Goal: Task Accomplishment & Management: Manage account settings

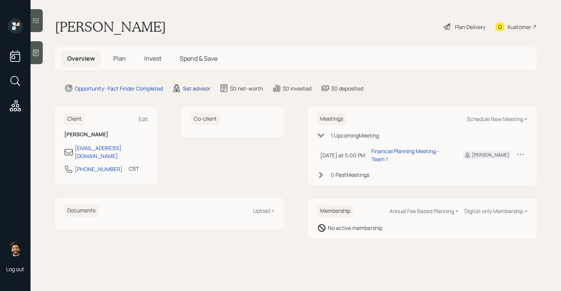
click at [192, 87] on div "Set advisor" at bounding box center [196, 88] width 27 height 8
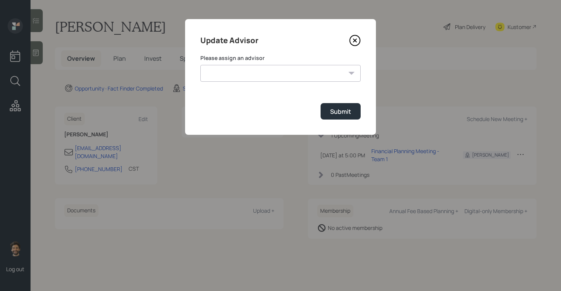
click at [232, 77] on select "Jonah Coleman Tyler End James DiStasi Treva Nostdahl Eric Schwartz Aleksandra S…" at bounding box center [280, 73] width 160 height 17
select select "f14b762f-c7c2-4b89-9227-8fa891345eea"
click at [200, 65] on select "Jonah Coleman Tyler End James DiStasi Treva Nostdahl Eric Schwartz Aleksandra S…" at bounding box center [280, 73] width 160 height 17
click at [335, 110] on div "Submit" at bounding box center [340, 111] width 21 height 8
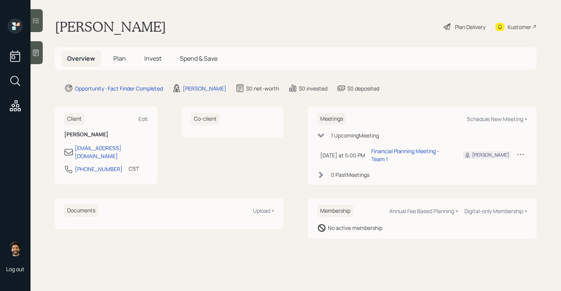
click at [119, 55] on span "Plan" at bounding box center [119, 58] width 13 height 8
click at [119, 57] on span "Plan" at bounding box center [119, 58] width 13 height 8
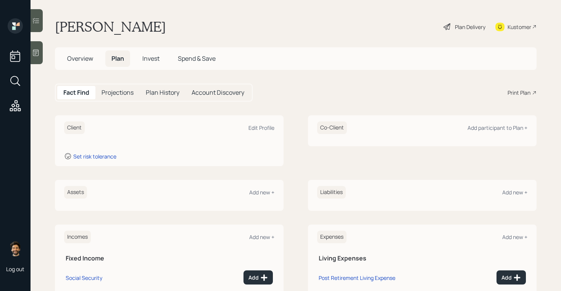
click at [97, 24] on h1 "[PERSON_NAME]" at bounding box center [110, 26] width 111 height 17
click at [200, 187] on div "Assets Add new +" at bounding box center [169, 192] width 210 height 13
click at [259, 126] on div "Edit Profile" at bounding box center [262, 127] width 26 height 7
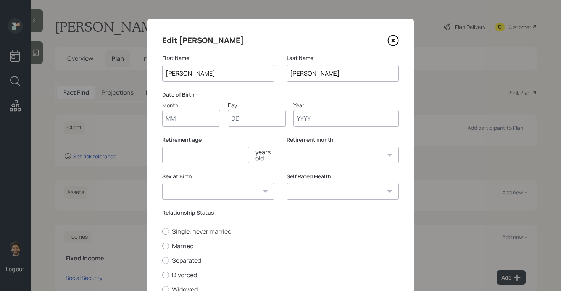
click at [174, 119] on input "Month" at bounding box center [191, 118] width 58 height 17
type input "11"
type input "27"
type input "1961"
select select "11"
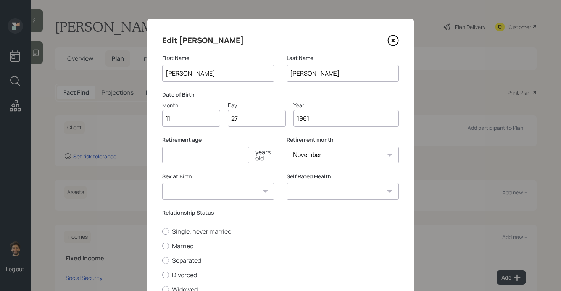
type input "1961"
click at [176, 156] on input "number" at bounding box center [205, 155] width 87 height 17
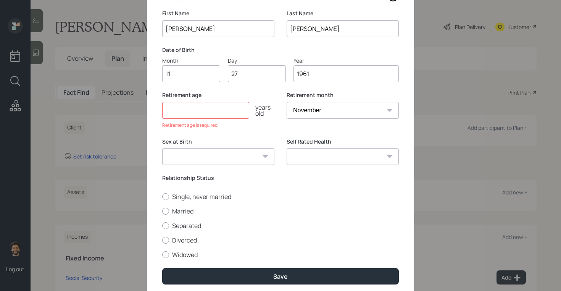
scroll to position [46, 0]
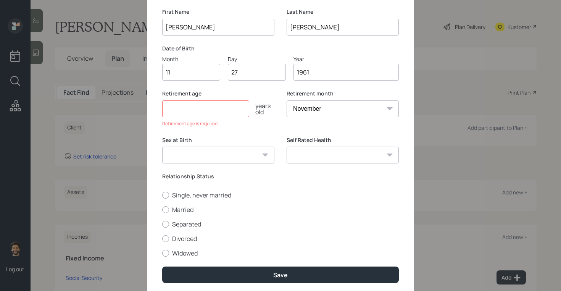
click at [319, 110] on select "January February March April May June July August September October November De…" at bounding box center [343, 108] width 112 height 17
select select "1"
click at [287, 100] on select "January February March April May June July August September October November De…" at bounding box center [343, 108] width 112 height 17
click at [203, 106] on input "number" at bounding box center [205, 108] width 87 height 17
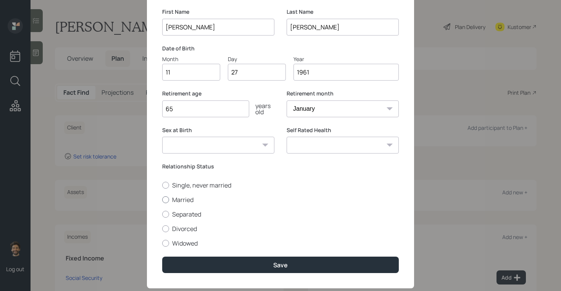
type input "65"
click at [171, 199] on label "Married" at bounding box center [280, 199] width 237 height 8
click at [162, 199] on input "Married" at bounding box center [162, 199] width 0 height 0
radio input "true"
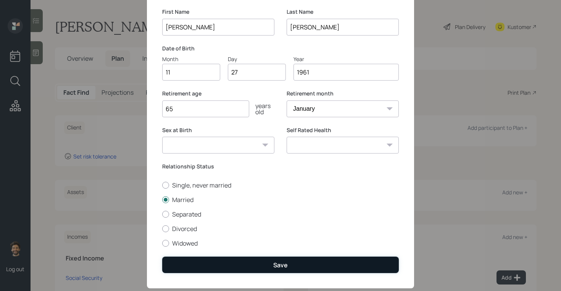
click at [192, 265] on button "Save" at bounding box center [280, 265] width 237 height 16
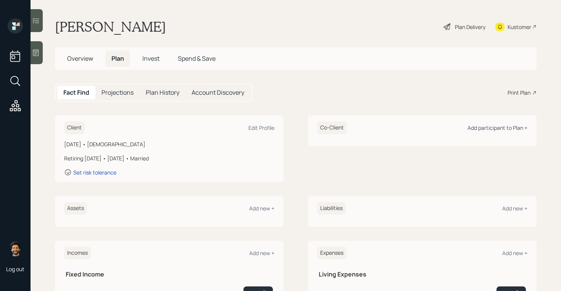
click at [480, 129] on div "Add participant to Plan +" at bounding box center [498, 127] width 60 height 7
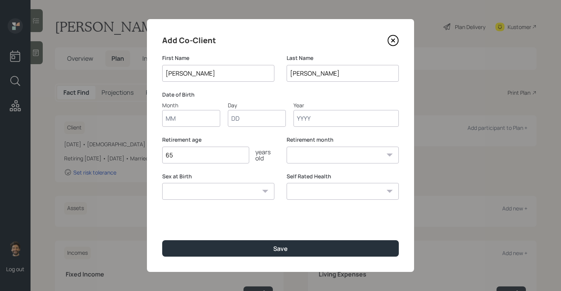
type input "[PERSON_NAME]"
click at [185, 121] on input "Month" at bounding box center [191, 118] width 58 height 17
type input "07"
type input "14"
type input "1959"
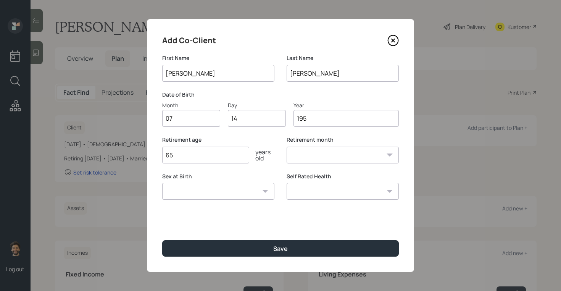
select select "7"
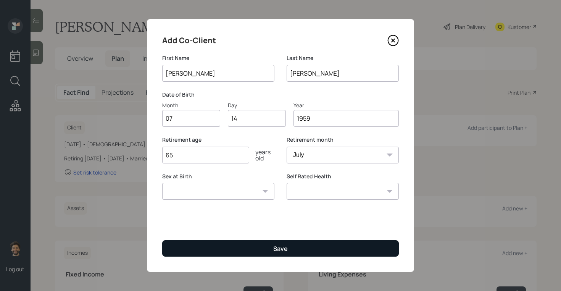
type input "1959"
click at [198, 240] on button "Save" at bounding box center [280, 248] width 237 height 16
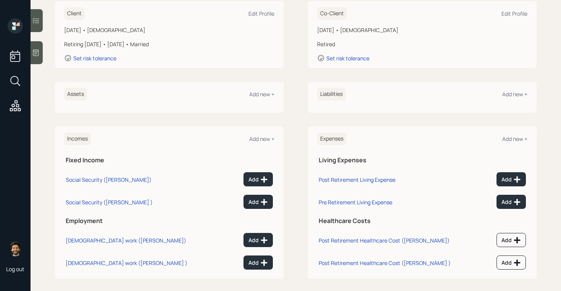
scroll to position [120, 0]
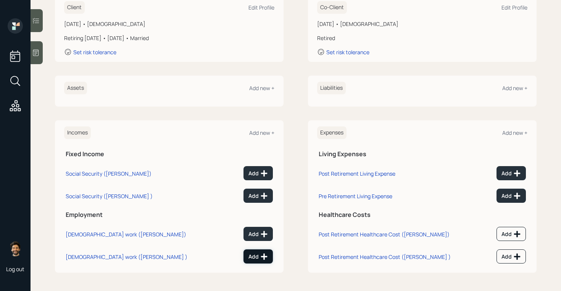
click at [258, 253] on div "Add" at bounding box center [258, 257] width 19 height 8
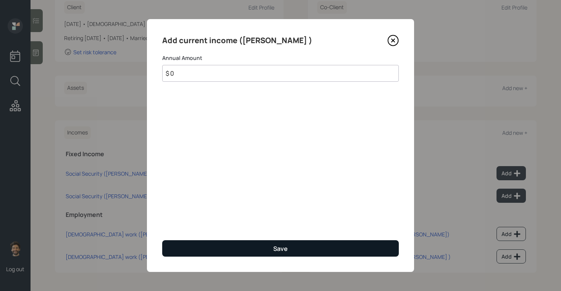
type input "$ 0"
click at [234, 246] on button "Save" at bounding box center [280, 248] width 237 height 16
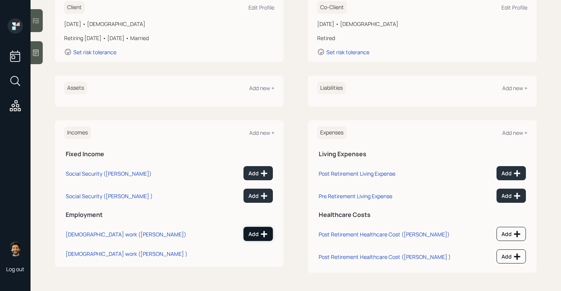
click at [258, 231] on div "Add" at bounding box center [258, 234] width 19 height 8
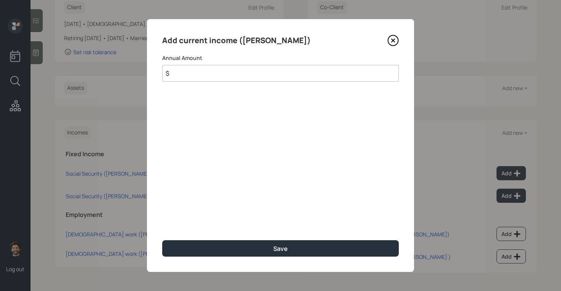
click at [227, 69] on input "$" at bounding box center [280, 73] width 237 height 17
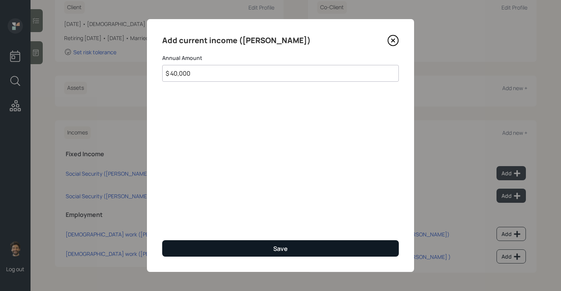
type input "$ 40,000"
click at [191, 251] on button "Save" at bounding box center [280, 248] width 237 height 16
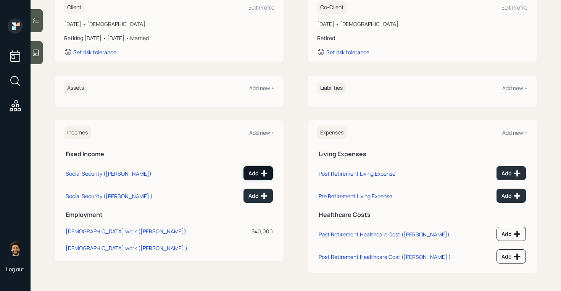
click at [253, 171] on div "Add" at bounding box center [258, 174] width 19 height 8
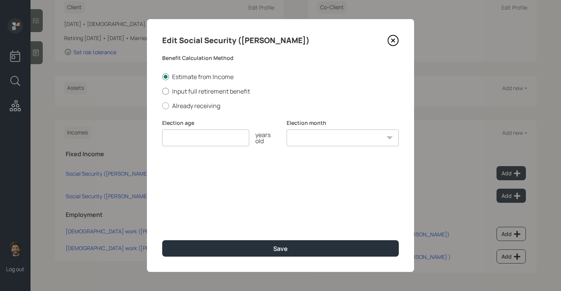
click at [169, 90] on label "Input full retirement benefit" at bounding box center [280, 91] width 237 height 8
click at [162, 91] on input "Input full retirement benefit" at bounding box center [162, 91] width 0 height 0
radio input "true"
click at [182, 136] on input "number" at bounding box center [205, 137] width 87 height 17
type input "64"
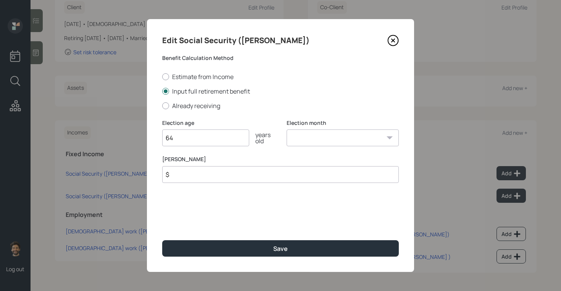
click at [308, 144] on select "January February March April May June July August September October November De…" at bounding box center [343, 137] width 112 height 17
select select "12"
click at [287, 129] on select "January February March April May June July August September October November De…" at bounding box center [343, 137] width 112 height 17
click at [223, 174] on input "$" at bounding box center [280, 174] width 237 height 17
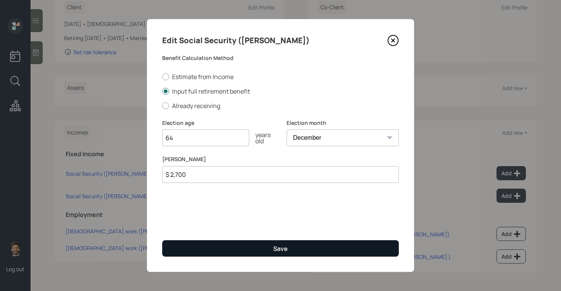
type input "$ 2,700"
click at [209, 251] on button "Save" at bounding box center [280, 248] width 237 height 16
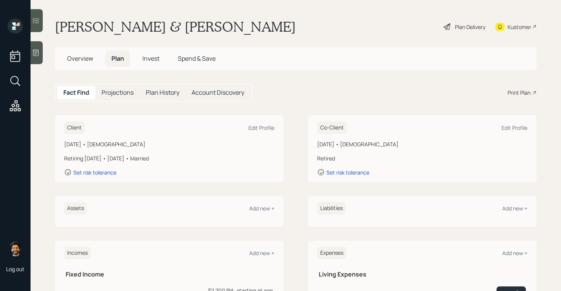
click at [119, 90] on h5 "Projections" at bounding box center [118, 92] width 32 height 7
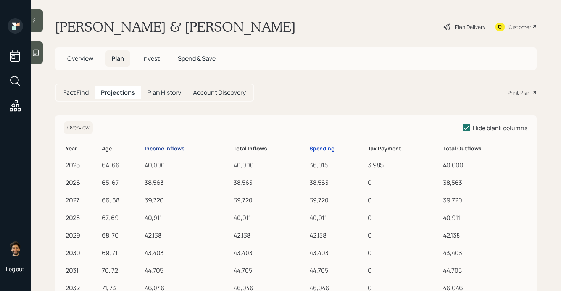
click at [168, 149] on div "Income Inflows" at bounding box center [165, 148] width 40 height 6
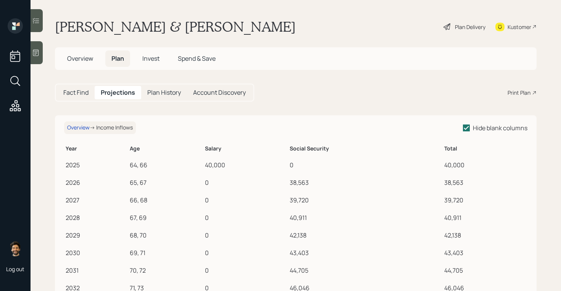
click at [74, 89] on h5 "Fact Find" at bounding box center [75, 92] width 25 height 7
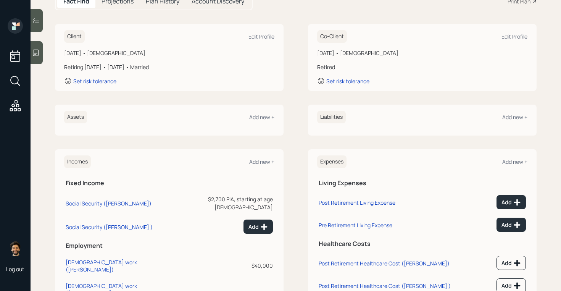
scroll to position [120, 0]
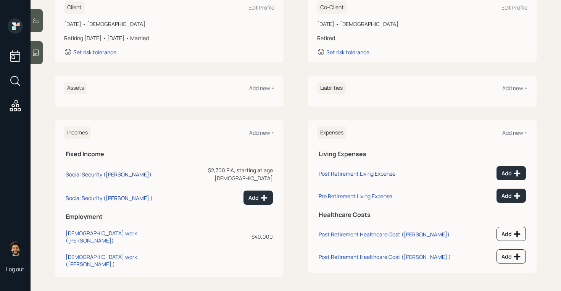
click at [94, 171] on div "Social Security (Dan)" at bounding box center [109, 174] width 86 height 7
select select "12"
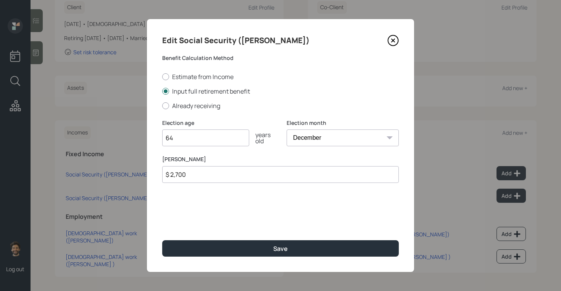
click at [189, 176] on input "$ 2,700" at bounding box center [280, 174] width 237 height 17
type input "$ 2,500"
click at [179, 258] on div "Edit Social Security (Dan) Benefit Calculation Method Estimate from Income Inpu…" at bounding box center [280, 145] width 267 height 253
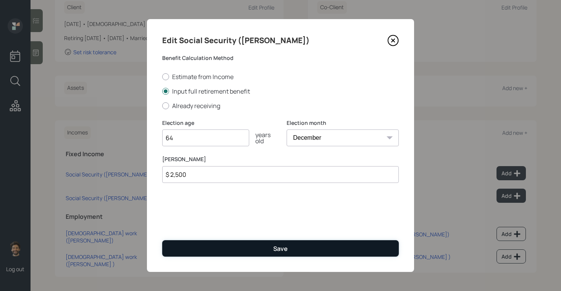
click at [173, 248] on button "Save" at bounding box center [280, 248] width 237 height 16
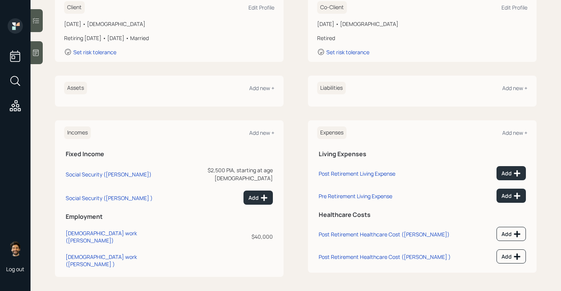
click at [225, 191] on div "Add" at bounding box center [221, 198] width 103 height 14
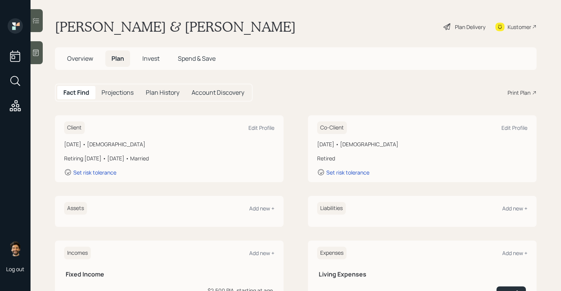
click at [114, 93] on h5 "Projections" at bounding box center [118, 92] width 32 height 7
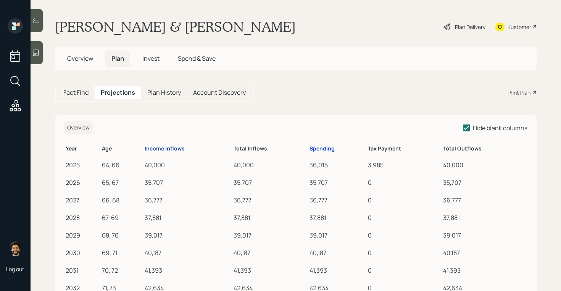
click at [166, 149] on div "Income Inflows" at bounding box center [165, 148] width 40 height 6
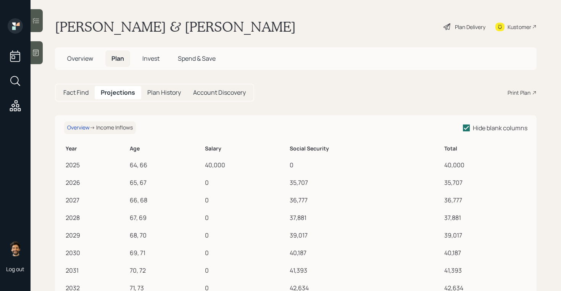
click at [76, 96] on h5 "Fact Find" at bounding box center [75, 92] width 25 height 7
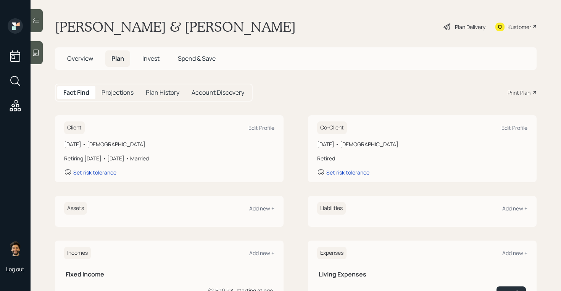
scroll to position [120, 0]
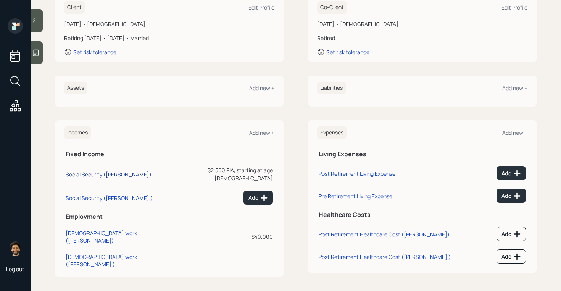
click at [92, 171] on div "Social Security (Dan)" at bounding box center [109, 174] width 86 height 7
select select "12"
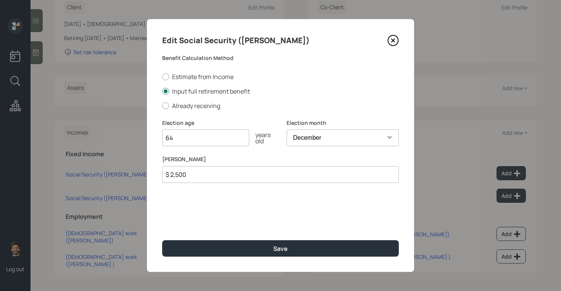
click at [182, 171] on input "$ 2,500" at bounding box center [280, 174] width 237 height 17
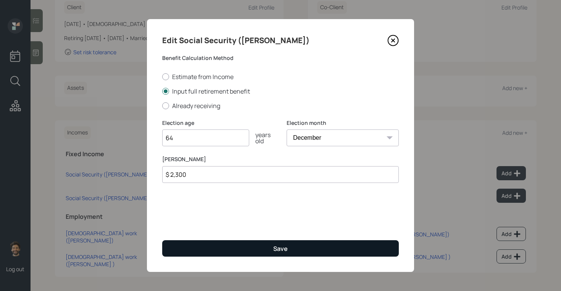
type input "$ 2,300"
click at [170, 251] on button "Save" at bounding box center [280, 248] width 237 height 16
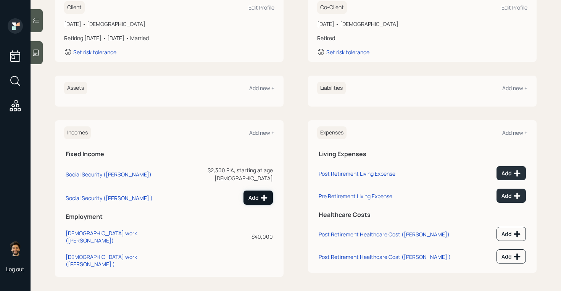
click at [255, 194] on div "Add" at bounding box center [258, 198] width 19 height 8
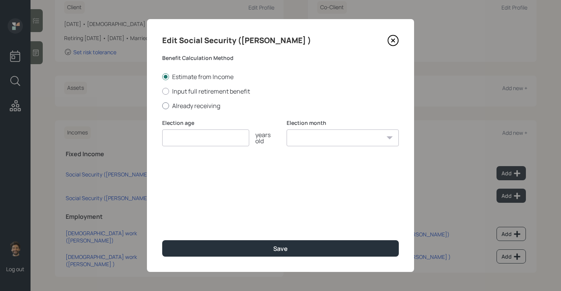
click at [167, 103] on div at bounding box center [165, 105] width 7 height 7
click at [162, 105] on input "Already receiving" at bounding box center [162, 105] width 0 height 0
radio input "true"
click at [182, 176] on input "$" at bounding box center [280, 174] width 237 height 17
type input "$ 1,200"
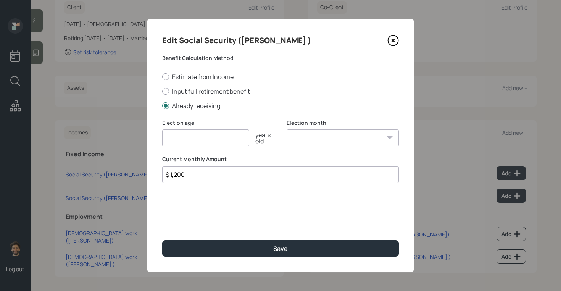
click at [176, 135] on input "number" at bounding box center [205, 137] width 87 height 17
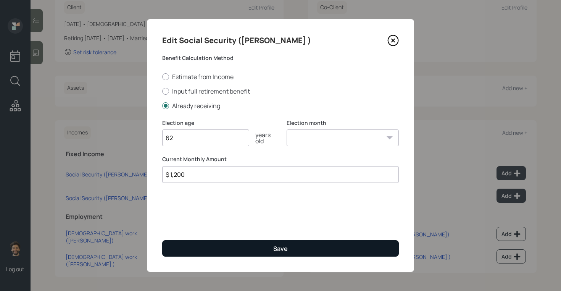
type input "62"
click at [200, 250] on button "Save" at bounding box center [280, 248] width 237 height 16
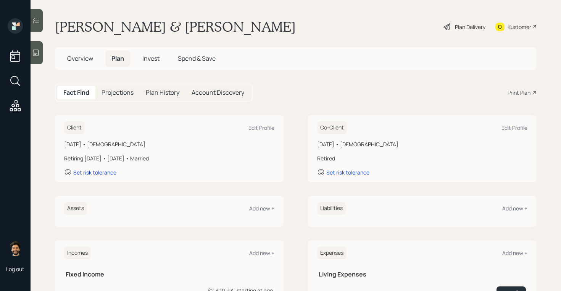
click at [114, 94] on h5 "Projections" at bounding box center [118, 92] width 32 height 7
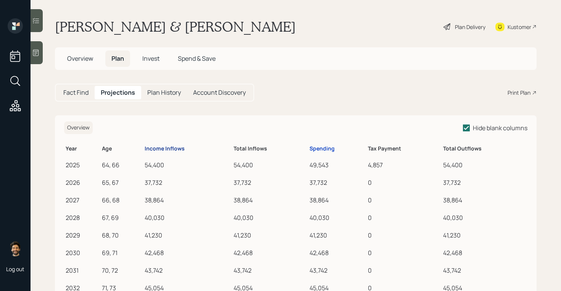
click at [170, 146] on div "Income Inflows" at bounding box center [165, 148] width 40 height 6
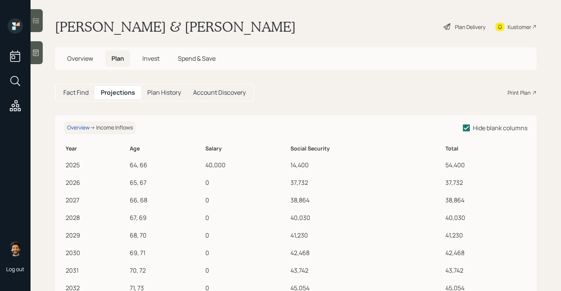
click at [77, 90] on h5 "Fact Find" at bounding box center [75, 92] width 25 height 7
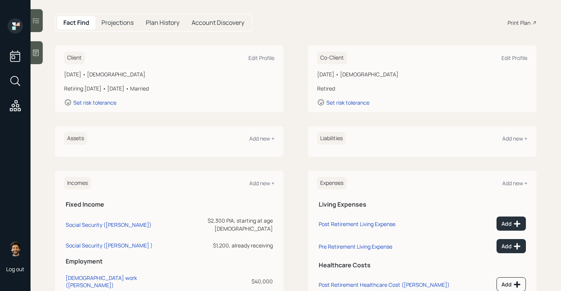
scroll to position [120, 0]
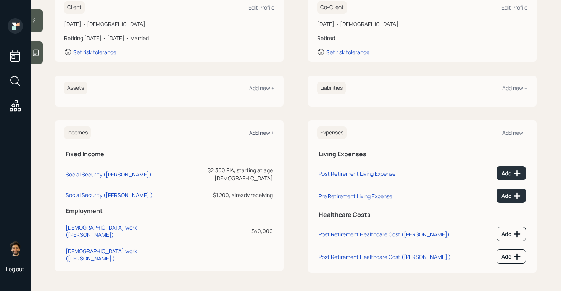
click at [260, 132] on div "Add new +" at bounding box center [261, 132] width 25 height 7
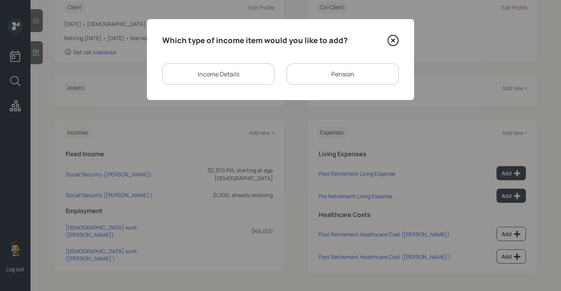
click at [307, 66] on div "Pension" at bounding box center [343, 73] width 112 height 21
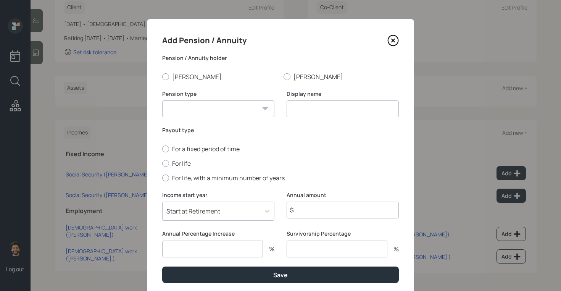
click at [213, 104] on select "Pension Annuity" at bounding box center [218, 108] width 112 height 17
select select "pension"
click at [162, 100] on select "Pension Annuity" at bounding box center [218, 108] width 112 height 17
click at [321, 108] on input at bounding box center [343, 108] width 112 height 17
type input "Pension"
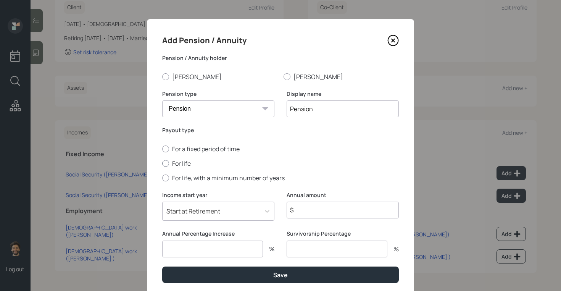
click at [170, 165] on label "For life" at bounding box center [280, 163] width 237 height 8
click at [162, 163] on input "For life" at bounding box center [162, 163] width 0 height 0
radio input "true"
click at [309, 207] on input "$" at bounding box center [343, 210] width 112 height 17
type input "$ 17,520"
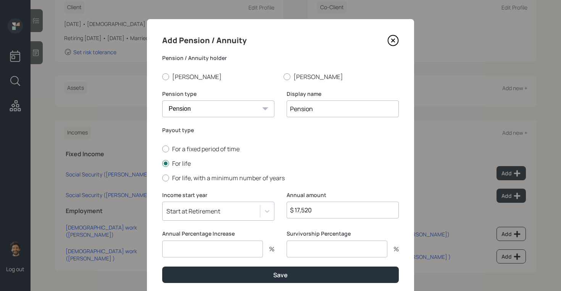
click at [216, 250] on input "number" at bounding box center [212, 249] width 101 height 17
type input "3"
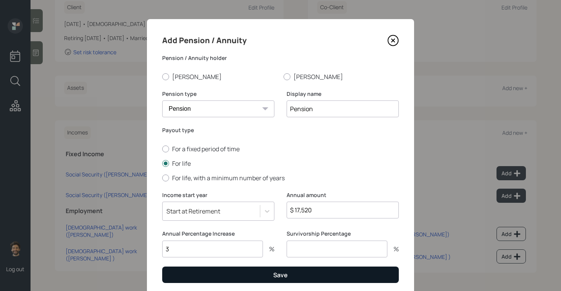
type input "3"
click at [212, 273] on button "Save" at bounding box center [280, 274] width 237 height 16
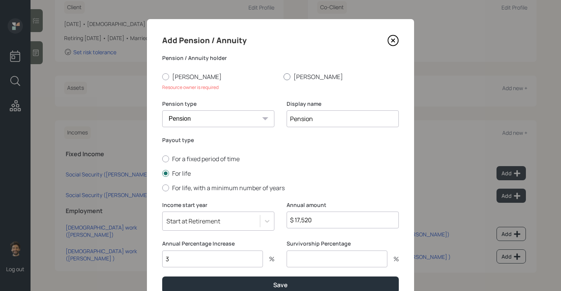
click at [285, 73] on label "Cindy" at bounding box center [341, 77] width 115 height 8
click at [284, 76] on input "Cindy" at bounding box center [283, 76] width 0 height 0
radio input "true"
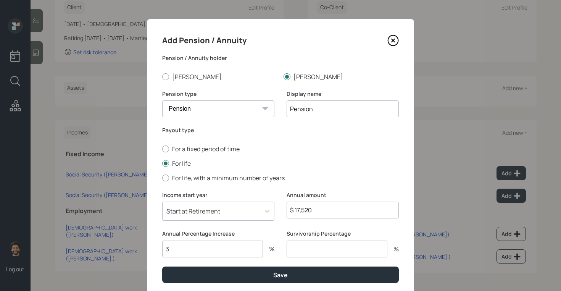
click at [171, 217] on div "Start at Retirement" at bounding box center [218, 211] width 112 height 19
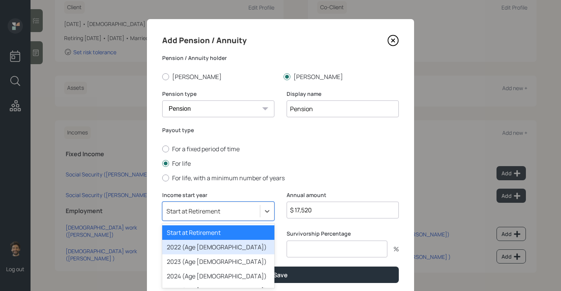
scroll to position [27, 0]
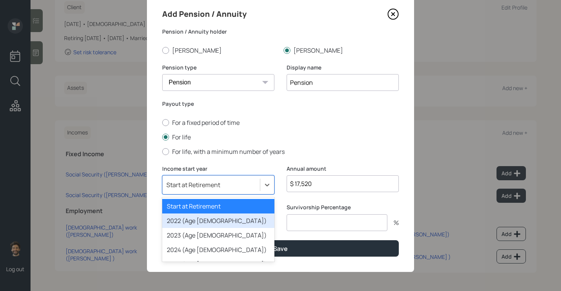
click at [181, 220] on div "2022 (Age 61)" at bounding box center [218, 220] width 112 height 15
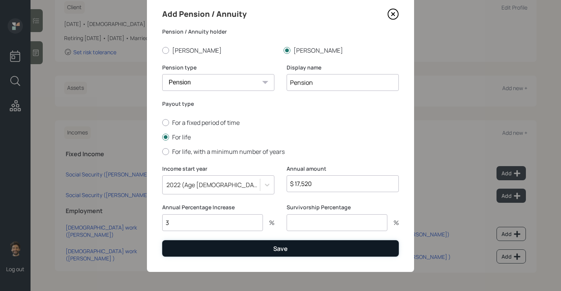
click at [189, 249] on button "Save" at bounding box center [280, 248] width 237 height 16
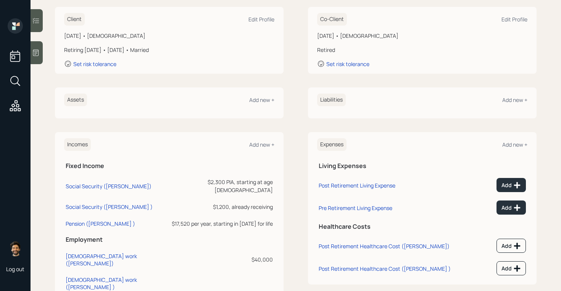
scroll to position [106, 0]
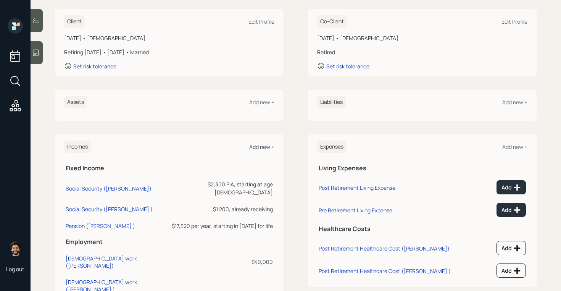
click at [255, 147] on div "Add new +" at bounding box center [261, 146] width 25 height 7
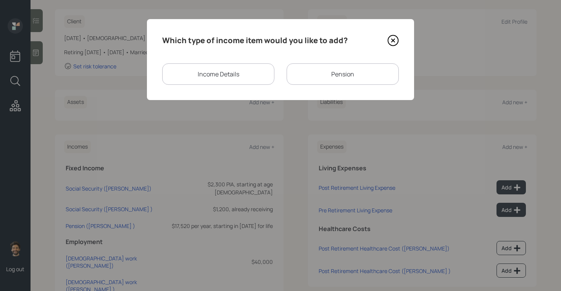
click at [215, 74] on div "Income Details" at bounding box center [218, 73] width 112 height 21
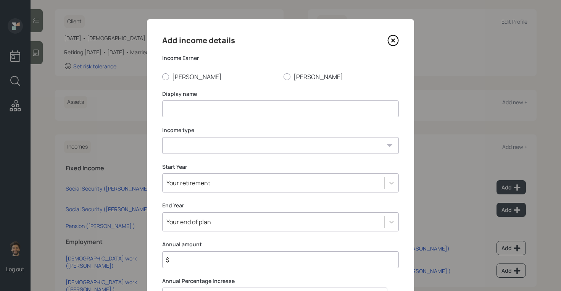
click at [184, 105] on input at bounding box center [280, 108] width 237 height 17
type input "Farm Income"
click at [178, 152] on select "Full-time work Part-time work Self employment Other" at bounding box center [280, 145] width 237 height 17
select select "other"
click at [162, 137] on select "Full-time work Part-time work Self employment Other" at bounding box center [280, 145] width 237 height 17
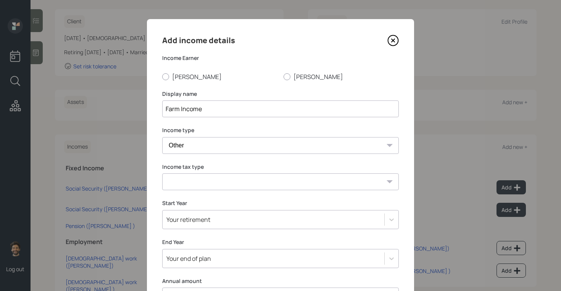
click at [182, 186] on select "Tax-free Earned Self Employment Alimony Royalties Pension / Annuity Interest Di…" at bounding box center [280, 181] width 237 height 17
select select "self_employment"
click at [162, 173] on select "Tax-free Earned Self Employment Alimony Royalties Pension / Annuity Interest Di…" at bounding box center [280, 181] width 237 height 17
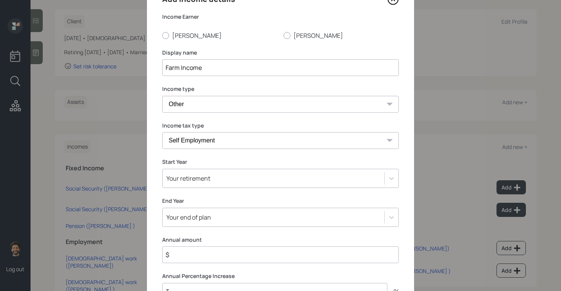
scroll to position [110, 0]
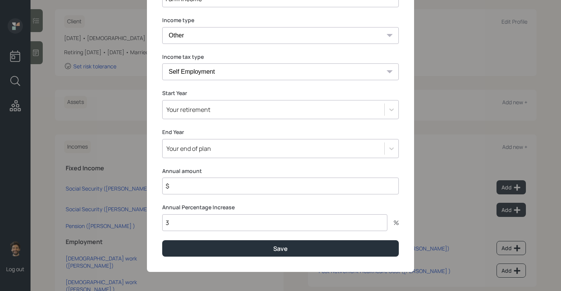
click at [184, 195] on div "Add income details Income Earner Dan Cindy Display name Farm Income Income type…" at bounding box center [280, 90] width 267 height 363
click at [180, 189] on input "$" at bounding box center [280, 186] width 237 height 17
type input "$ 10,000"
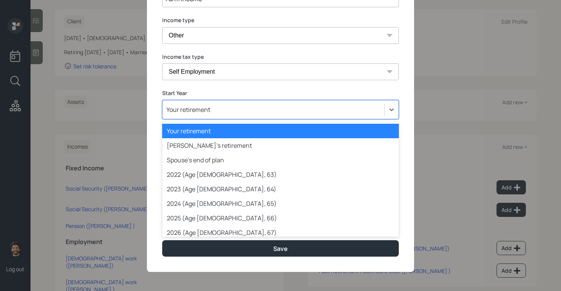
click at [190, 106] on div "Your retirement" at bounding box center [188, 109] width 44 height 8
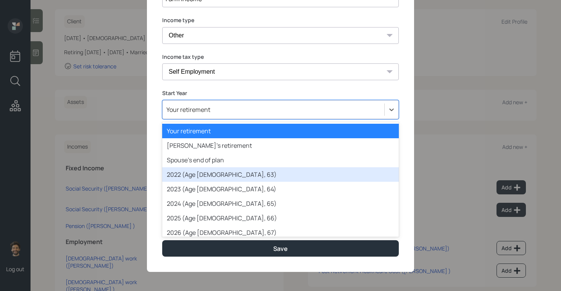
click at [181, 178] on div "2022 (Age 61, 63)" at bounding box center [280, 174] width 237 height 15
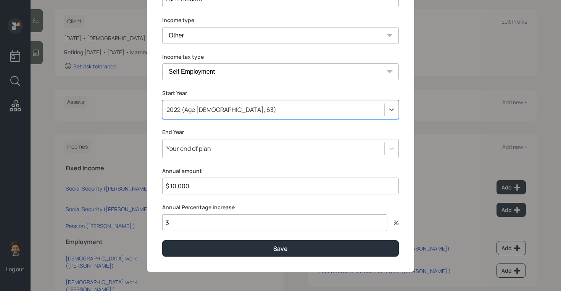
click at [188, 149] on div "Your end of plan" at bounding box center [188, 148] width 45 height 8
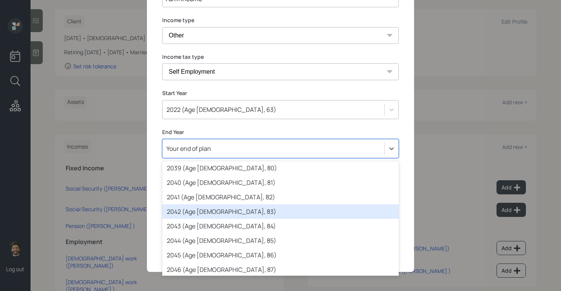
scroll to position [312, 0]
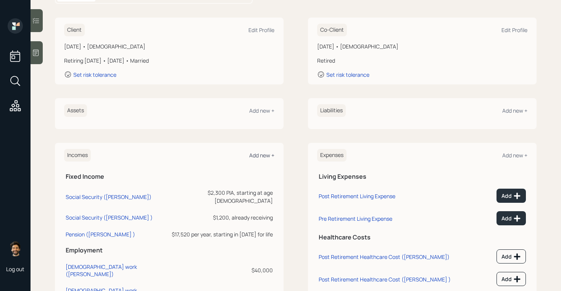
scroll to position [94, 0]
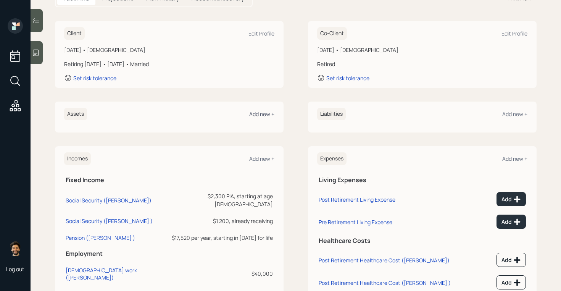
click at [264, 115] on div "Add new +" at bounding box center [261, 113] width 25 height 7
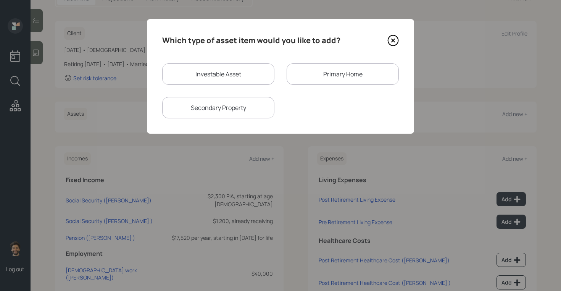
click at [236, 109] on div "Secondary Property" at bounding box center [218, 107] width 112 height 21
select select "rental_property"
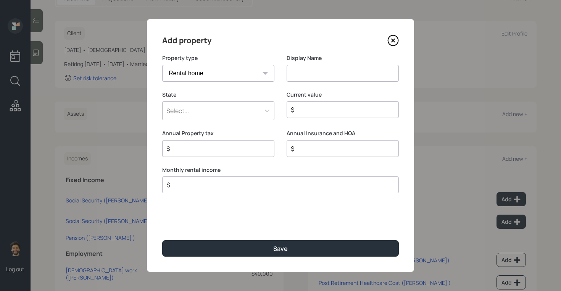
click at [301, 71] on input at bounding box center [343, 73] width 112 height 17
type input "rental"
click at [224, 186] on input "$" at bounding box center [278, 184] width 224 height 9
type input "$ 1,000"
click at [202, 110] on div "Select..." at bounding box center [211, 110] width 97 height 13
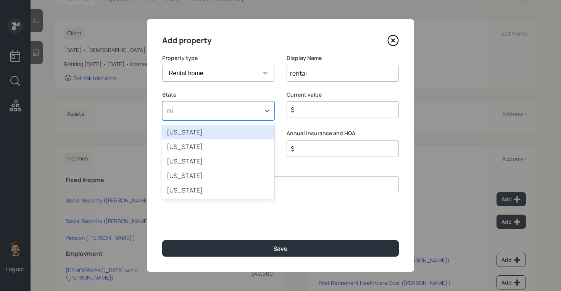
type input "mis"
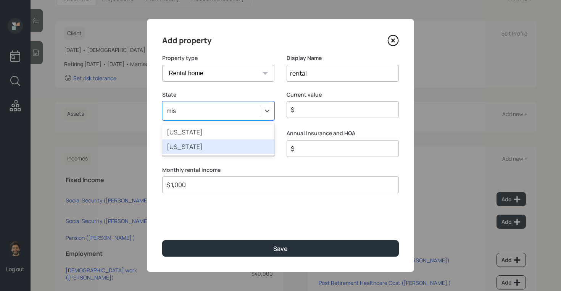
click at [184, 142] on div "Missouri" at bounding box center [218, 146] width 112 height 15
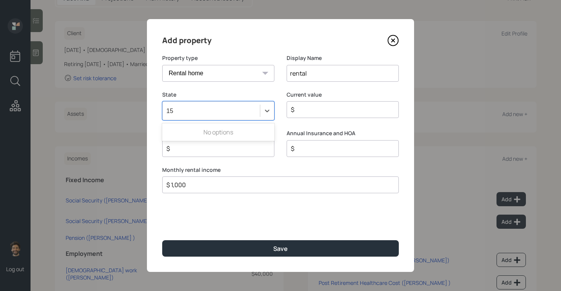
type input "1"
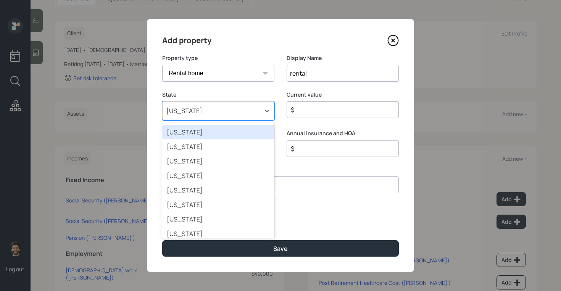
click at [319, 111] on input "$" at bounding box center [339, 109] width 99 height 9
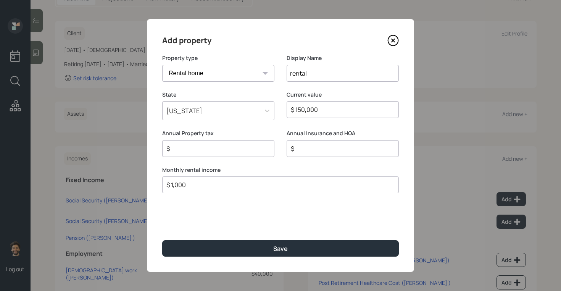
type input "$ 150,000"
drag, startPoint x: 199, startPoint y: 186, endPoint x: 158, endPoint y: 186, distance: 41.6
click at [158, 186] on div "Add property Property type Vacation home Rental home Display Name rental State …" at bounding box center [280, 145] width 267 height 253
click at [187, 149] on input "$" at bounding box center [215, 148] width 99 height 9
drag, startPoint x: 164, startPoint y: 134, endPoint x: 354, endPoint y: 135, distance: 190.5
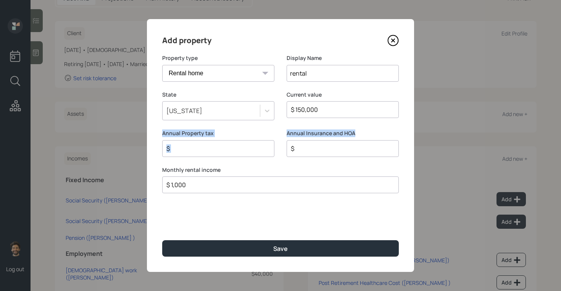
click at [354, 135] on div "Annual Property tax $ Annual Insurance and HOA $" at bounding box center [280, 147] width 237 height 37
click at [217, 144] on div "$" at bounding box center [218, 148] width 112 height 17
click at [215, 147] on input "$" at bounding box center [215, 148] width 99 height 9
type input "$ 1,500"
click at [316, 153] on div "$" at bounding box center [343, 148] width 112 height 17
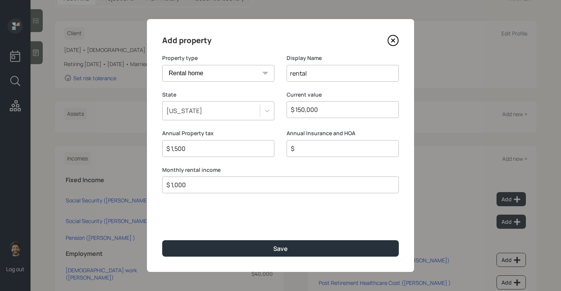
click at [307, 149] on input "$" at bounding box center [339, 148] width 99 height 9
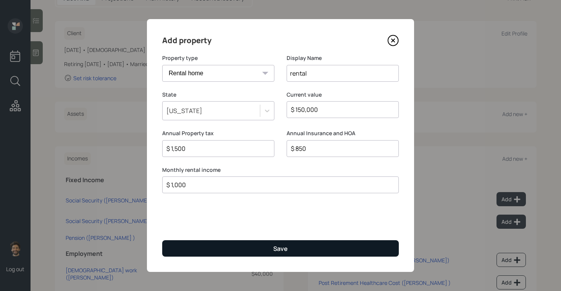
type input "$ 850"
click at [245, 252] on button "Save" at bounding box center [280, 248] width 237 height 16
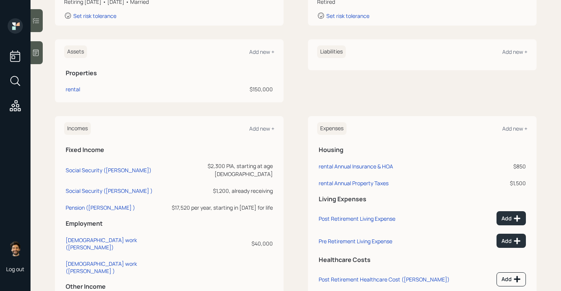
scroll to position [162, 0]
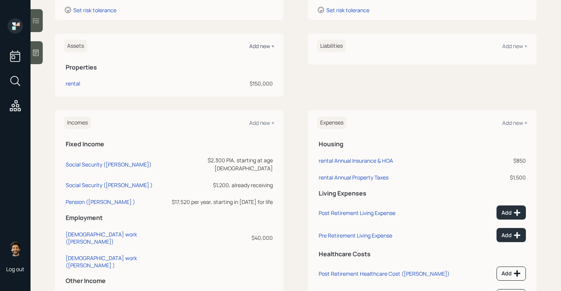
click at [259, 47] on div "Add new +" at bounding box center [261, 45] width 25 height 7
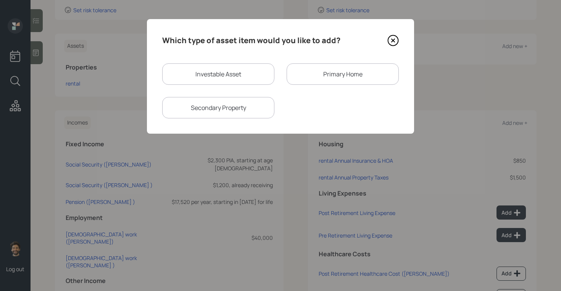
click at [324, 75] on div "Primary Home" at bounding box center [343, 73] width 112 height 21
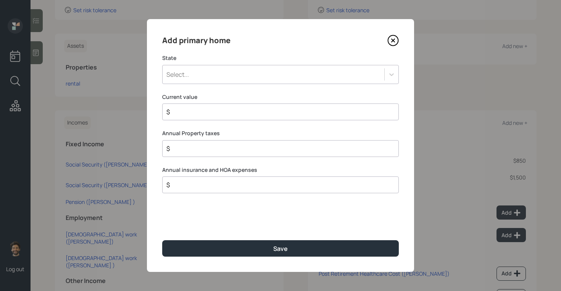
click at [229, 79] on div "Select..." at bounding box center [274, 74] width 222 height 13
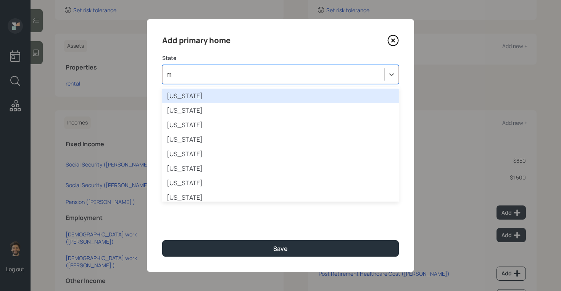
type input "mi"
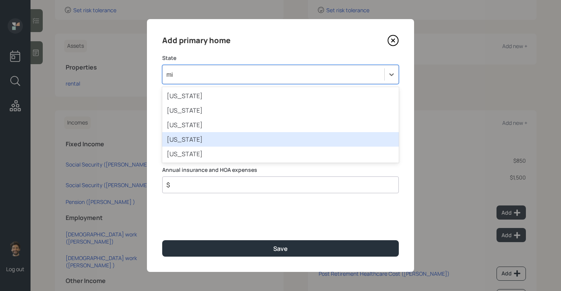
click at [186, 138] on div "Missouri" at bounding box center [280, 139] width 237 height 15
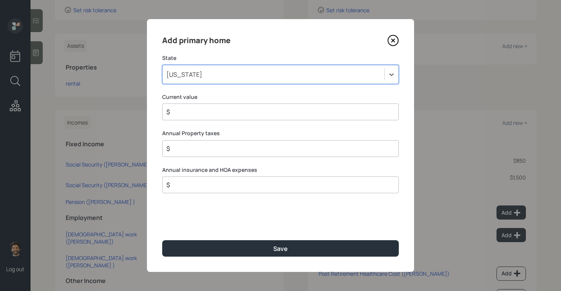
click at [205, 110] on input "$" at bounding box center [278, 111] width 224 height 9
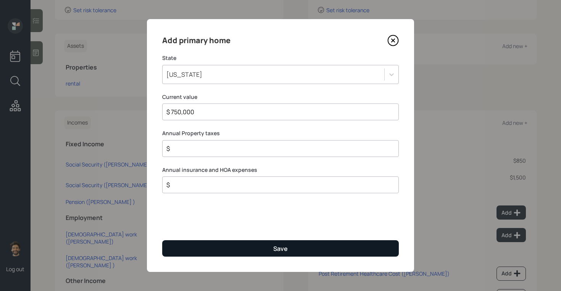
type input "$ 750,000"
click at [189, 243] on button "Save" at bounding box center [280, 248] width 237 height 16
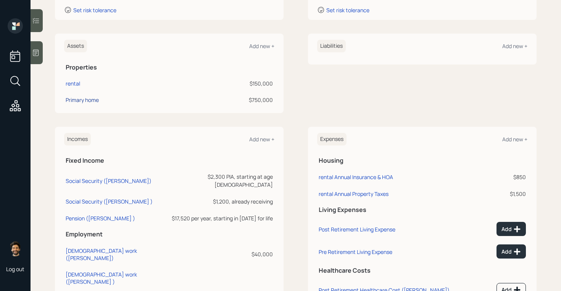
click at [77, 97] on div "Primary home" at bounding box center [82, 100] width 33 height 8
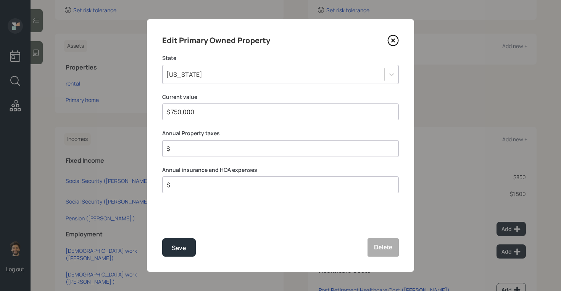
click at [197, 154] on div "$" at bounding box center [280, 148] width 237 height 17
click at [192, 150] on input "$" at bounding box center [278, 148] width 224 height 9
type input "$ 2,500"
click at [188, 143] on div "$ 2,500" at bounding box center [280, 148] width 237 height 17
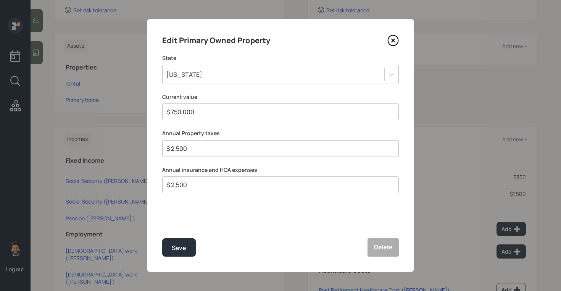
click at [188, 143] on div "$ 2,500" at bounding box center [280, 148] width 237 height 17
click at [184, 147] on input "$ 2,500" at bounding box center [278, 148] width 224 height 9
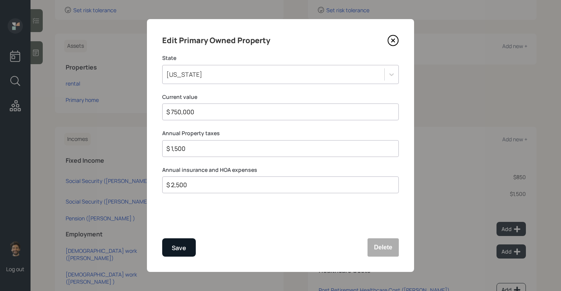
type input "$ 1,500"
click at [176, 246] on div "Save" at bounding box center [179, 248] width 15 height 10
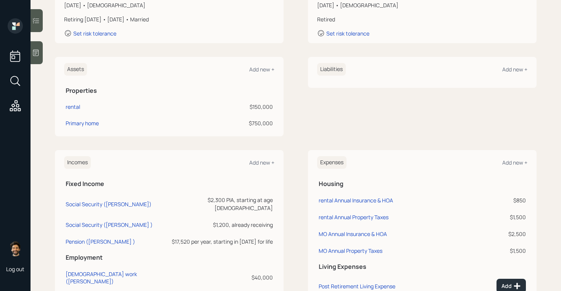
scroll to position [136, 0]
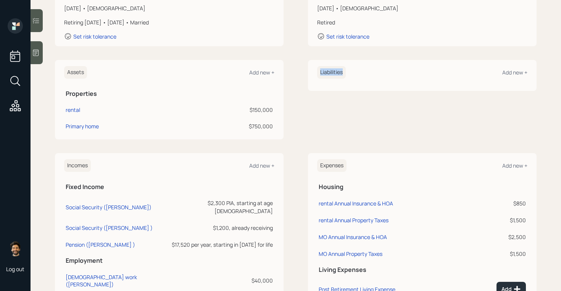
drag, startPoint x: 321, startPoint y: 71, endPoint x: 351, endPoint y: 71, distance: 29.8
click at [351, 71] on div "Liabilities Add new +" at bounding box center [422, 72] width 210 height 13
click at [267, 70] on div "Add new +" at bounding box center [261, 72] width 25 height 7
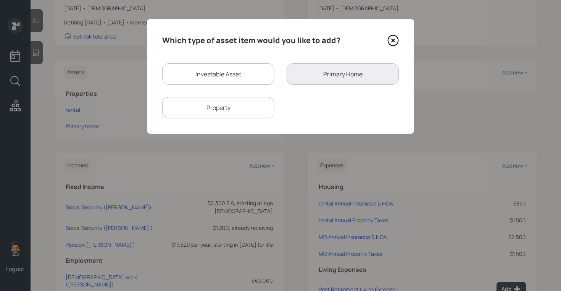
click at [206, 76] on div "Investable Asset" at bounding box center [218, 73] width 112 height 21
select select "taxable"
select select "balanced"
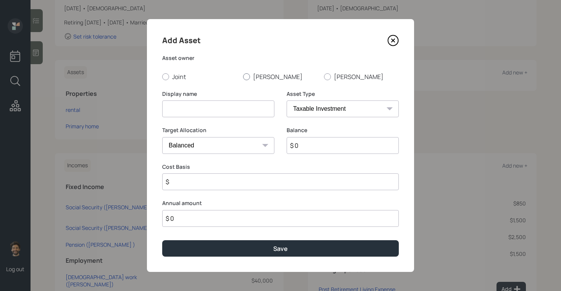
click at [252, 75] on label "[PERSON_NAME]" at bounding box center [280, 77] width 75 height 8
click at [243, 76] on input "[PERSON_NAME]" at bounding box center [243, 76] width 0 height 0
radio input "true"
click at [205, 105] on input at bounding box center [218, 108] width 112 height 17
click at [164, 108] on input "Former 401k" at bounding box center [218, 108] width 112 height 17
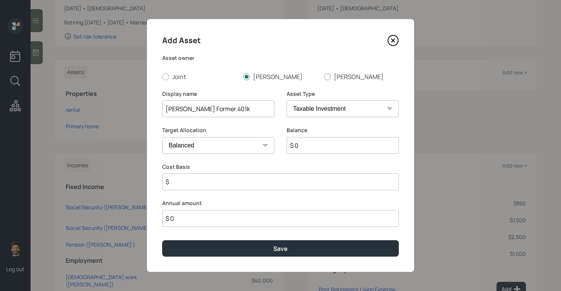
type input "Dan Former 401k"
click at [310, 109] on select "SEP IRA IRA Roth IRA 401(k) Roth 401(k) 403(b) Roth 403(b) 457(b) Roth 457(b) H…" at bounding box center [343, 108] width 112 height 17
select select "company_sponsored"
click at [287, 100] on select "SEP IRA IRA Roth IRA 401(k) Roth 401(k) 403(b) Roth 403(b) 457(b) Roth 457(b) H…" at bounding box center [343, 108] width 112 height 17
click at [305, 146] on input "$ 0" at bounding box center [343, 145] width 112 height 17
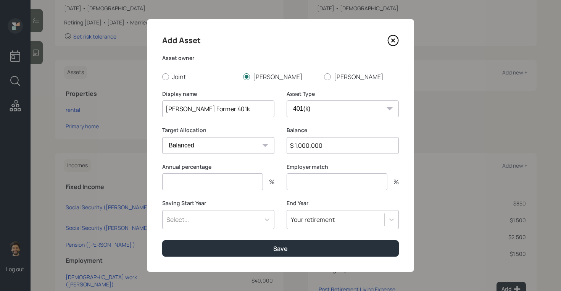
type input "$ 1,000,000"
type input "0"
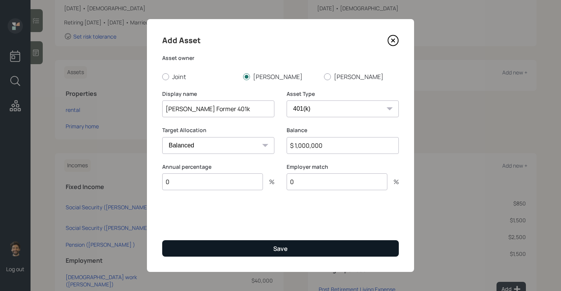
type input "0"
click at [255, 242] on button "Save" at bounding box center [280, 248] width 237 height 16
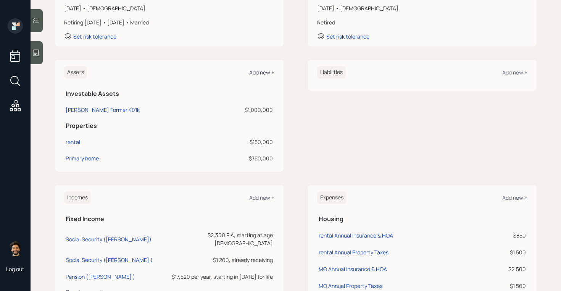
click at [263, 71] on div "Add new +" at bounding box center [261, 72] width 25 height 7
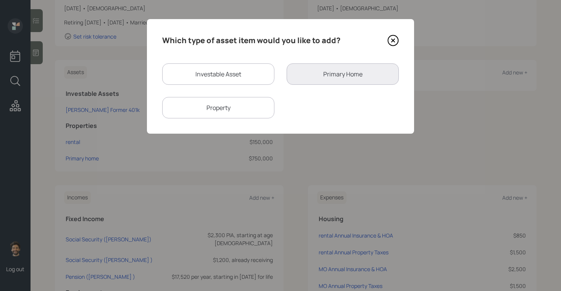
click at [191, 79] on div "Investable Asset" at bounding box center [218, 73] width 112 height 21
select select "taxable"
select select "balanced"
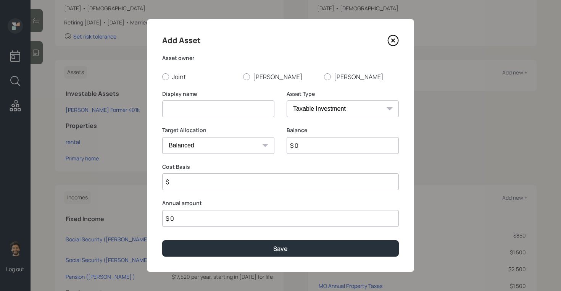
click at [197, 110] on input at bounding box center [218, 108] width 112 height 17
type input "Annuity"
click at [314, 144] on input "$ 0" at bounding box center [343, 145] width 112 height 17
type input "$ 400,000"
click at [220, 111] on input "Annuity" at bounding box center [218, 108] width 112 height 17
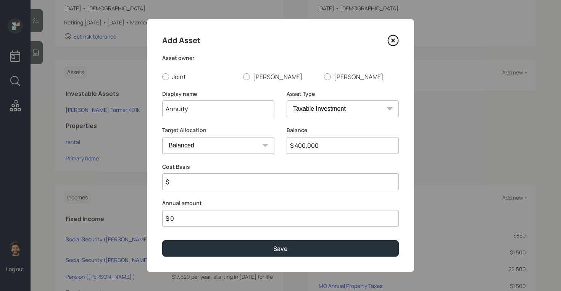
click at [166, 111] on input "Annuity" at bounding box center [218, 108] width 112 height 17
type input "IRA Annuity"
click at [249, 77] on div at bounding box center [246, 76] width 7 height 7
click at [243, 77] on input "[PERSON_NAME]" at bounding box center [243, 76] width 0 height 0
radio input "true"
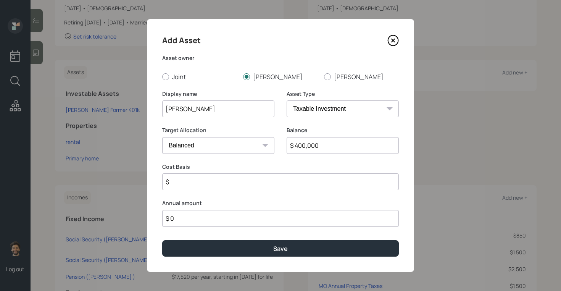
click at [199, 182] on input "$" at bounding box center [280, 181] width 237 height 17
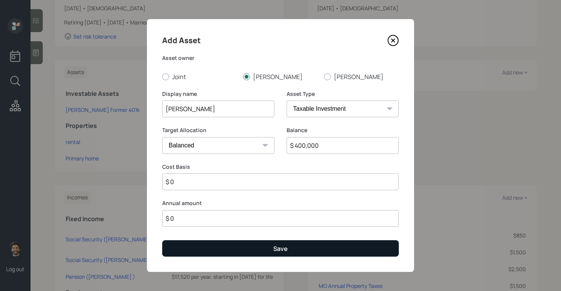
type input "$ 0"
click at [186, 248] on button "Save" at bounding box center [280, 248] width 237 height 16
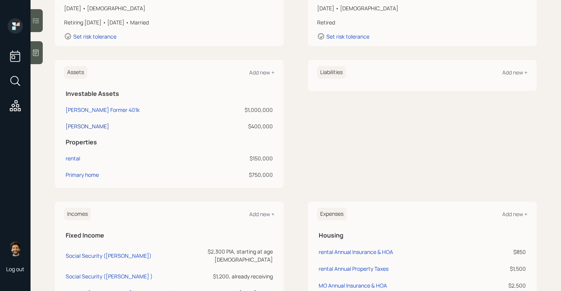
click at [77, 126] on div "IRA Annuity" at bounding box center [88, 126] width 44 height 8
select select "taxable"
select select "balanced"
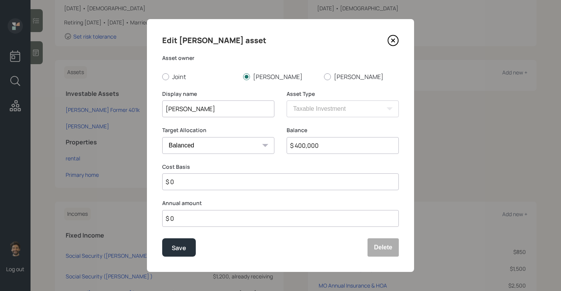
click at [191, 113] on input "IRA Annuity" at bounding box center [218, 108] width 112 height 17
click at [373, 250] on button "Delete" at bounding box center [383, 247] width 31 height 18
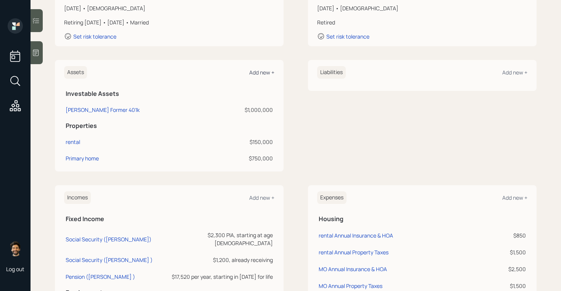
click at [263, 73] on div "Add new +" at bounding box center [261, 72] width 25 height 7
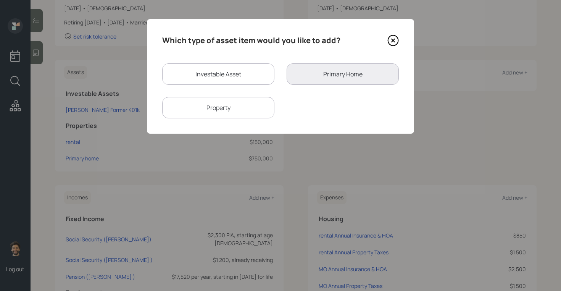
click at [207, 75] on div "Investable Asset" at bounding box center [218, 73] width 112 height 21
select select "taxable"
select select "balanced"
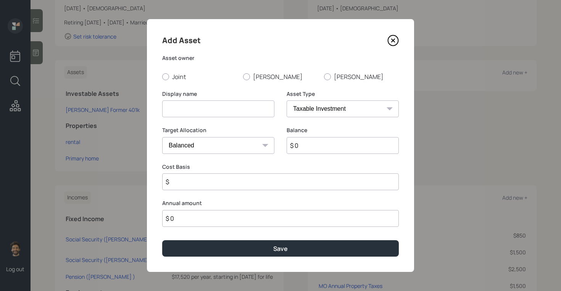
paste input "IRA Annuity"
type input "IRA Annuity"
click at [318, 107] on select "SEP IRA IRA Roth IRA 401(k) Roth 401(k) 403(b) Roth 403(b) 457(b) Roth 457(b) H…" at bounding box center [343, 108] width 112 height 17
select select "ira"
click at [287, 100] on select "SEP IRA IRA Roth IRA 401(k) Roth 401(k) 403(b) Roth 403(b) 457(b) Roth 457(b) H…" at bounding box center [343, 108] width 112 height 17
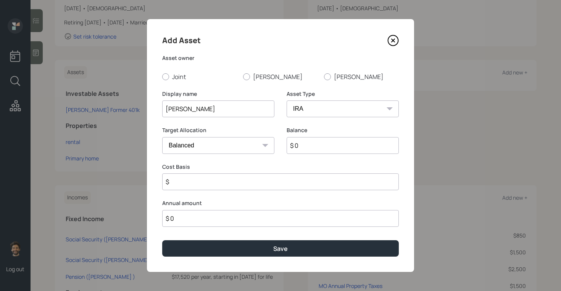
type input "$"
click at [251, 82] on div "Add Asset Asset owner Joint Dan Cindy Display name IRA Annuity Asset Type SEP I…" at bounding box center [280, 145] width 267 height 253
click at [246, 77] on div at bounding box center [246, 76] width 7 height 7
click at [243, 77] on input "[PERSON_NAME]" at bounding box center [243, 76] width 0 height 0
radio input "true"
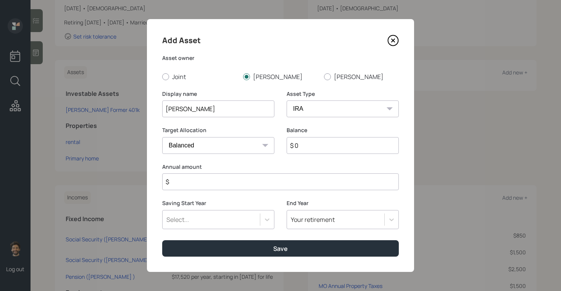
click at [318, 148] on input "$ 0" at bounding box center [343, 145] width 112 height 17
type input "$ 400,000"
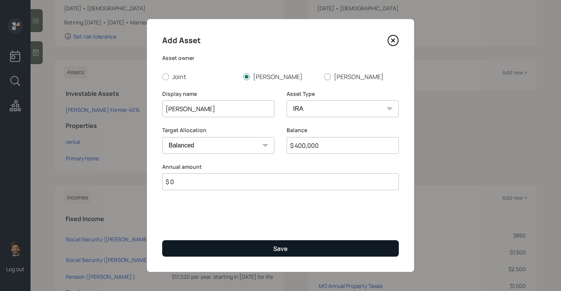
type input "$ 0"
click at [254, 240] on button "Save" at bounding box center [280, 248] width 237 height 16
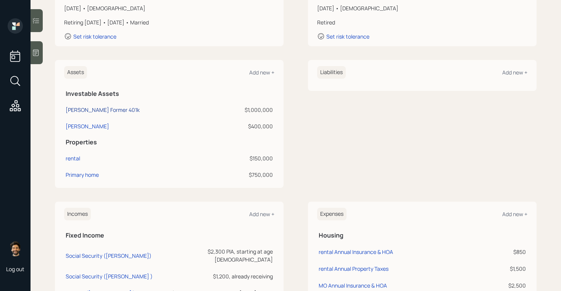
click at [82, 109] on div "Dan Former 401k" at bounding box center [103, 110] width 74 height 8
select select "company_sponsored"
select select "balanced"
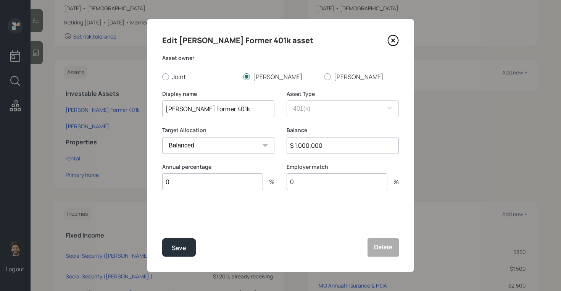
click at [226, 111] on input "Dan Former 401k" at bounding box center [218, 108] width 112 height 17
type input "[PERSON_NAME] Former 401k (Funds)"
click at [320, 147] on input "$ 1,000,000" at bounding box center [343, 145] width 112 height 17
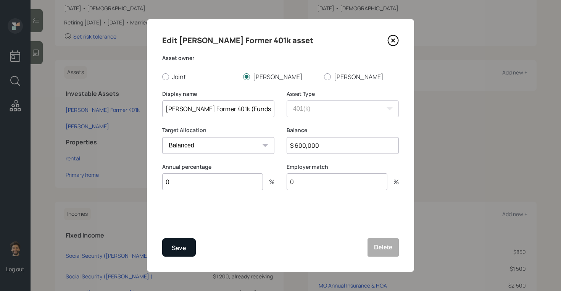
type input "$ 600,000"
click at [181, 250] on div "Save" at bounding box center [179, 248] width 15 height 10
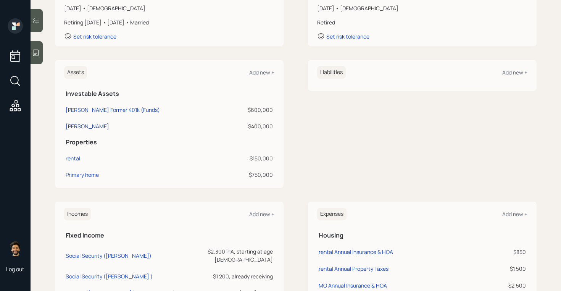
click at [76, 130] on div "IRA Annuity" at bounding box center [88, 126] width 44 height 8
select select "ira"
select select "balanced"
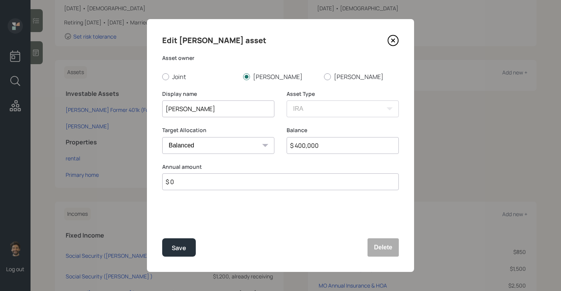
click at [164, 109] on input "IRA Annuity" at bounding box center [218, 108] width 112 height 17
type input "[PERSON_NAME] [PERSON_NAME] Annuity"
click at [175, 249] on div "Save" at bounding box center [179, 248] width 15 height 10
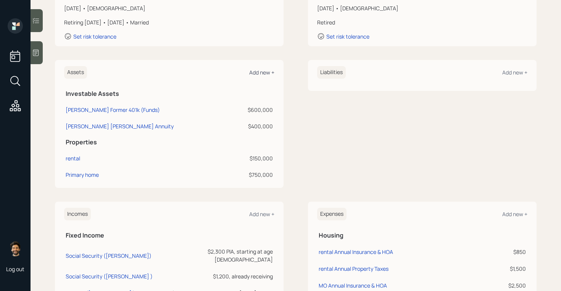
click at [260, 71] on div "Add new +" at bounding box center [261, 72] width 25 height 7
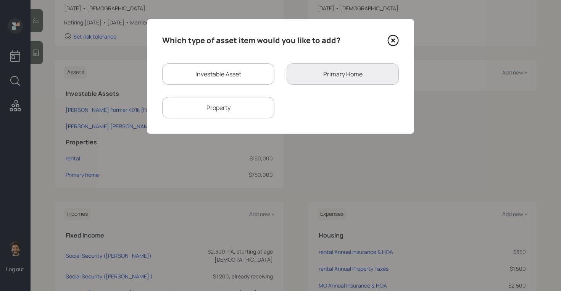
click at [196, 76] on div "Investable Asset" at bounding box center [218, 73] width 112 height 21
select select "taxable"
select select "balanced"
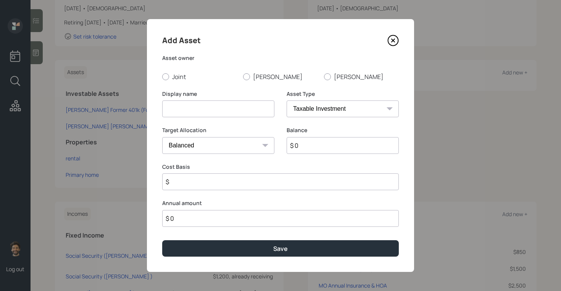
click at [185, 106] on input at bounding box center [218, 108] width 112 height 17
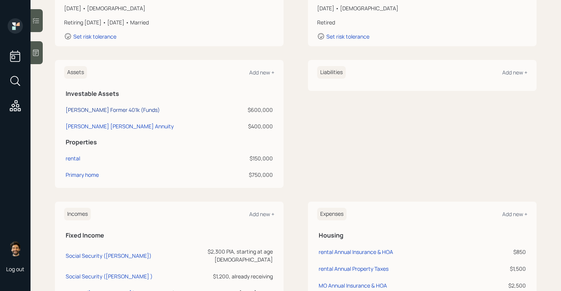
click at [102, 110] on div "[PERSON_NAME] Former 401k (Funds)" at bounding box center [113, 110] width 94 height 8
select select "company_sponsored"
select select "balanced"
click at [262, 71] on div "Add new +" at bounding box center [261, 72] width 25 height 7
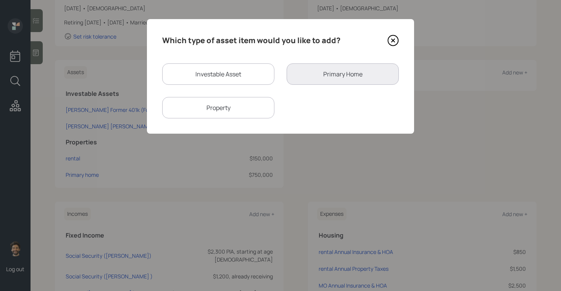
click at [216, 82] on div "Investable Asset" at bounding box center [218, 73] width 112 height 21
select select "taxable"
select select "balanced"
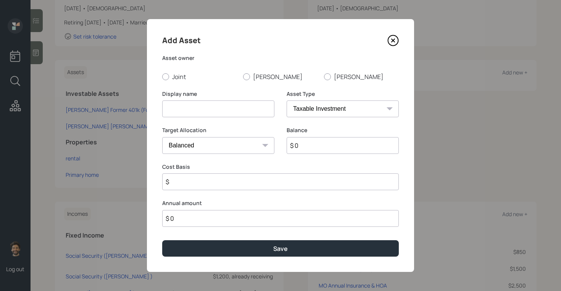
click at [189, 108] on input at bounding box center [218, 108] width 112 height 17
click at [164, 110] on input "Roth IRA" at bounding box center [218, 108] width 112 height 17
type input "[PERSON_NAME] IRA"
click at [303, 142] on input "$ 0" at bounding box center [343, 145] width 112 height 17
type input "$ 10,000"
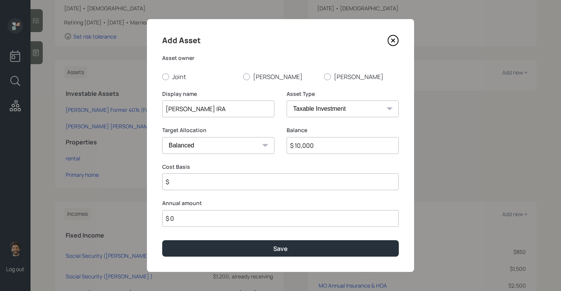
click at [295, 105] on select "SEP IRA IRA Roth IRA 401(k) Roth 401(k) 403(b) Roth 403(b) 457(b) Roth 457(b) H…" at bounding box center [343, 108] width 112 height 17
select select "roth_ira"
click at [287, 100] on select "SEP IRA IRA Roth IRA 401(k) Roth 401(k) 403(b) Roth 403(b) 457(b) Roth 457(b) H…" at bounding box center [343, 108] width 112 height 17
type input "$"
click at [250, 76] on div at bounding box center [246, 76] width 7 height 7
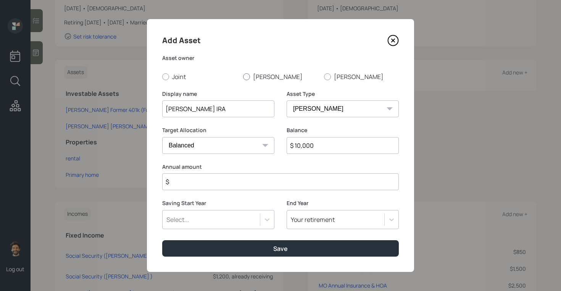
click at [243, 76] on input "[PERSON_NAME]" at bounding box center [243, 76] width 0 height 0
radio input "true"
click at [186, 182] on input "$" at bounding box center [280, 181] width 237 height 17
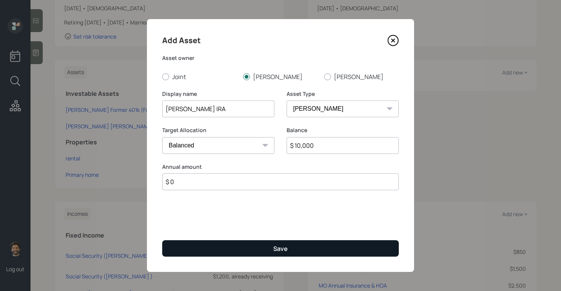
type input "$ 0"
click at [181, 251] on button "Save" at bounding box center [280, 248] width 237 height 16
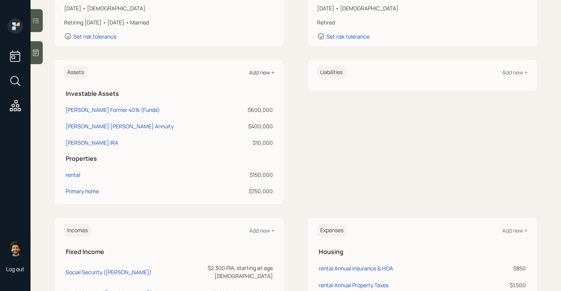
click at [259, 70] on div "Add new +" at bounding box center [261, 72] width 25 height 7
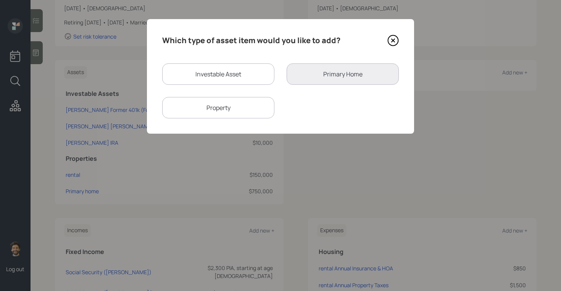
click at [195, 76] on div "Investable Asset" at bounding box center [218, 73] width 112 height 21
select select "taxable"
select select "balanced"
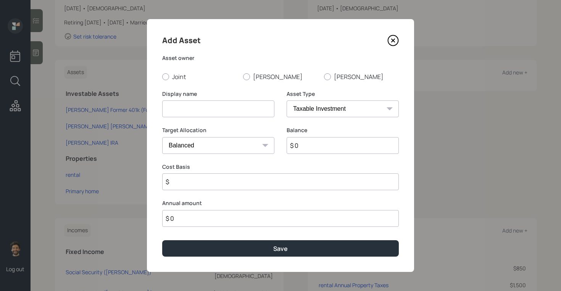
click at [178, 108] on input at bounding box center [218, 108] width 112 height 17
type input "Cash"
click at [303, 141] on input "$ 0" at bounding box center [343, 145] width 112 height 17
type input "$ 100,000"
click at [169, 80] on label "Joint" at bounding box center [199, 77] width 75 height 8
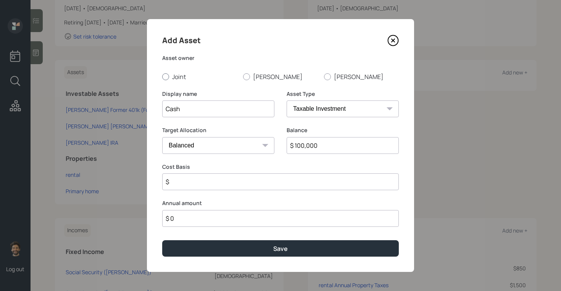
click at [162, 77] on input "Joint" at bounding box center [162, 76] width 0 height 0
radio input "true"
click at [292, 108] on select "SEP IRA IRA Roth IRA 401(k) Roth 401(k) 403(b) Roth 403(b) 457(b) Roth 457(b) H…" at bounding box center [343, 108] width 112 height 17
select select "emergency_fund"
click at [287, 100] on select "SEP IRA IRA Roth IRA 401(k) Roth 401(k) 403(b) Roth 403(b) 457(b) Roth 457(b) H…" at bounding box center [343, 108] width 112 height 17
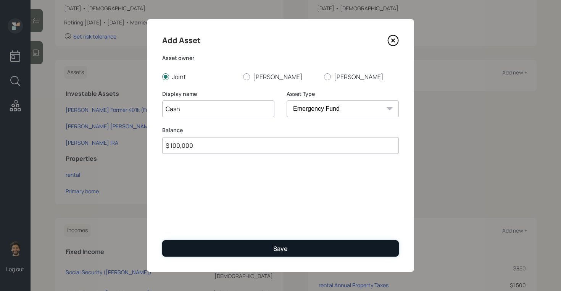
click at [189, 241] on button "Save" at bounding box center [280, 248] width 237 height 16
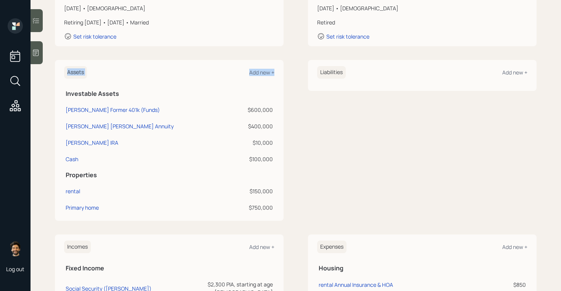
drag, startPoint x: 275, startPoint y: 158, endPoint x: 61, endPoint y: 108, distance: 219.6
click at [61, 108] on div "Assets Add new + Investable Assets Dan Former 401k (Funds) $600,000 Dan IRA Ann…" at bounding box center [169, 140] width 229 height 161
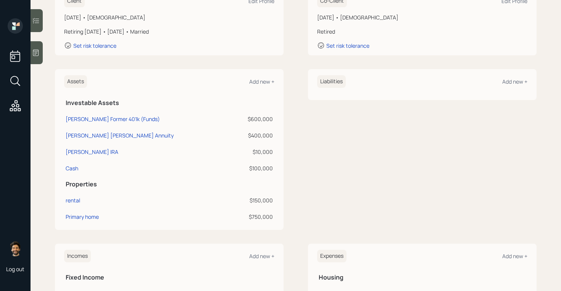
scroll to position [333, 0]
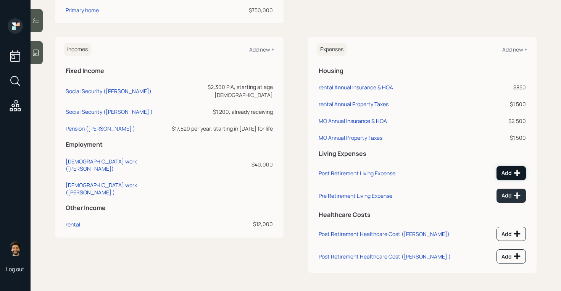
click at [500, 173] on button "Add" at bounding box center [511, 173] width 29 height 14
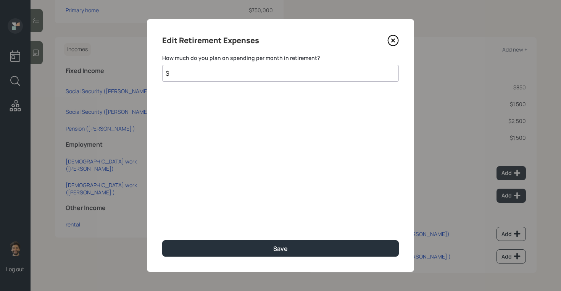
click at [268, 77] on input "$" at bounding box center [280, 73] width 237 height 17
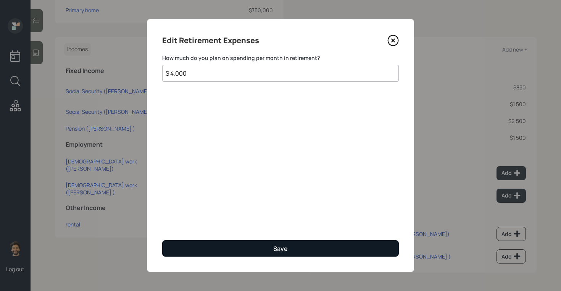
type input "$ 4,000"
click at [218, 245] on button "Save" at bounding box center [280, 248] width 237 height 16
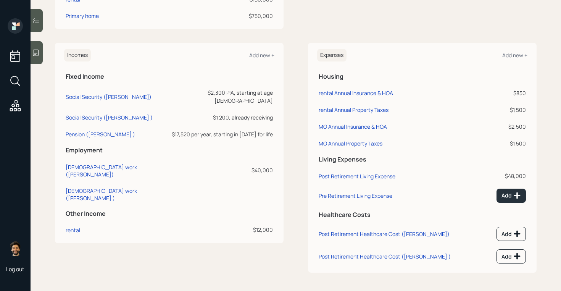
scroll to position [328, 0]
click at [513, 194] on div "Add" at bounding box center [511, 196] width 19 height 8
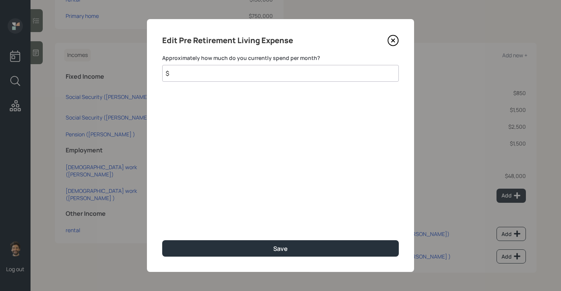
click at [254, 76] on input "$" at bounding box center [280, 73] width 237 height 17
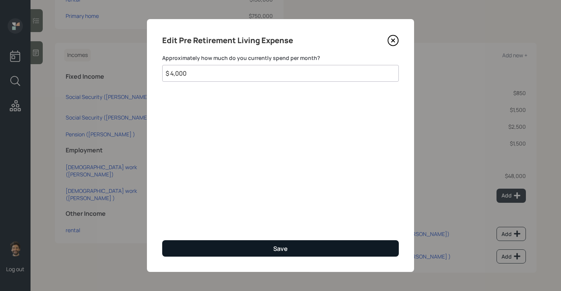
type input "$ 4,000"
click at [199, 242] on button "Save" at bounding box center [280, 248] width 237 height 16
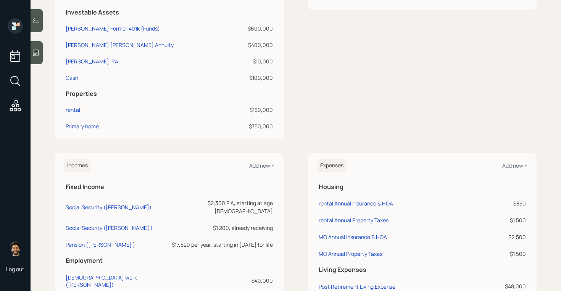
scroll to position [213, 0]
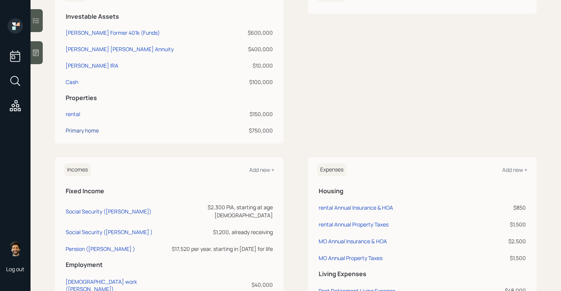
click at [75, 132] on div "Primary home" at bounding box center [82, 130] width 33 height 8
click at [72, 131] on div "Primary home" at bounding box center [82, 130] width 33 height 8
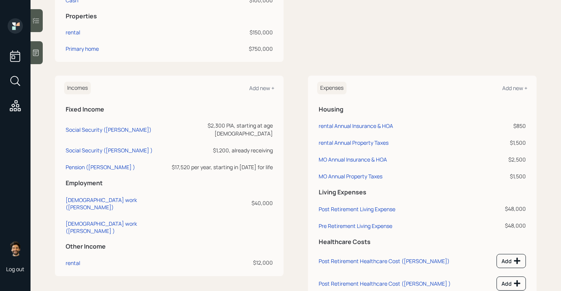
scroll to position [322, 0]
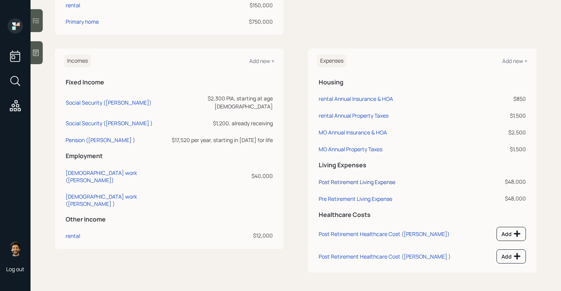
click at [380, 181] on div "Post Retirement Living Expense" at bounding box center [357, 181] width 77 height 7
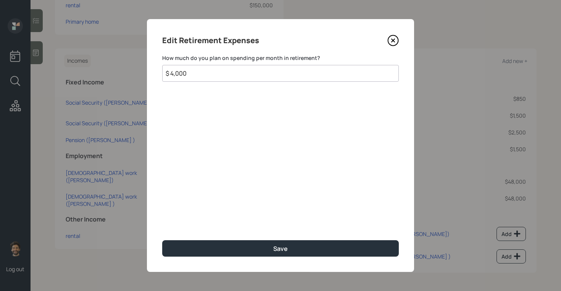
click at [189, 75] on input "$ 4,000" at bounding box center [280, 73] width 237 height 17
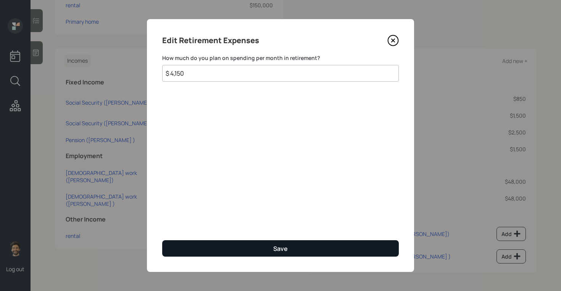
type input "$ 4,150"
click at [189, 247] on button "Save" at bounding box center [280, 248] width 237 height 16
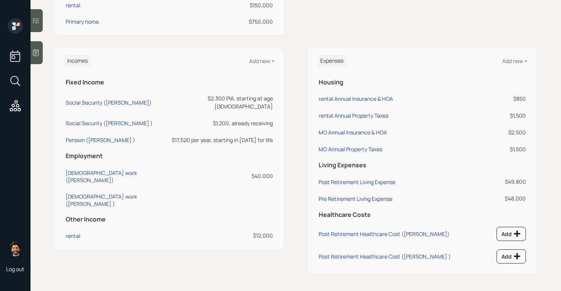
click at [353, 195] on div "Pre Retirement Living Expense" at bounding box center [356, 198] width 74 height 7
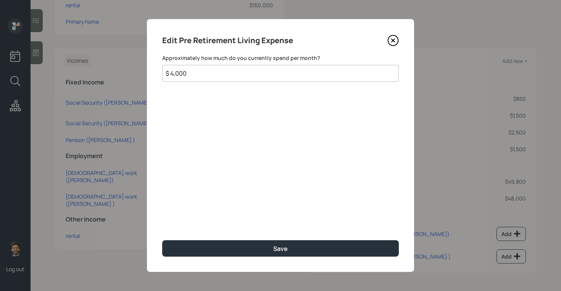
click at [187, 71] on input "$ 4,000" at bounding box center [280, 73] width 237 height 17
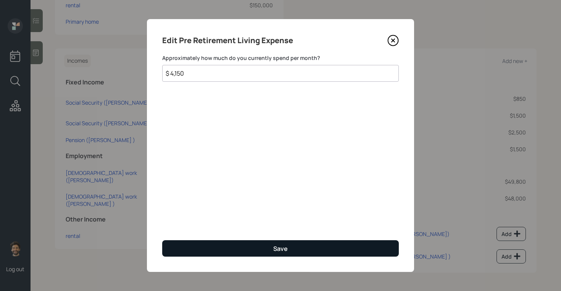
type input "$ 4,150"
click at [178, 243] on button "Save" at bounding box center [280, 248] width 237 height 16
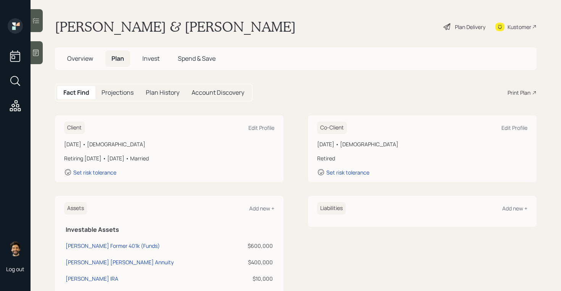
click at [118, 91] on h5 "Projections" at bounding box center [118, 92] width 32 height 7
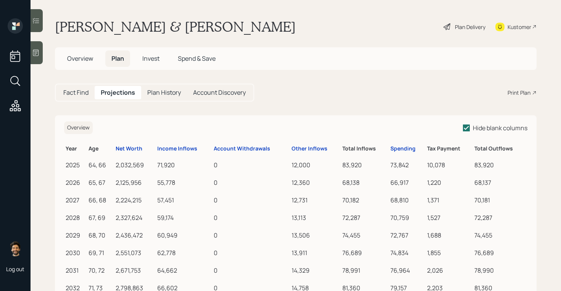
click at [472, 30] on div "Plan Delivery" at bounding box center [470, 27] width 31 height 8
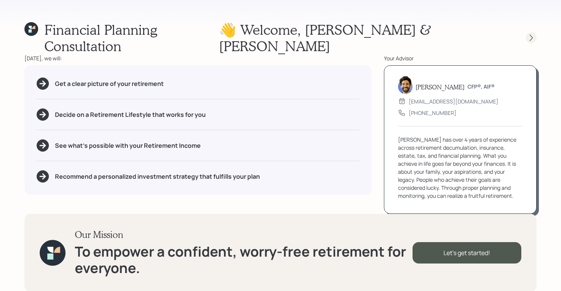
click at [528, 34] on icon at bounding box center [532, 38] width 8 height 8
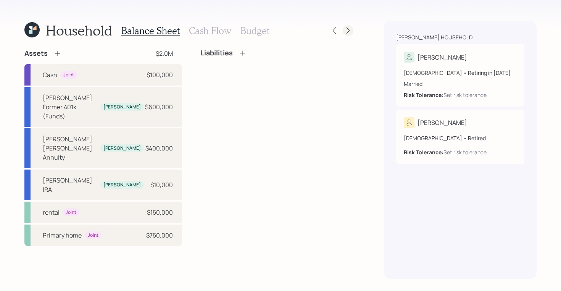
click at [349, 28] on icon at bounding box center [348, 31] width 8 height 8
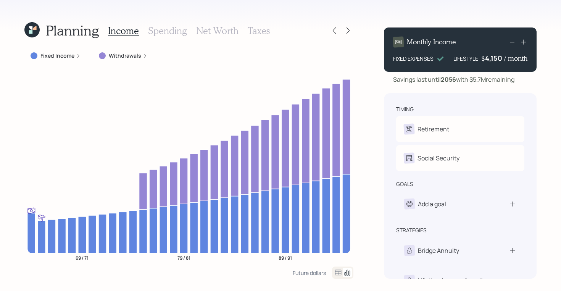
click at [337, 270] on icon at bounding box center [338, 272] width 9 height 9
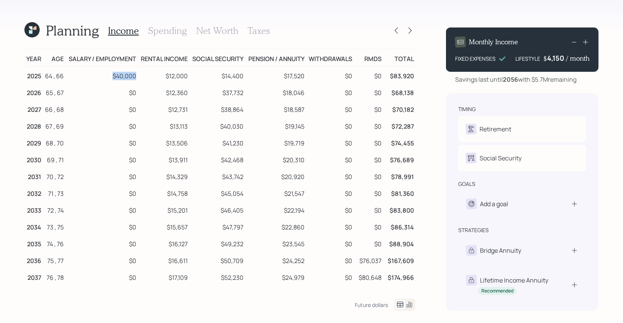
drag, startPoint x: 113, startPoint y: 76, endPoint x: 135, endPoint y: 76, distance: 22.5
click at [135, 76] on td "$40,000" at bounding box center [101, 74] width 73 height 17
drag, startPoint x: 139, startPoint y: 91, endPoint x: 125, endPoint y: 92, distance: 14.2
click at [125, 92] on tr "2026 65 , 67 $0 $12,360 $37,732 $18,046 $0 $0 $68,138" at bounding box center [219, 91] width 391 height 17
drag, startPoint x: 136, startPoint y: 75, endPoint x: 102, endPoint y: 75, distance: 34.0
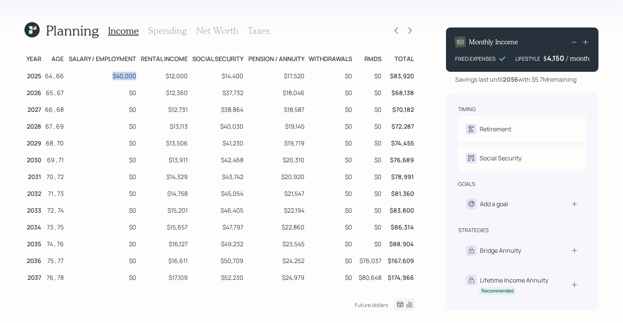
click at [102, 75] on td "$40,000" at bounding box center [101, 74] width 73 height 17
drag, startPoint x: 138, startPoint y: 94, endPoint x: 117, endPoint y: 92, distance: 20.7
click at [117, 92] on tr "2026 65 , 67 $0 $12,360 $37,732 $18,046 $0 $0 $68,138" at bounding box center [219, 91] width 391 height 17
drag, startPoint x: 136, startPoint y: 76, endPoint x: 105, endPoint y: 75, distance: 30.6
click at [105, 75] on td "$40,000" at bounding box center [101, 74] width 73 height 17
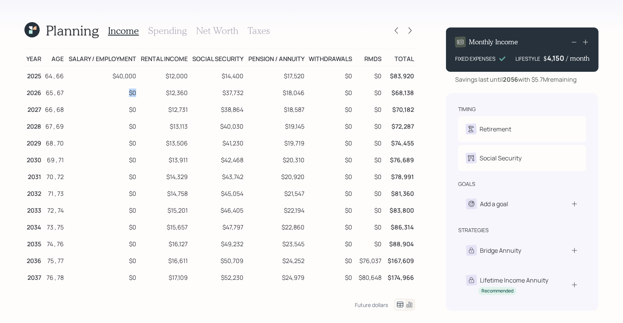
drag, startPoint x: 137, startPoint y: 95, endPoint x: 122, endPoint y: 93, distance: 15.8
click at [122, 93] on td "$0" at bounding box center [101, 91] width 73 height 17
drag, startPoint x: 136, startPoint y: 77, endPoint x: 110, endPoint y: 76, distance: 26.0
click at [110, 76] on td "$40,000" at bounding box center [101, 74] width 73 height 17
click at [31, 32] on icon at bounding box center [30, 31] width 3 height 3
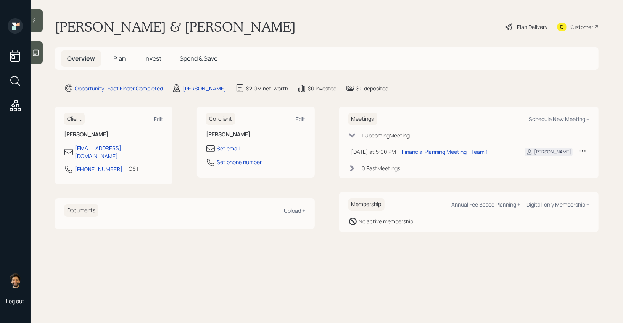
click at [118, 61] on span "Plan" at bounding box center [119, 58] width 13 height 8
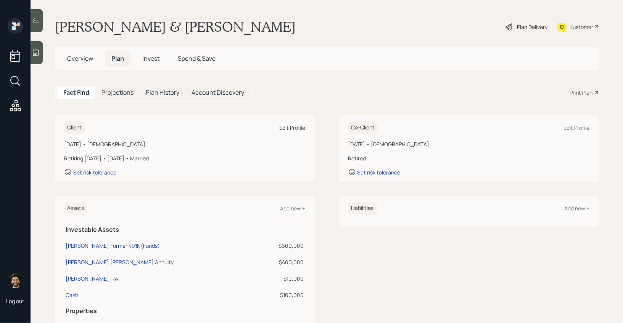
click at [297, 128] on div "Edit Profile" at bounding box center [293, 127] width 26 height 7
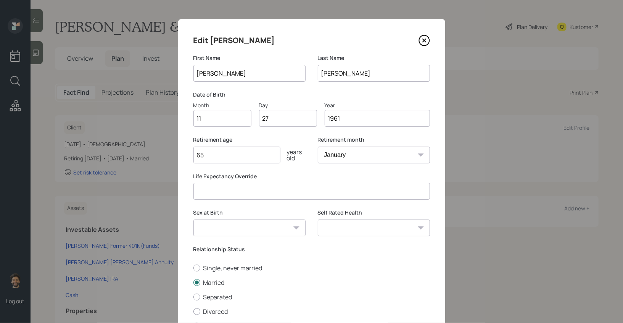
click at [222, 157] on input "65" at bounding box center [237, 155] width 87 height 17
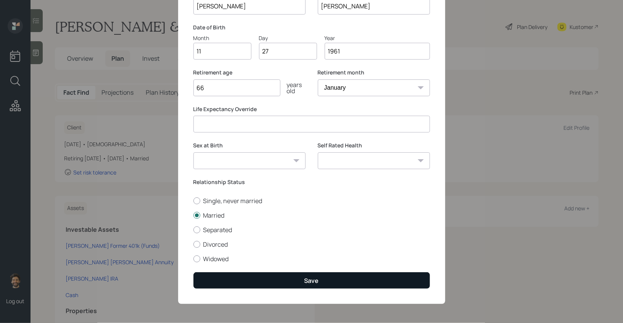
type input "66"
click at [216, 277] on button "Save" at bounding box center [312, 280] width 237 height 16
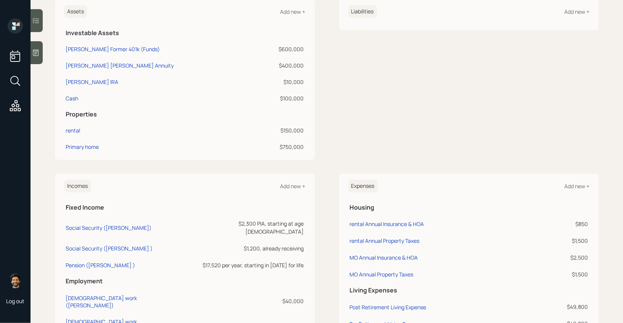
scroll to position [237, 0]
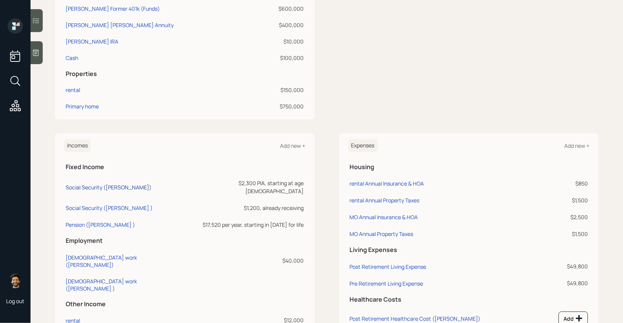
click at [80, 184] on div "Social Security (Dan)" at bounding box center [109, 187] width 86 height 7
select select "12"
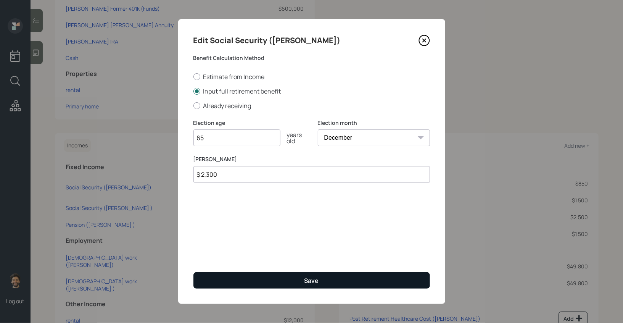
type input "65"
click at [238, 286] on button "Save" at bounding box center [312, 280] width 237 height 16
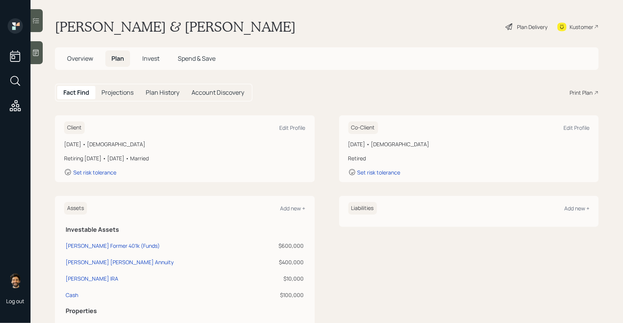
click at [528, 29] on div "Plan Delivery" at bounding box center [532, 27] width 31 height 8
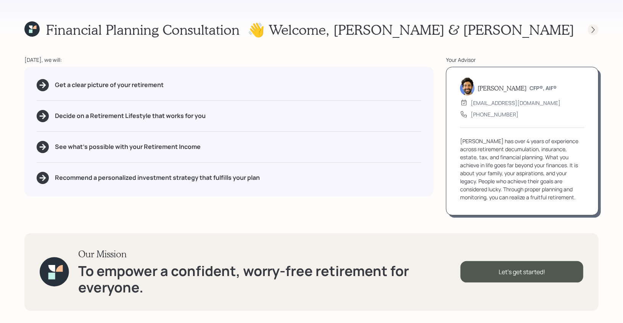
click at [596, 27] on icon at bounding box center [594, 30] width 8 height 8
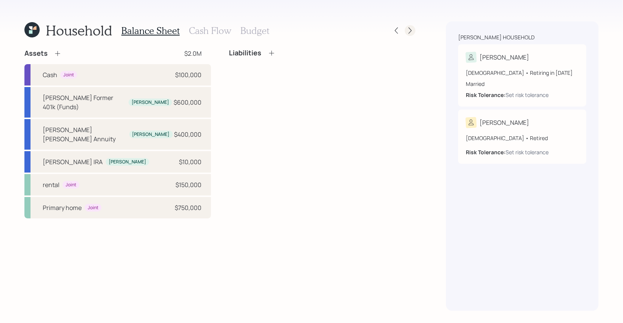
click at [409, 32] on icon at bounding box center [411, 31] width 8 height 8
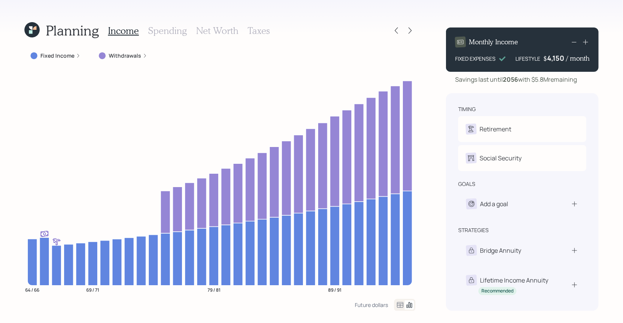
click at [397, 304] on icon at bounding box center [400, 304] width 9 height 9
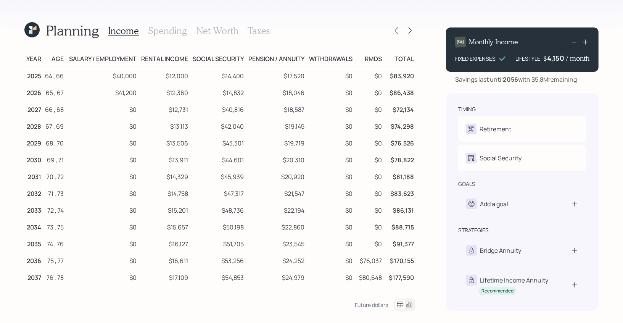
click at [116, 76] on td "$40,000" at bounding box center [101, 74] width 73 height 17
click at [118, 95] on td "$41,200" at bounding box center [101, 91] width 73 height 17
click at [128, 75] on td "$40,000" at bounding box center [101, 74] width 73 height 17
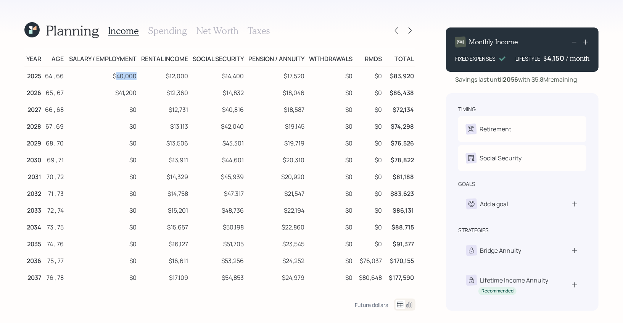
click at [128, 75] on td "$40,000" at bounding box center [101, 74] width 73 height 17
click at [123, 94] on td "$41,200" at bounding box center [101, 91] width 73 height 17
drag, startPoint x: 143, startPoint y: 110, endPoint x: 122, endPoint y: 110, distance: 21.0
click at [122, 110] on tr "2027 66 , 68 $0 $12,731 $40,816 $18,587 $0 $0 $72,134" at bounding box center [219, 108] width 391 height 17
drag, startPoint x: 166, startPoint y: 76, endPoint x: 191, endPoint y: 79, distance: 25.0
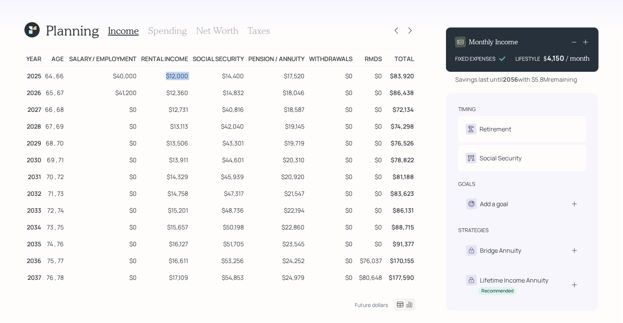
click at [191, 79] on tr "2025 64 , 66 $40,000 $12,000 $14,400 $17,520 $0 $0 $83,920" at bounding box center [219, 74] width 391 height 17
drag, startPoint x: 163, startPoint y: 95, endPoint x: 191, endPoint y: 95, distance: 27.9
click at [191, 95] on tr "2026 65 , 67 $41,200 $12,360 $14,832 $18,046 $0 $0 $86,438" at bounding box center [219, 91] width 391 height 17
drag, startPoint x: 167, startPoint y: 113, endPoint x: 197, endPoint y: 113, distance: 30.5
click at [197, 113] on tr "2027 66 , 68 $0 $12,731 $40,816 $18,587 $0 $0 $72,134" at bounding box center [219, 108] width 391 height 17
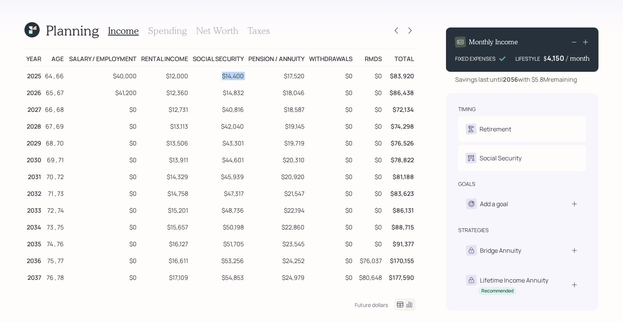
drag, startPoint x: 222, startPoint y: 76, endPoint x: 247, endPoint y: 76, distance: 24.8
click at [247, 76] on tr "2025 64 , 66 $40,000 $12,000 $14,400 $17,520 $0 $0 $83,920" at bounding box center [219, 74] width 391 height 17
drag, startPoint x: 218, startPoint y: 95, endPoint x: 244, endPoint y: 94, distance: 26.3
click at [244, 94] on td "$14,832" at bounding box center [218, 91] width 56 height 17
drag, startPoint x: 221, startPoint y: 75, endPoint x: 240, endPoint y: 77, distance: 18.4
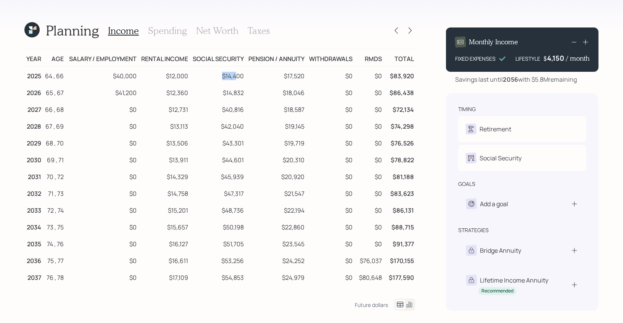
click at [240, 77] on td "$14,400" at bounding box center [218, 74] width 56 height 17
drag, startPoint x: 221, startPoint y: 110, endPoint x: 243, endPoint y: 113, distance: 22.0
click at [243, 113] on td "$40,816" at bounding box center [218, 108] width 56 height 17
drag, startPoint x: 224, startPoint y: 94, endPoint x: 246, endPoint y: 94, distance: 22.5
click at [246, 94] on tr "2026 65 , 67 $41,200 $12,360 $14,832 $18,046 $0 $0 $86,438" at bounding box center [219, 91] width 391 height 17
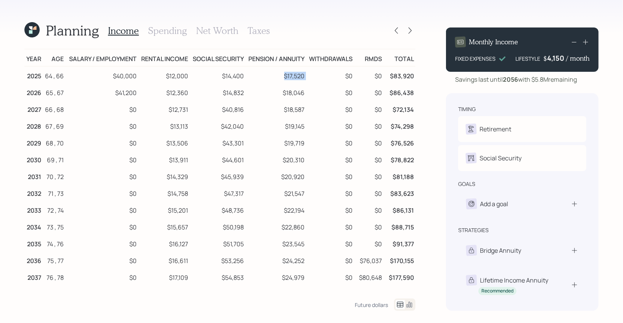
drag, startPoint x: 281, startPoint y: 79, endPoint x: 312, endPoint y: 79, distance: 30.5
click at [312, 79] on tr "2025 64 , 66 $40,000 $12,000 $14,400 $17,520 $0 $0 $83,920" at bounding box center [219, 74] width 391 height 17
drag, startPoint x: 286, startPoint y: 91, endPoint x: 310, endPoint y: 92, distance: 24.4
click at [310, 92] on tr "2026 65 , 67 $41,200 $12,360 $14,832 $18,046 $0 $0 $86,438" at bounding box center [219, 91] width 391 height 17
drag, startPoint x: 284, startPoint y: 112, endPoint x: 307, endPoint y: 112, distance: 22.5
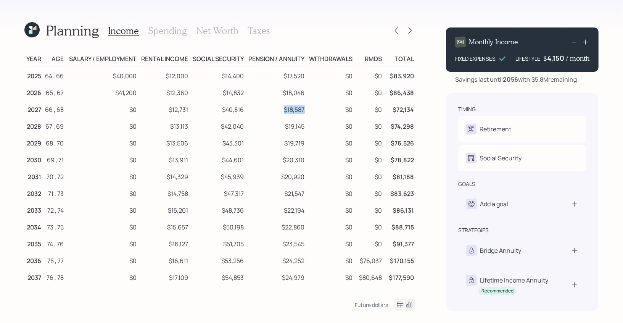
click at [307, 112] on tr "2027 66 , 68 $0 $12,731 $40,816 $18,587 $0 $0 $72,134" at bounding box center [219, 108] width 391 height 17
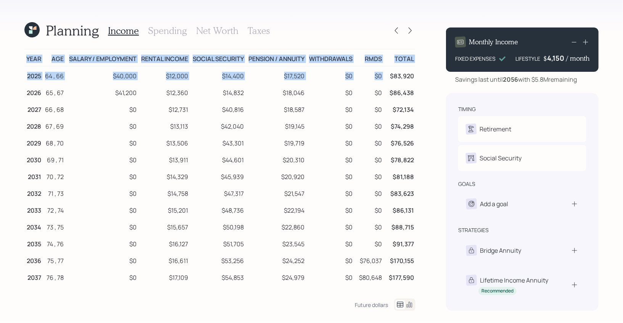
drag, startPoint x: 391, startPoint y: 74, endPoint x: 420, endPoint y: 74, distance: 29.0
click at [420, 74] on div "Planning Income Spending Net Worth Taxes Year Age Salary / Employment Rental In…" at bounding box center [311, 161] width 623 height 323
click at [404, 72] on td "$83,920" at bounding box center [400, 74] width 32 height 17
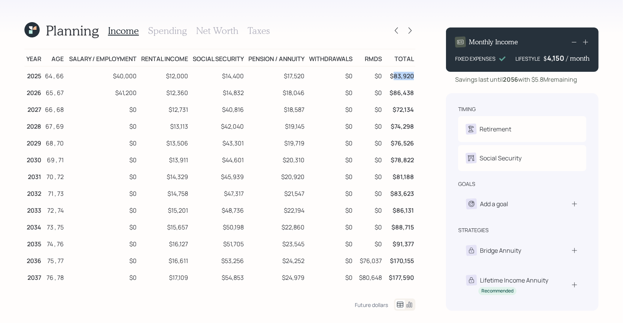
click at [404, 72] on td "$83,920" at bounding box center [400, 74] width 32 height 17
click at [164, 29] on h3 "Spending" at bounding box center [167, 30] width 39 height 11
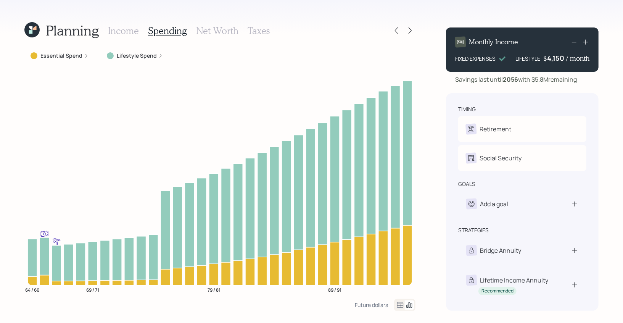
click at [400, 300] on icon at bounding box center [400, 304] width 9 height 9
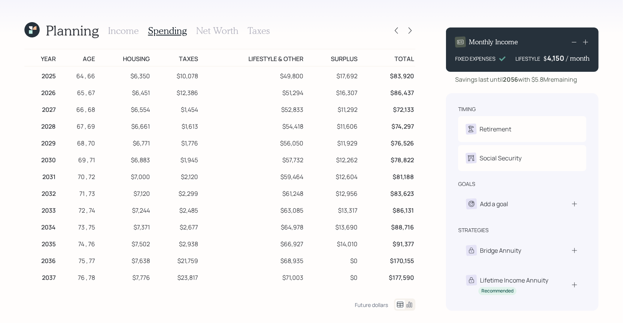
click at [402, 75] on td "$83,920" at bounding box center [387, 74] width 57 height 17
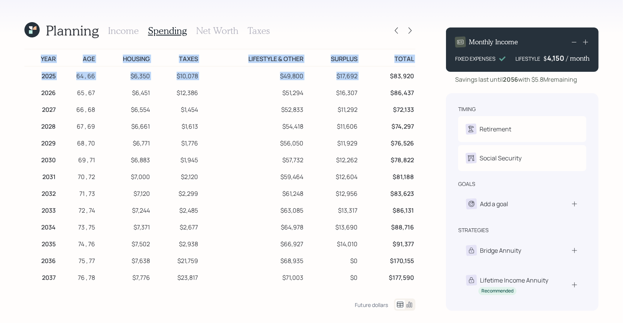
drag, startPoint x: 389, startPoint y: 76, endPoint x: 419, endPoint y: 76, distance: 30.2
click at [419, 76] on div "Planning Income Spending Net Worth Taxes Year Age Housing Taxes Lifestyle & Oth…" at bounding box center [311, 161] width 623 height 323
click at [404, 77] on td "$83,920" at bounding box center [387, 74] width 57 height 17
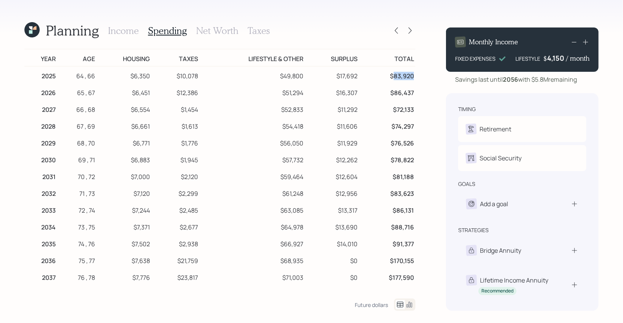
click at [404, 77] on td "$83,920" at bounding box center [387, 74] width 57 height 17
drag, startPoint x: 132, startPoint y: 75, endPoint x: 149, endPoint y: 77, distance: 17.7
click at [149, 77] on td "$6,350" at bounding box center [124, 74] width 55 height 17
drag, startPoint x: 199, startPoint y: 75, endPoint x: 176, endPoint y: 74, distance: 22.9
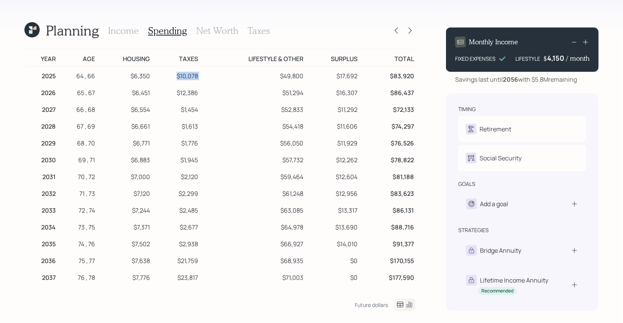
click at [176, 74] on tr "2025 64 , 66 $6,350 $10,078 $49,800 $17,692 $83,920" at bounding box center [219, 74] width 391 height 17
drag, startPoint x: 305, startPoint y: 76, endPoint x: 275, endPoint y: 76, distance: 29.4
click at [275, 76] on td "$49,800" at bounding box center [253, 74] width 106 height 17
drag, startPoint x: 358, startPoint y: 75, endPoint x: 335, endPoint y: 74, distance: 23.3
click at [335, 74] on td "$17,692" at bounding box center [332, 74] width 54 height 17
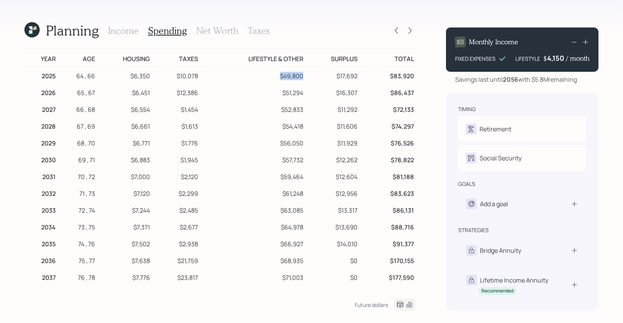
drag, startPoint x: 304, startPoint y: 77, endPoint x: 279, endPoint y: 78, distance: 25.2
click at [279, 78] on td "$49,800" at bounding box center [253, 74] width 106 height 17
drag, startPoint x: 358, startPoint y: 74, endPoint x: 278, endPoint y: 74, distance: 80.9
click at [278, 74] on tr "2025 64 , 66 $6,350 $10,078 $49,800 $17,692 $83,920" at bounding box center [219, 74] width 391 height 17
click at [361, 74] on td "$83,920" at bounding box center [387, 74] width 57 height 17
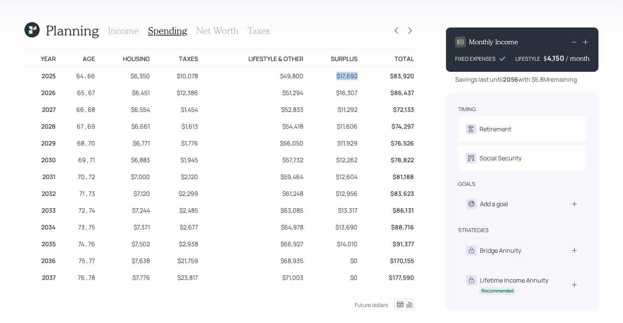
drag, startPoint x: 357, startPoint y: 75, endPoint x: 334, endPoint y: 75, distance: 23.7
click at [334, 75] on td "$17,692" at bounding box center [332, 74] width 54 height 17
click at [347, 77] on td "$17,692" at bounding box center [332, 74] width 54 height 17
click at [29, 29] on icon at bounding box center [31, 29] width 15 height 15
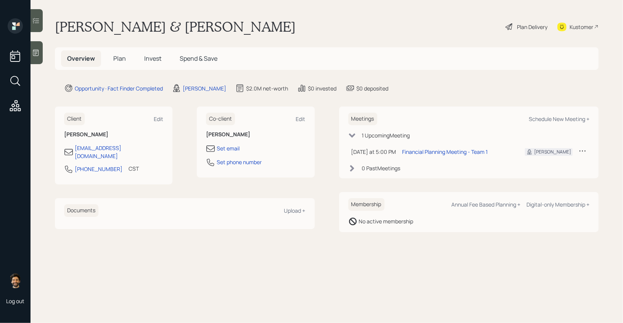
click at [116, 58] on span "Plan" at bounding box center [119, 58] width 13 height 8
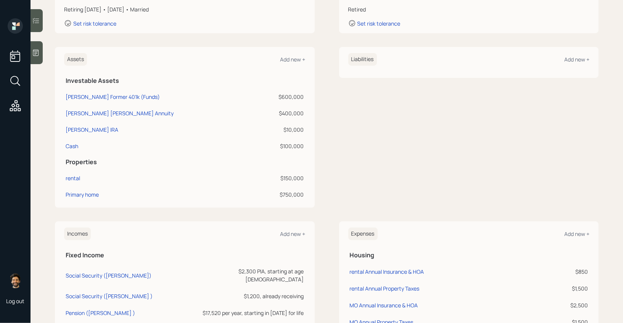
scroll to position [289, 0]
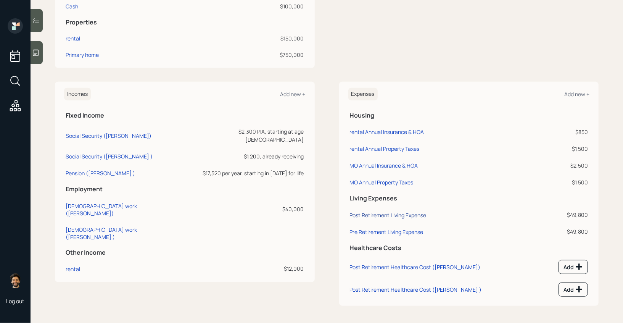
click at [379, 215] on div "Post Retirement Living Expense" at bounding box center [388, 214] width 77 height 7
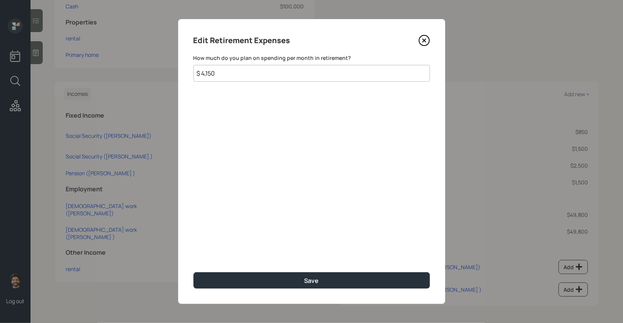
click at [220, 75] on input "$ 4,150" at bounding box center [312, 73] width 237 height 17
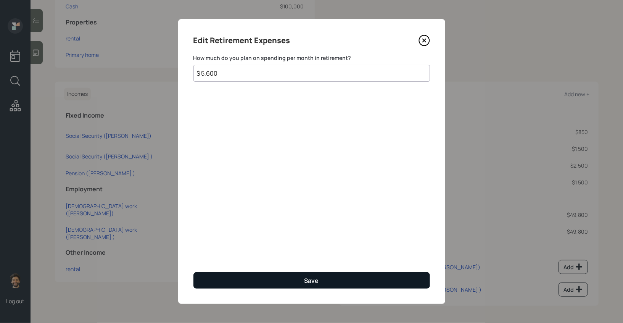
type input "$ 5,600"
click at [228, 286] on button "Save" at bounding box center [312, 280] width 237 height 16
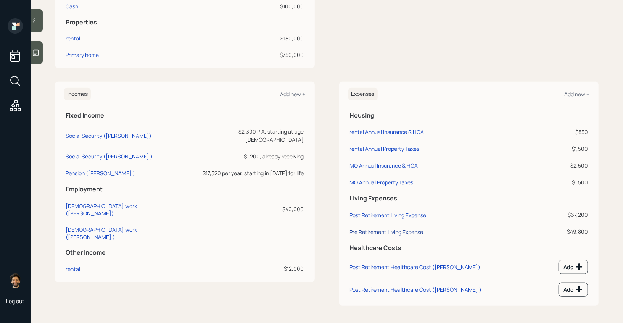
click at [357, 230] on div "Pre Retirement Living Expense" at bounding box center [387, 231] width 74 height 7
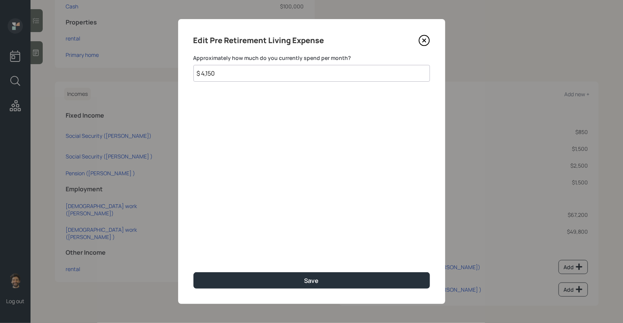
click at [216, 74] on input "$ 4,150" at bounding box center [312, 73] width 237 height 17
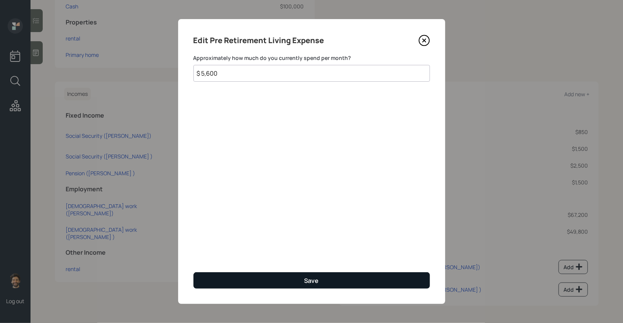
type input "$ 5,600"
click at [207, 273] on button "Save" at bounding box center [312, 280] width 237 height 16
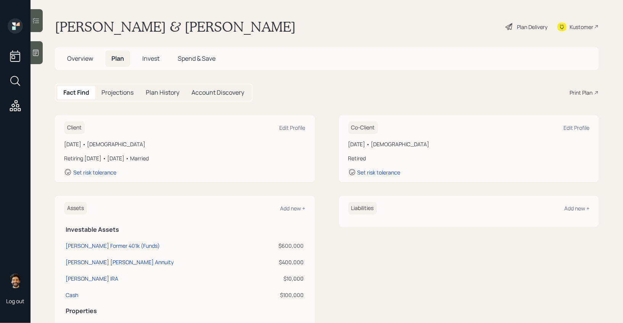
click at [522, 23] on div "Plan Delivery" at bounding box center [532, 27] width 31 height 8
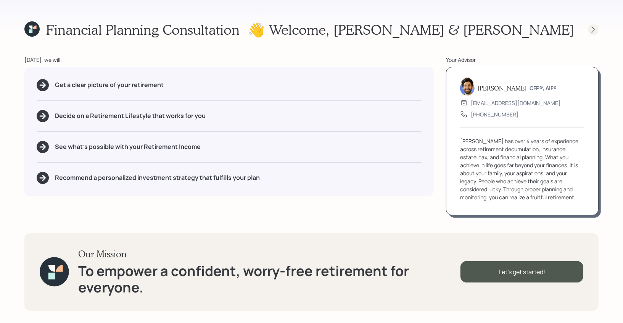
click at [589, 28] on div at bounding box center [593, 29] width 11 height 11
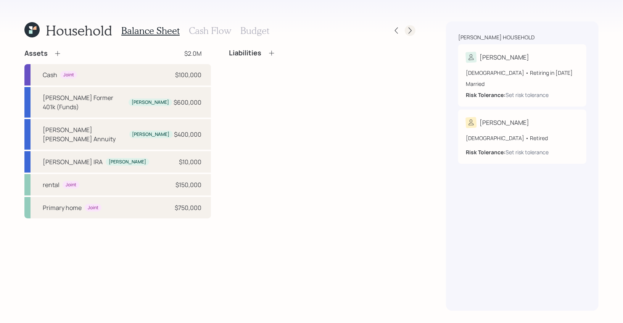
click at [408, 32] on icon at bounding box center [411, 31] width 8 height 8
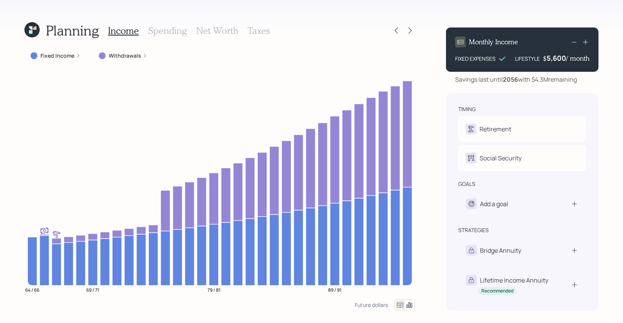
click at [164, 32] on h3 "Spending" at bounding box center [167, 30] width 39 height 11
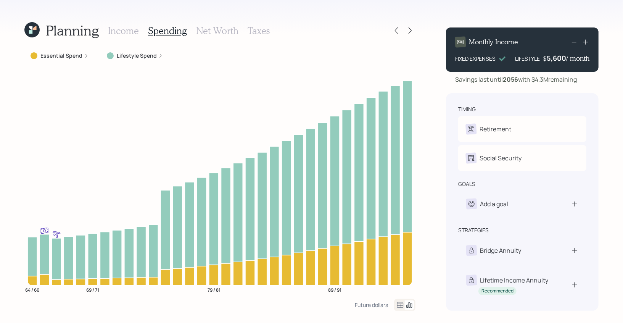
click at [399, 305] on icon at bounding box center [400, 304] width 9 height 9
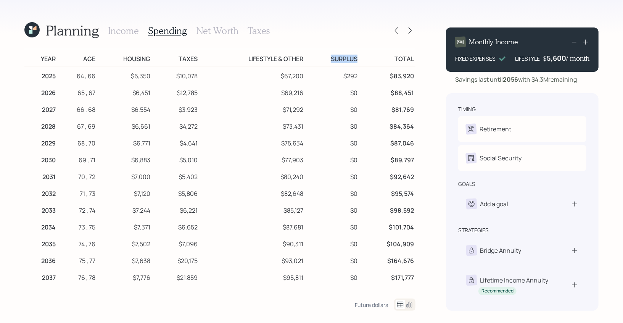
drag, startPoint x: 327, startPoint y: 58, endPoint x: 361, endPoint y: 58, distance: 33.6
click at [361, 58] on tr "Year Age Housing Taxes Lifestyle & Other Surplus Total" at bounding box center [219, 57] width 391 height 17
drag, startPoint x: 345, startPoint y: 74, endPoint x: 362, endPoint y: 75, distance: 16.8
click at [362, 75] on tr "2025 64 , 66 $6,350 $10,078 $67,200 $292 $83,920" at bounding box center [219, 74] width 391 height 17
drag, startPoint x: 327, startPoint y: 54, endPoint x: 357, endPoint y: 56, distance: 29.8
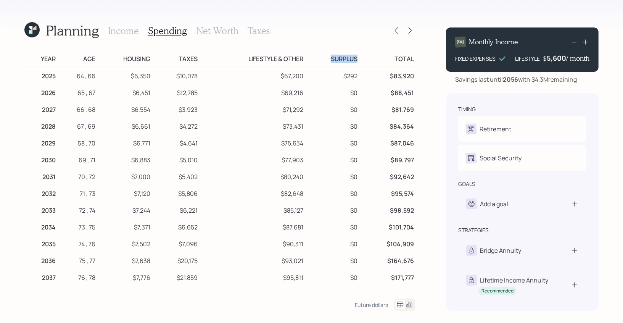
click at [357, 56] on td "Surplus" at bounding box center [332, 57] width 54 height 17
drag, startPoint x: 344, startPoint y: 76, endPoint x: 360, endPoint y: 79, distance: 16.4
click at [360, 79] on tr "2025 64 , 66 $6,350 $10,078 $67,200 $292 $83,920" at bounding box center [219, 74] width 391 height 17
drag, startPoint x: 329, startPoint y: 60, endPoint x: 359, endPoint y: 60, distance: 29.8
click at [359, 60] on td "Surplus" at bounding box center [332, 57] width 54 height 17
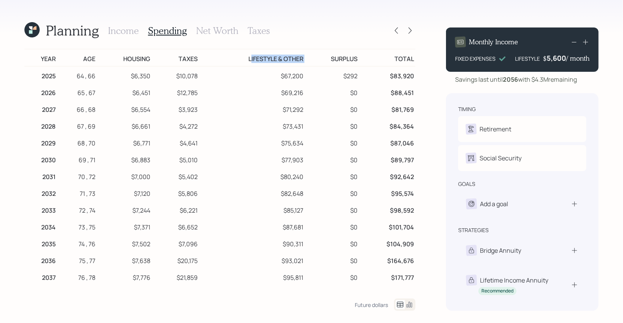
drag, startPoint x: 249, startPoint y: 60, endPoint x: 306, endPoint y: 59, distance: 56.5
click at [306, 59] on tr "Year Age Housing Taxes Lifestyle & Other Surplus Total" at bounding box center [219, 57] width 391 height 17
drag, startPoint x: 278, startPoint y: 76, endPoint x: 310, endPoint y: 76, distance: 31.3
click at [310, 76] on tr "2025 64 , 66 $6,350 $10,078 $67,200 $292 $83,920" at bounding box center [219, 74] width 391 height 17
drag, startPoint x: 246, startPoint y: 56, endPoint x: 308, endPoint y: 61, distance: 62.5
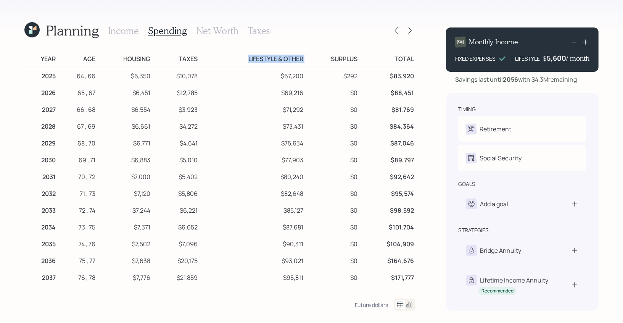
click at [308, 61] on tr "Year Age Housing Taxes Lifestyle & Other Surplus Total" at bounding box center [219, 57] width 391 height 17
drag, startPoint x: 283, startPoint y: 75, endPoint x: 312, endPoint y: 75, distance: 29.4
click at [312, 75] on tr "2025 64 , 66 $6,350 $10,078 $67,200 $292 $83,920" at bounding box center [219, 74] width 391 height 17
click at [312, 75] on td "$292" at bounding box center [332, 74] width 54 height 17
drag, startPoint x: 305, startPoint y: 74, endPoint x: 278, endPoint y: 74, distance: 27.1
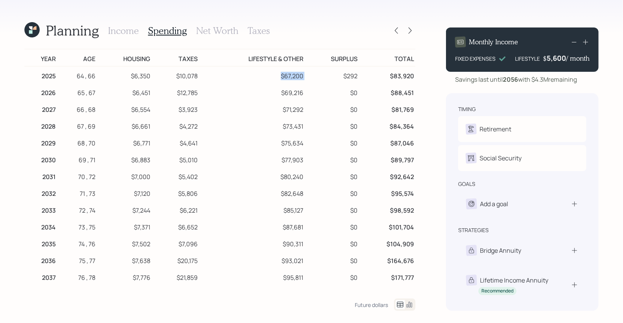
click at [278, 74] on tr "2025 64 , 66 $6,350 $10,078 $67,200 $292 $83,920" at bounding box center [219, 74] width 391 height 17
click at [318, 76] on td "$292" at bounding box center [332, 74] width 54 height 17
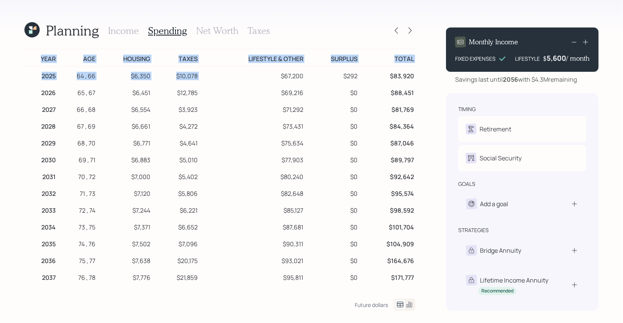
drag, startPoint x: 416, startPoint y: 74, endPoint x: 291, endPoint y: 71, distance: 124.9
click at [291, 71] on div "Planning Income Spending Net Worth Taxes Year Age Housing Taxes Lifestyle & Oth…" at bounding box center [311, 161] width 623 height 323
click at [291, 71] on td "$67,200" at bounding box center [252, 74] width 106 height 17
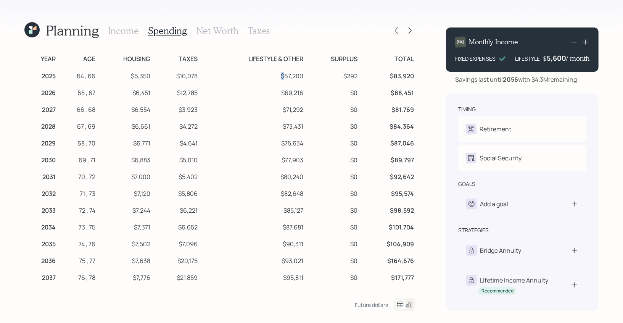
click at [291, 71] on td "$67,200" at bounding box center [252, 74] width 106 height 17
click at [33, 31] on icon at bounding box center [31, 29] width 15 height 15
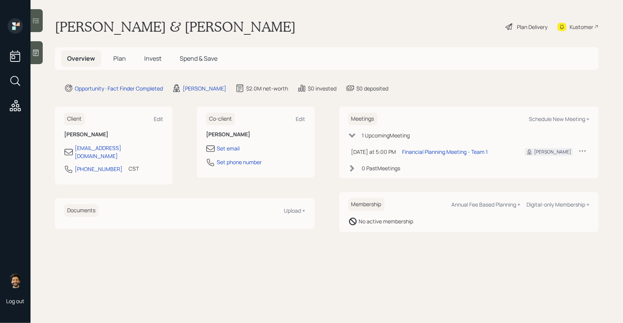
click at [121, 54] on span "Plan" at bounding box center [119, 58] width 13 height 8
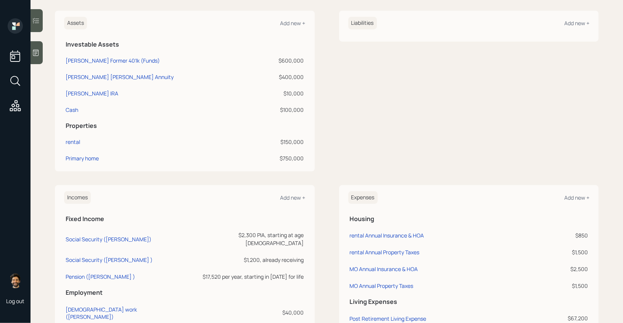
scroll to position [289, 0]
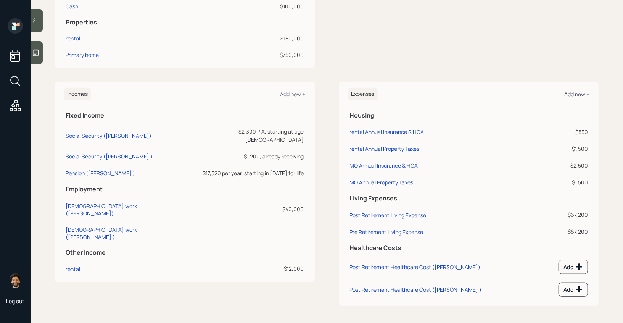
click at [576, 95] on div "Add new +" at bounding box center [577, 93] width 25 height 7
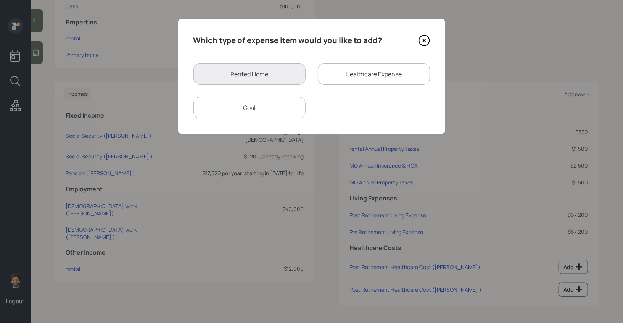
click at [266, 108] on div "Goal" at bounding box center [250, 107] width 112 height 21
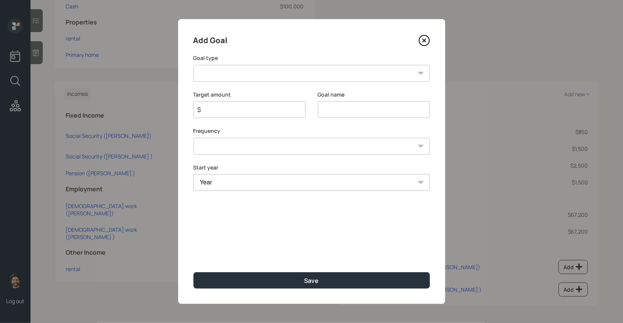
click at [238, 74] on select "Create an emergency fund Donate to charity Purchase a home Make a purchase Supp…" at bounding box center [312, 73] width 237 height 17
select select "other"
click at [194, 65] on select "Create an emergency fund Donate to charity Purchase a home Make a purchase Supp…" at bounding box center [312, 73] width 237 height 17
click at [327, 108] on input "Other" at bounding box center [374, 109] width 112 height 17
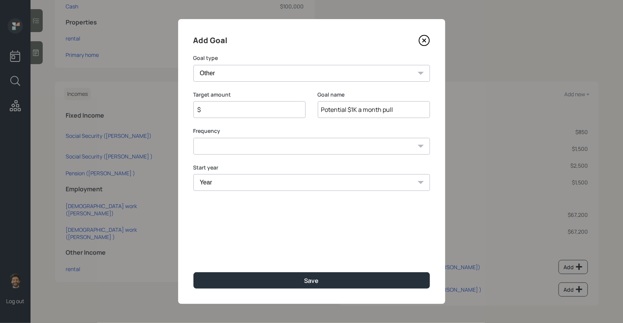
type input "Potential $1K a month pull"
click at [267, 113] on input "$" at bounding box center [246, 109] width 99 height 9
type input "$ 12,000"
click at [237, 148] on select "One time Every 1 year Every 2 years Every 3 years Every 4 years Every 5 years E…" at bounding box center [312, 146] width 237 height 17
select select "1"
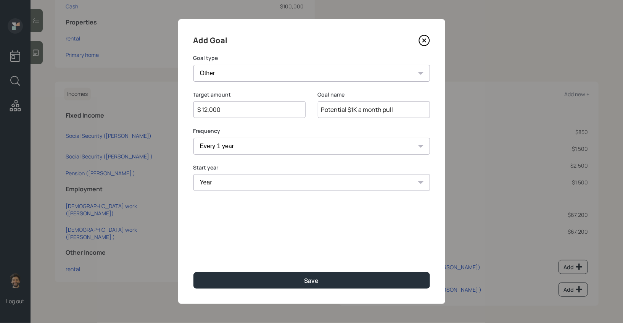
click at [194, 138] on select "One time Every 1 year Every 2 years Every 3 years Every 4 years Every 5 years E…" at bounding box center [312, 146] width 237 height 17
click at [221, 181] on select "Year 2025 2026 2027 2028 2029 2030 2031 2032 2033 2034 2035 2036 2037 2038 2039…" at bounding box center [312, 182] width 237 height 17
select select "2025"
click at [194, 174] on select "Year 2025 2026 2027 2028 2029 2030 2031 2032 2033 2034 2035 2036 2037 2038 2039…" at bounding box center [250, 182] width 112 height 17
click at [356, 186] on select "Year 2025 2026 2027 2028 2029 2030 2031 2032 2033 2034 2035 2036 2037 2038 2039…" at bounding box center [374, 182] width 112 height 17
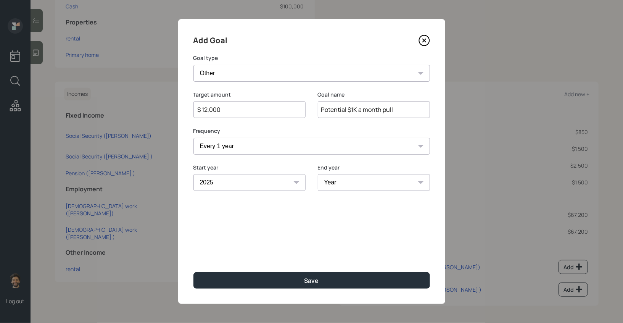
select select "2055"
click at [318, 174] on select "Year 2025 2026 2027 2028 2029 2030 2031 2032 2033 2034 2035 2036 2037 2038 2039…" at bounding box center [374, 182] width 112 height 17
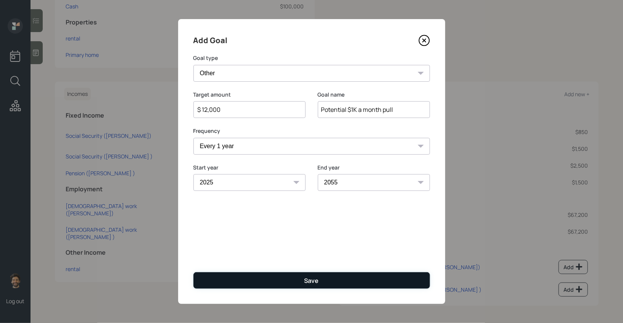
click at [279, 280] on button "Save" at bounding box center [312, 280] width 237 height 16
type input "$"
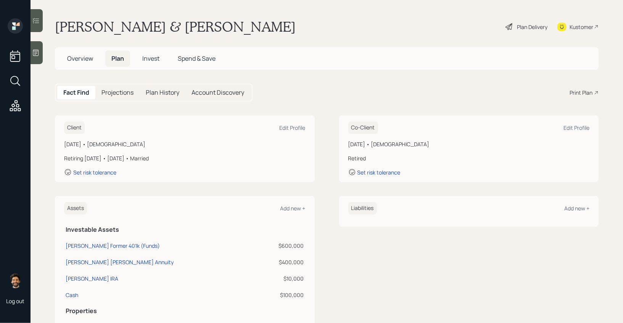
click at [534, 26] on div "Plan Delivery" at bounding box center [532, 27] width 31 height 8
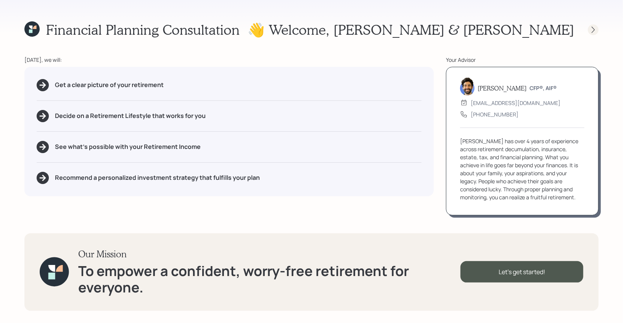
click at [596, 32] on icon at bounding box center [594, 30] width 8 height 8
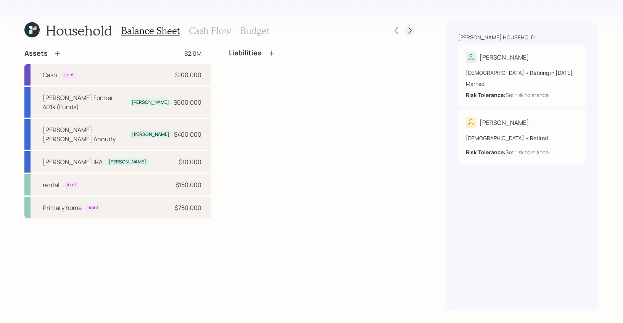
click at [413, 26] on div at bounding box center [410, 30] width 11 height 11
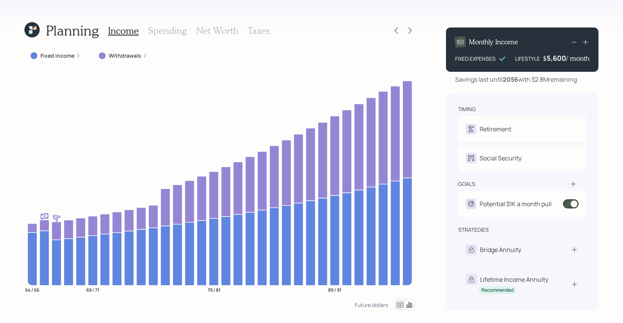
click at [399, 305] on icon at bounding box center [400, 304] width 9 height 9
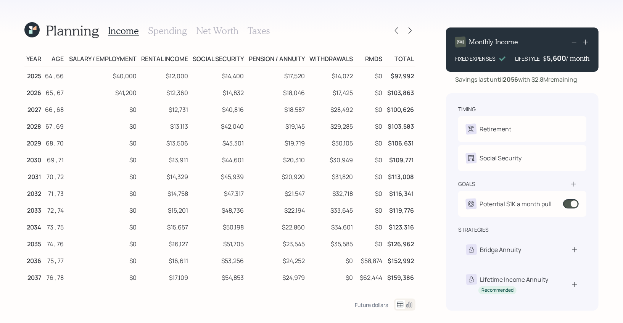
click at [170, 33] on h3 "Spending" at bounding box center [167, 30] width 39 height 11
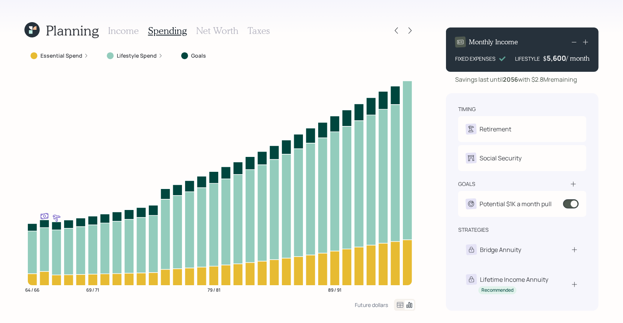
click at [400, 305] on icon at bounding box center [400, 305] width 6 height 6
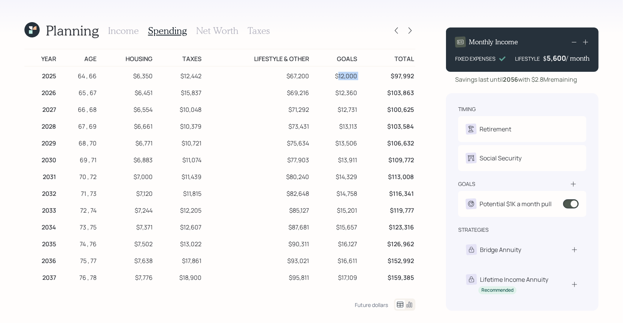
drag, startPoint x: 339, startPoint y: 72, endPoint x: 366, endPoint y: 73, distance: 27.1
click at [366, 73] on tr "2025 64 , 66 $6,350 $12,442 $67,200 $12,000 $97,992" at bounding box center [219, 74] width 391 height 17
click at [337, 79] on td "$12,000" at bounding box center [335, 74] width 48 height 17
drag, startPoint x: 335, startPoint y: 77, endPoint x: 365, endPoint y: 77, distance: 29.8
click at [365, 77] on tr "2025 64 , 66 $6,350 $12,442 $67,200 $12,000 $97,992" at bounding box center [219, 74] width 391 height 17
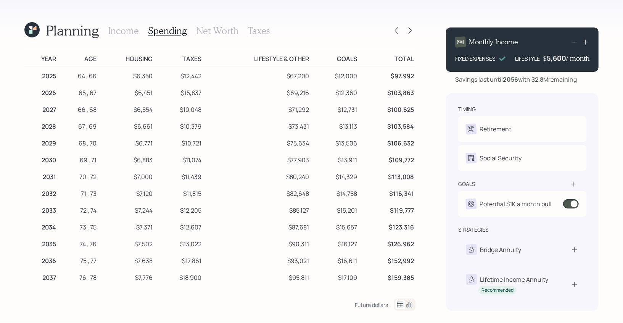
click at [112, 28] on h3 "Income" at bounding box center [123, 30] width 31 height 11
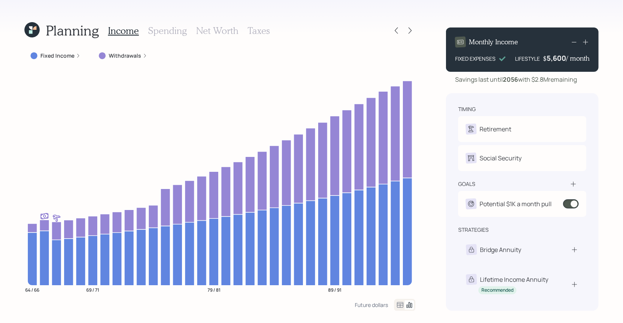
click at [552, 60] on div "5,600" at bounding box center [556, 57] width 19 height 9
click at [552, 60] on div "5600" at bounding box center [556, 57] width 19 height 9
click at [461, 84] on div "Monthly Income FIXED EXPENSES LIFESTYLE $ 8,600 / month Savings last until 2056…" at bounding box center [522, 165] width 153 height 289
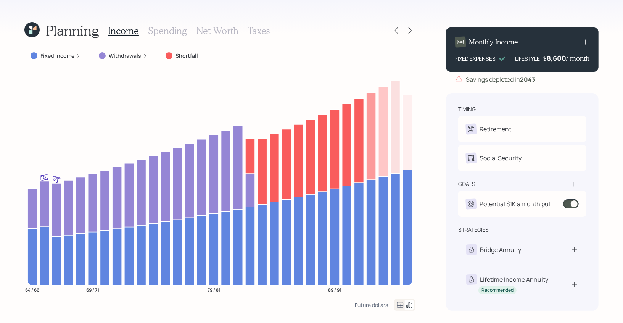
click at [556, 57] on div "8,600" at bounding box center [556, 57] width 19 height 9
click at [556, 57] on div "8600" at bounding box center [556, 57] width 19 height 9
click at [547, 83] on div "Savings depleted in 2043" at bounding box center [522, 79] width 153 height 9
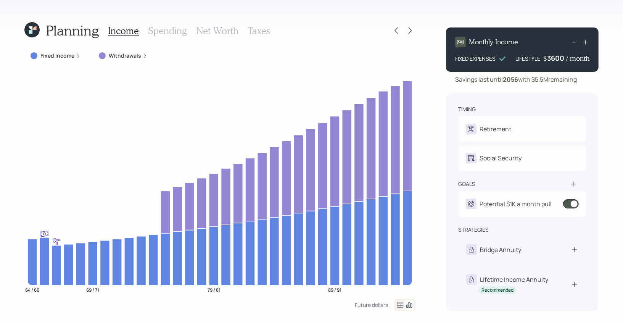
click at [558, 58] on div "3600" at bounding box center [556, 57] width 19 height 9
click at [594, 73] on div "Monthly Income FIXED EXPENSES LIFESTYLE $ 5600 / month Savings last until 2056 …" at bounding box center [522, 55] width 153 height 57
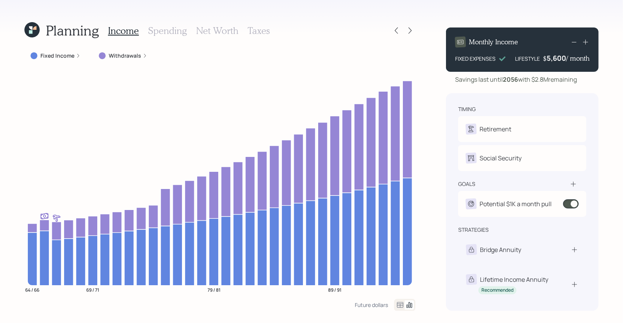
click at [32, 32] on icon at bounding box center [31, 29] width 15 height 15
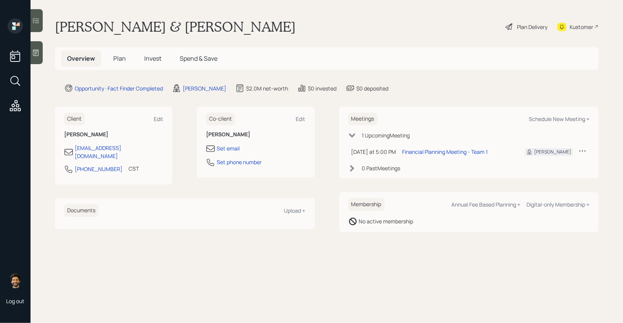
click at [124, 59] on span "Plan" at bounding box center [119, 58] width 13 height 8
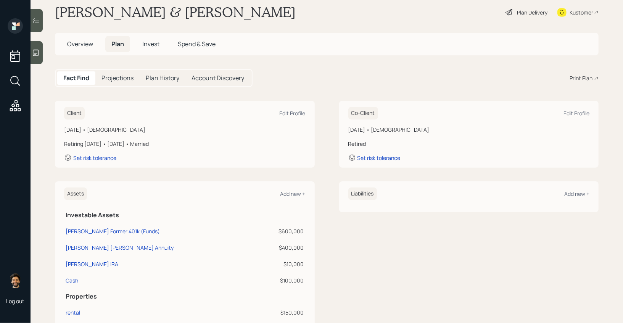
scroll to position [13, 0]
click at [102, 158] on div "Set risk tolerance" at bounding box center [94, 158] width 43 height 7
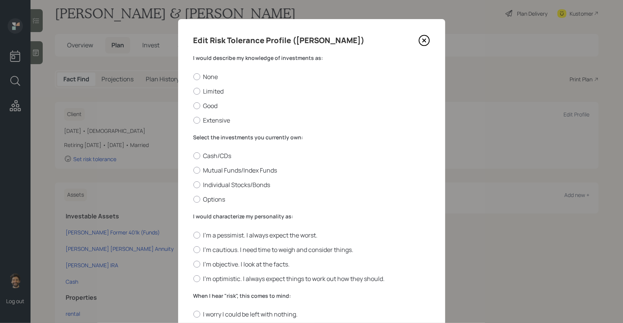
click at [213, 58] on label "I would describe my knowledge of investments as:" at bounding box center [312, 58] width 237 height 8
click at [199, 89] on div at bounding box center [197, 91] width 7 height 7
click at [194, 91] on input "Limited" at bounding box center [193, 91] width 0 height 0
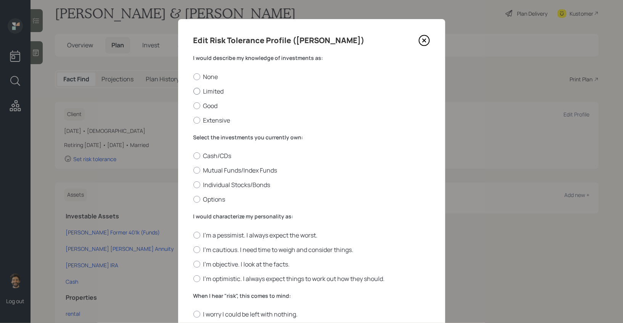
radio input "true"
click at [209, 138] on label "Select the investments you currently own:" at bounding box center [312, 138] width 237 height 8
click at [205, 171] on label "Mutual Funds/Index Funds" at bounding box center [312, 170] width 237 height 8
click at [194, 171] on input "Mutual Funds/Index Funds" at bounding box center [193, 170] width 0 height 0
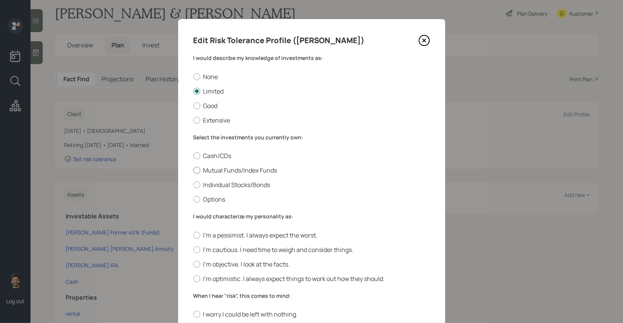
radio input "true"
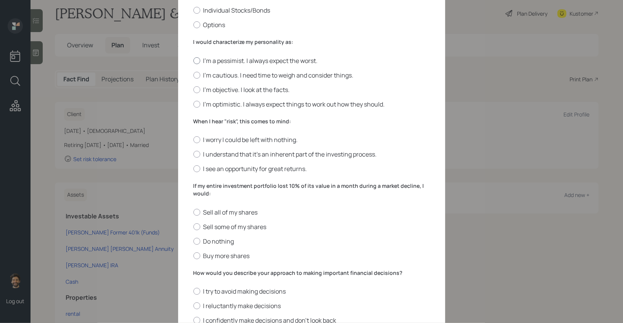
scroll to position [181, 0]
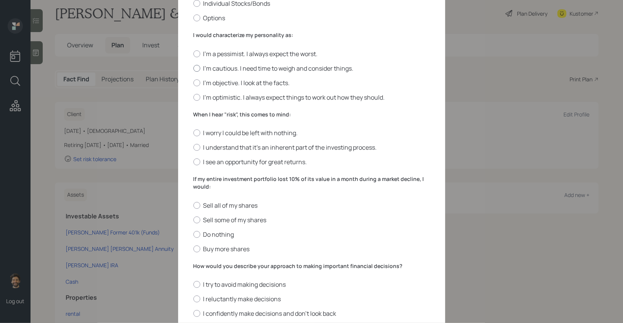
click at [204, 69] on label "I'm cautious. I need time to weigh and consider things." at bounding box center [312, 68] width 237 height 8
click at [194, 68] on input "I'm cautious. I need time to weigh and consider things." at bounding box center [193, 68] width 0 height 0
radio input "true"
click at [206, 82] on label "I'm objective. I look at the facts." at bounding box center [312, 83] width 237 height 8
click at [194, 82] on input "I'm objective. I look at the facts." at bounding box center [193, 82] width 0 height 0
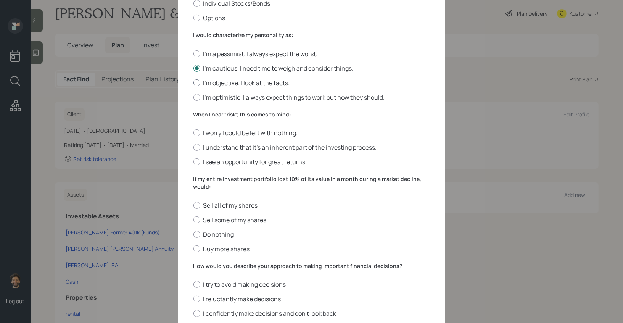
radio input "true"
click at [210, 68] on label "I'm cautious. I need time to weigh and consider things." at bounding box center [312, 68] width 237 height 8
click at [194, 68] on input "I'm cautious. I need time to weigh and consider things." at bounding box center [193, 68] width 0 height 0
radio input "true"
click at [207, 81] on label "I'm objective. I look at the facts." at bounding box center [312, 83] width 237 height 8
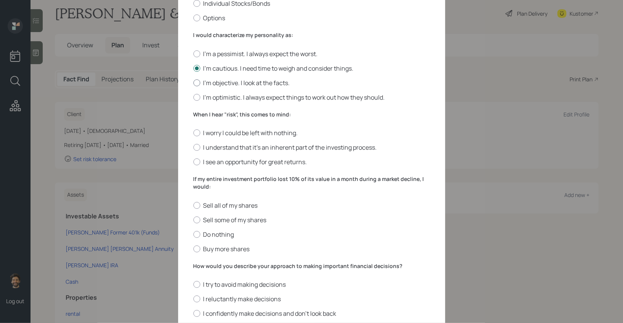
click at [194, 82] on input "I'm objective. I look at the facts." at bounding box center [193, 82] width 0 height 0
radio input "true"
click at [215, 71] on label "I'm cautious. I need time to weigh and consider things." at bounding box center [312, 68] width 237 height 8
click at [194, 68] on input "I'm cautious. I need time to weigh and consider things." at bounding box center [193, 68] width 0 height 0
radio input "true"
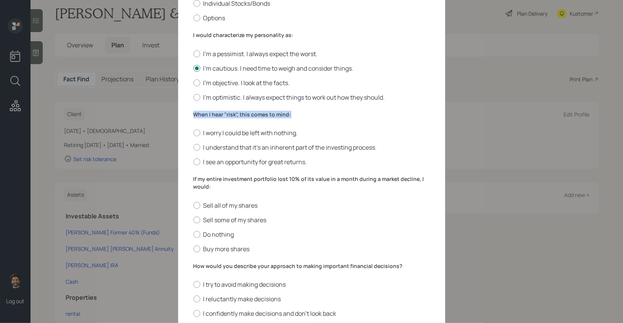
drag, startPoint x: 292, startPoint y: 114, endPoint x: 192, endPoint y: 114, distance: 100.8
click at [192, 114] on div "Edit Risk Tolerance Profile (Dan) I would describe my knowledge of investments …" at bounding box center [311, 98] width 267 height 521
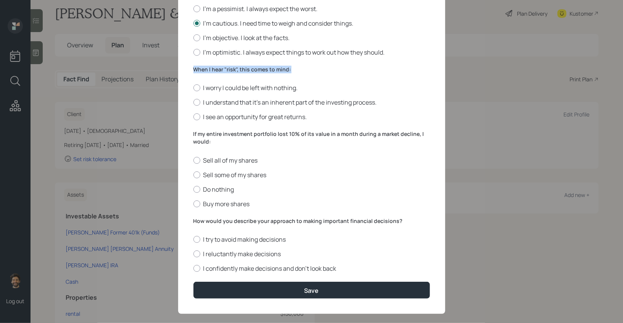
scroll to position [229, 0]
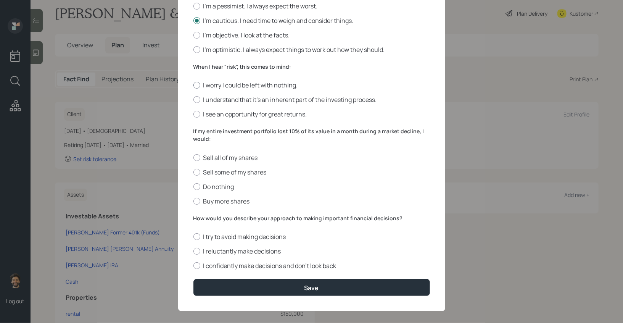
click at [206, 86] on label "I worry I could be left with nothing." at bounding box center [312, 85] width 237 height 8
click at [194, 86] on input "I worry I could be left with nothing." at bounding box center [193, 85] width 0 height 0
radio input "true"
drag, startPoint x: 297, startPoint y: 88, endPoint x: 189, endPoint y: 87, distance: 108.0
click at [189, 87] on div "Edit Risk Tolerance Profile (Dan) I would describe my knowledge of investments …" at bounding box center [311, 50] width 267 height 521
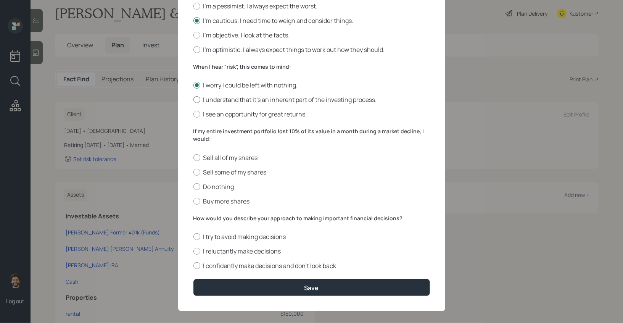
click at [216, 102] on label "I understand that it’s an inherent part of the investing process." at bounding box center [312, 99] width 237 height 8
click at [194, 100] on input "I understand that it’s an inherent part of the investing process." at bounding box center [193, 100] width 0 height 0
radio input "true"
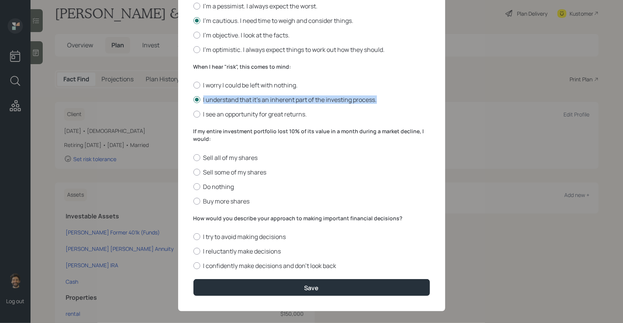
drag, startPoint x: 381, startPoint y: 104, endPoint x: 185, endPoint y: 104, distance: 196.2
click at [185, 104] on div "Edit Risk Tolerance Profile (Dan) I would describe my knowledge of investments …" at bounding box center [311, 50] width 267 height 521
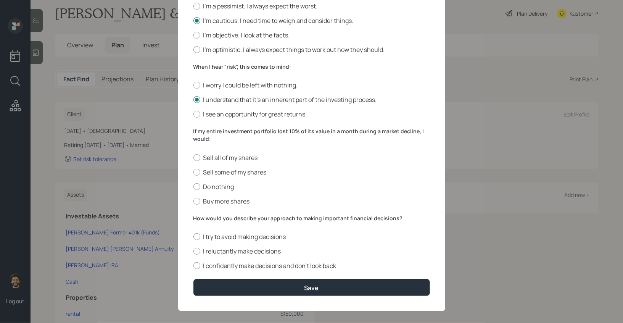
click at [205, 142] on label "If my entire investment portfolio lost 10% of its value in a month during a mar…" at bounding box center [312, 135] width 237 height 15
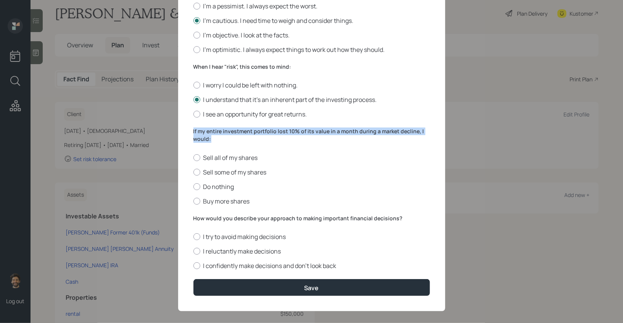
click at [205, 142] on label "If my entire investment portfolio lost 10% of its value in a month during a mar…" at bounding box center [312, 135] width 237 height 15
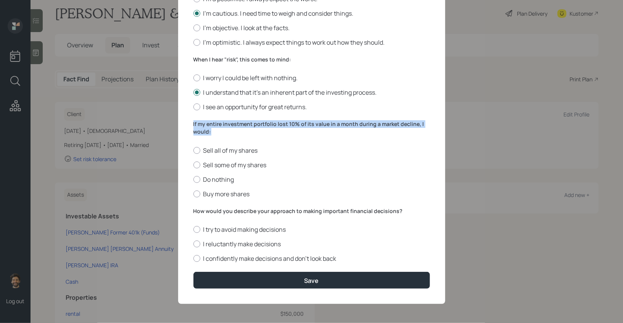
scroll to position [237, 0]
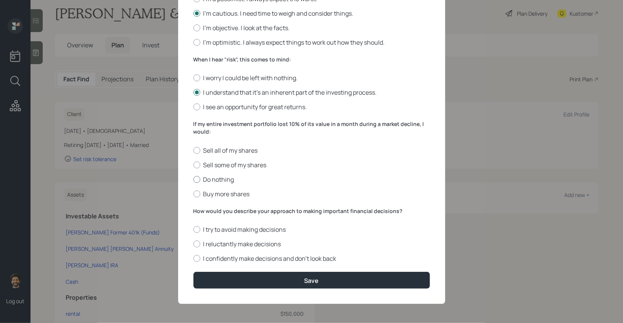
click at [213, 181] on label "Do nothing" at bounding box center [312, 179] width 237 height 8
click at [194, 179] on input "Do nothing" at bounding box center [193, 179] width 0 height 0
radio input "true"
click at [215, 213] on label "How would you describe your approach to making important financial decisions?" at bounding box center [312, 211] width 237 height 8
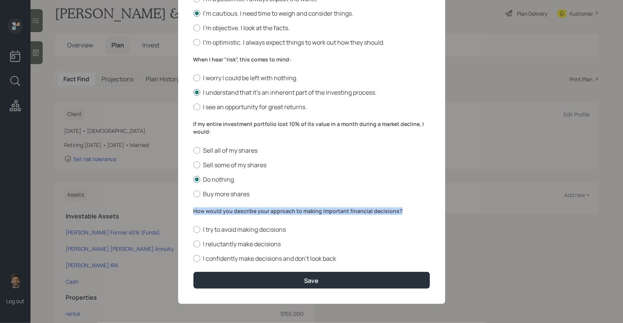
click at [215, 213] on label "How would you describe your approach to making important financial decisions?" at bounding box center [312, 211] width 237 height 8
click at [206, 262] on label "I confidently make decisions and don’t look back" at bounding box center [312, 258] width 237 height 8
click at [194, 259] on input "I confidently make decisions and don’t look back" at bounding box center [193, 258] width 0 height 0
radio input "true"
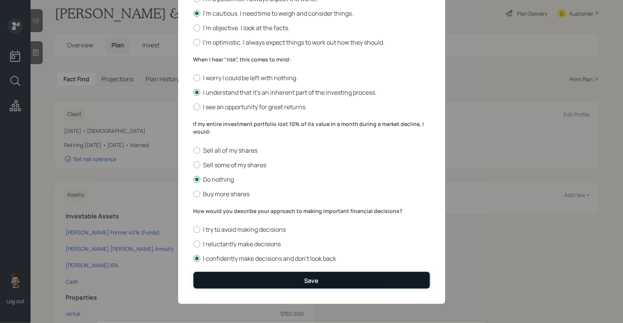
click at [223, 274] on button "Save" at bounding box center [312, 280] width 237 height 16
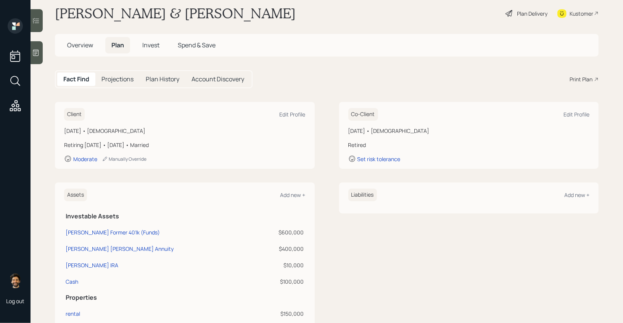
click at [146, 48] on span "Invest" at bounding box center [150, 45] width 17 height 8
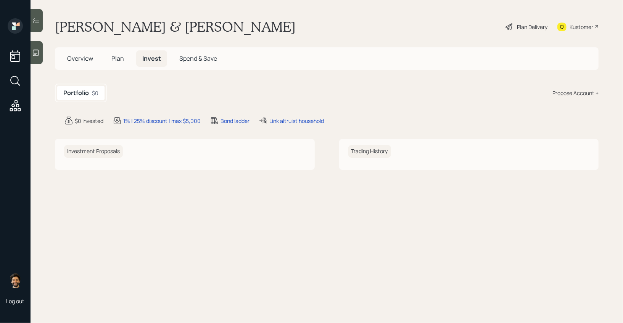
click at [570, 94] on div "Propose Account +" at bounding box center [576, 93] width 46 height 8
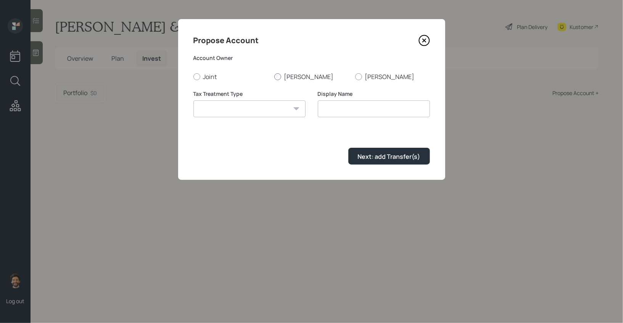
click at [281, 75] on div at bounding box center [277, 76] width 7 height 7
click at [274, 76] on input "[PERSON_NAME]" at bounding box center [274, 76] width 0 height 0
radio input "true"
click at [273, 105] on select "Roth Taxable Traditional" at bounding box center [250, 108] width 112 height 17
select select "traditional"
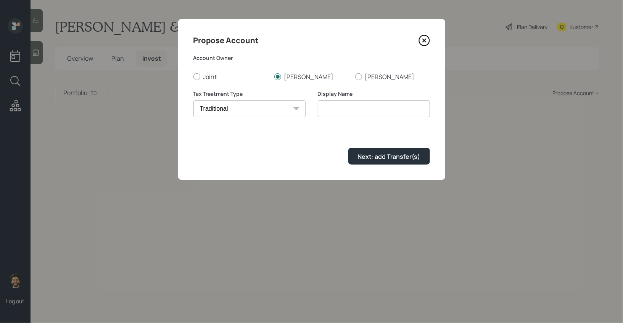
click at [194, 100] on select "Roth Taxable Traditional" at bounding box center [250, 108] width 112 height 17
type input "Traditional"
click at [366, 150] on button "Next: add Transfer(s)" at bounding box center [390, 156] width 82 height 16
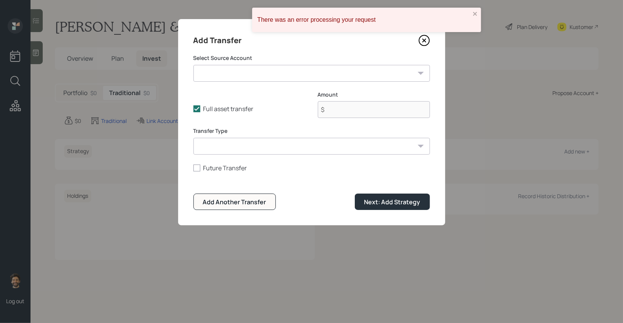
click at [240, 71] on select "Dan Former 401k (Funds) ($600,000 | 401(k)) Dan IRA Annuity ($400,000 | IRA) Da…" at bounding box center [312, 73] width 237 height 17
select select "2fd826a9-9c12-4fc4-8a93-ac1e581d8690"
click at [194, 65] on select "Dan Former 401k (Funds) ($600,000 | 401(k)) Dan IRA Annuity ($400,000 | IRA) Da…" at bounding box center [312, 73] width 237 height 17
type input "$ 600,000"
click at [226, 153] on select "ACAT Transfer Non ACAT Transfer Capitalize Rollover Rollover Deposit" at bounding box center [312, 146] width 237 height 17
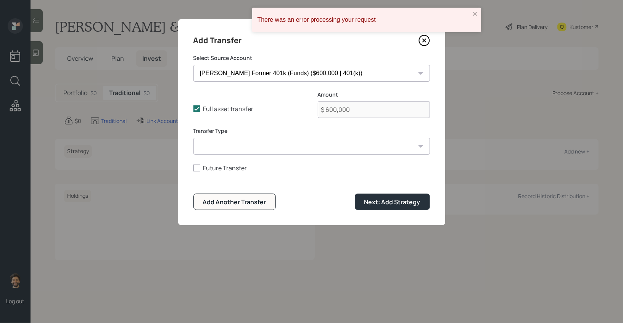
select select "acat_transfer"
click at [194, 138] on select "ACAT Transfer Non ACAT Transfer Capitalize Rollover Rollover Deposit" at bounding box center [312, 146] width 237 height 17
click at [368, 196] on button "Next: Add Strategy" at bounding box center [392, 202] width 75 height 16
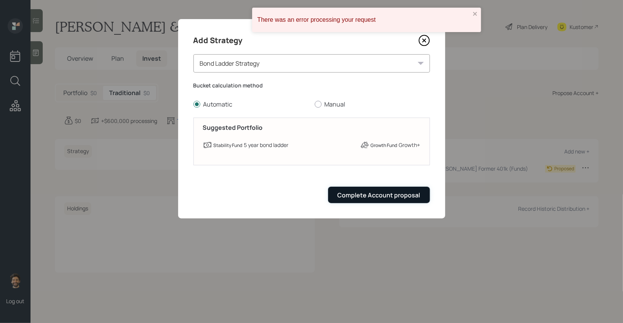
click at [350, 187] on button "Complete Account proposal" at bounding box center [379, 195] width 102 height 16
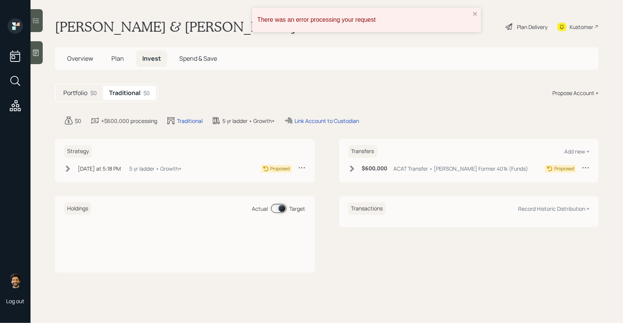
click at [574, 93] on div "Propose Account +" at bounding box center [576, 93] width 46 height 8
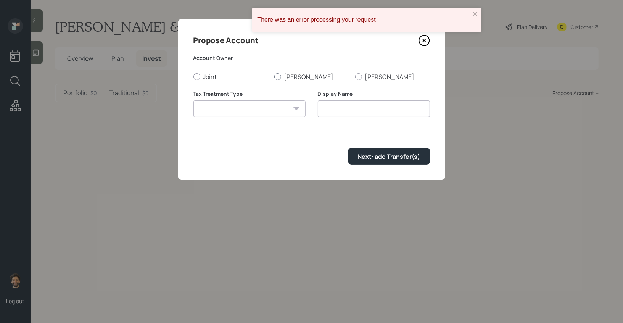
click at [288, 76] on label "[PERSON_NAME]" at bounding box center [311, 77] width 75 height 8
click at [274, 76] on input "[PERSON_NAME]" at bounding box center [274, 76] width 0 height 0
radio input "true"
click at [251, 103] on select "Roth Taxable Traditional" at bounding box center [250, 108] width 112 height 17
select select "roth"
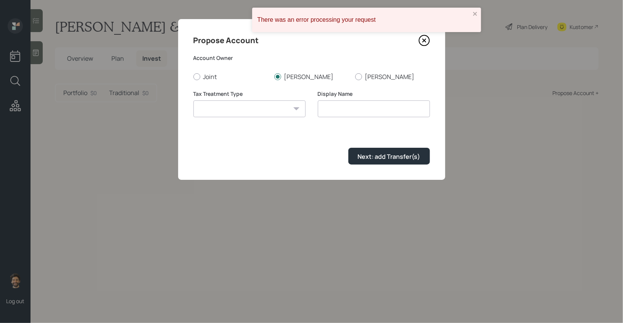
click at [194, 100] on select "Roth Taxable Traditional" at bounding box center [250, 108] width 112 height 17
type input "[PERSON_NAME]"
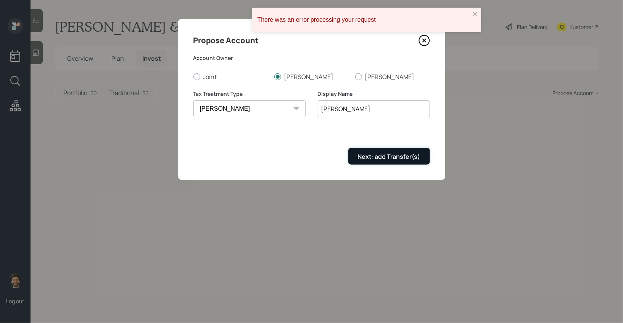
click at [357, 155] on button "Next: add Transfer(s)" at bounding box center [390, 156] width 82 height 16
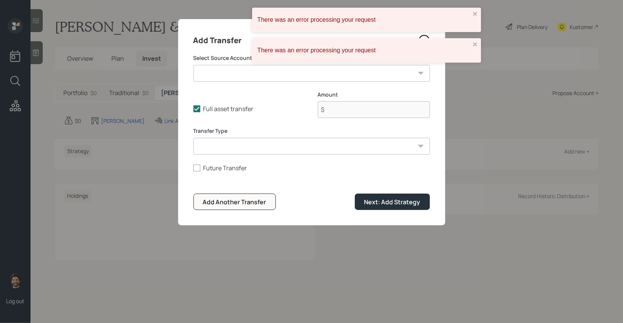
click at [242, 77] on select "Dan Former 401k (Funds) ($600,000 | 401(k)) Dan IRA Annuity ($400,000 | IRA) Da…" at bounding box center [312, 73] width 237 height 17
select select "faf9447e-975f-497b-b396-f64d076b282d"
click at [194, 65] on select "Dan Former 401k (Funds) ($600,000 | 401(k)) Dan IRA Annuity ($400,000 | IRA) Da…" at bounding box center [312, 73] width 237 height 17
type input "$ 10,000"
click at [234, 139] on select "ACAT Transfer Non ACAT Transfer Capitalize Rollover Rollover Deposit" at bounding box center [312, 146] width 237 height 17
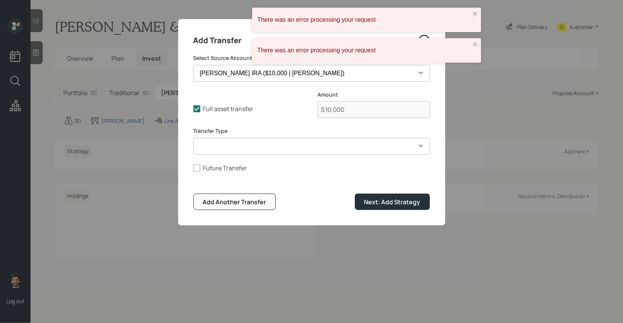
select select "acat_transfer"
click at [194, 138] on select "ACAT Transfer Non ACAT Transfer Capitalize Rollover Rollover Deposit" at bounding box center [312, 146] width 237 height 17
click at [393, 206] on div "Next: Add Strategy" at bounding box center [393, 202] width 56 height 8
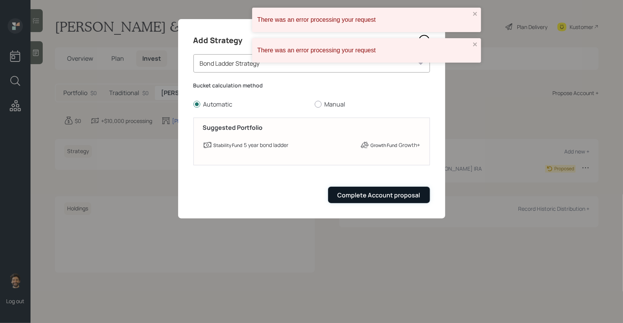
click at [374, 197] on div "Complete Account proposal" at bounding box center [379, 195] width 83 height 8
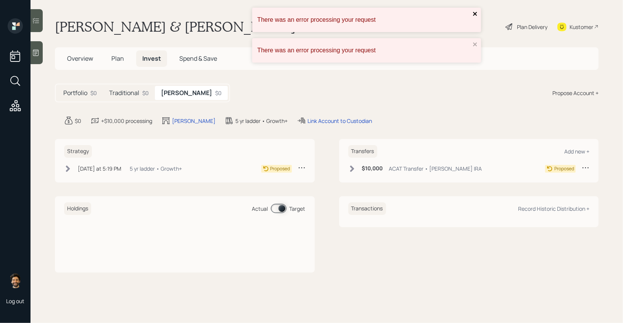
click at [475, 14] on icon "close" at bounding box center [475, 14] width 4 height 4
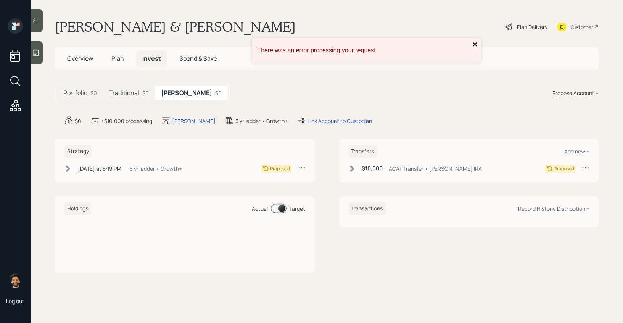
click at [475, 42] on icon "close" at bounding box center [475, 44] width 5 height 6
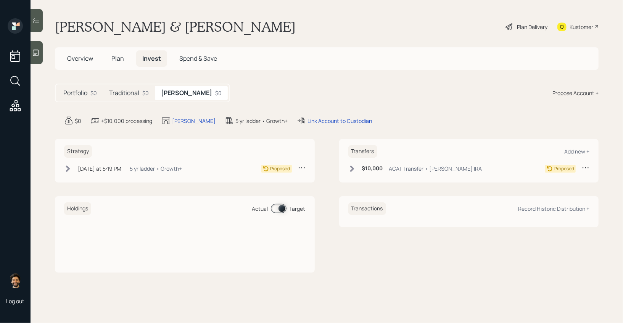
click at [134, 94] on h5 "Traditional" at bounding box center [124, 92] width 30 height 7
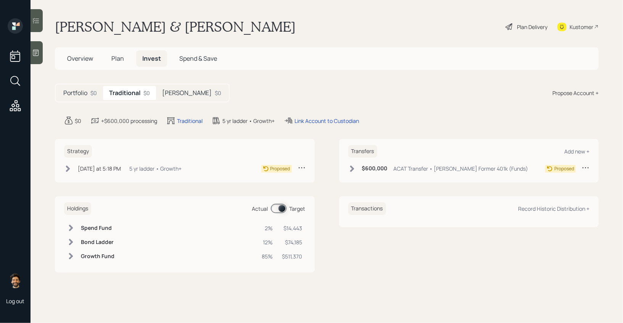
click at [82, 93] on h5 "Portfolio" at bounding box center [75, 92] width 24 height 7
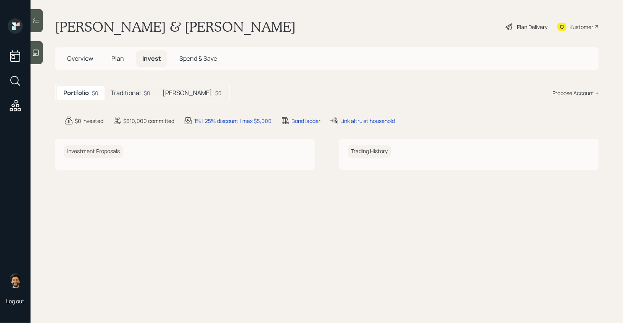
click at [532, 26] on div "Plan Delivery" at bounding box center [532, 27] width 31 height 8
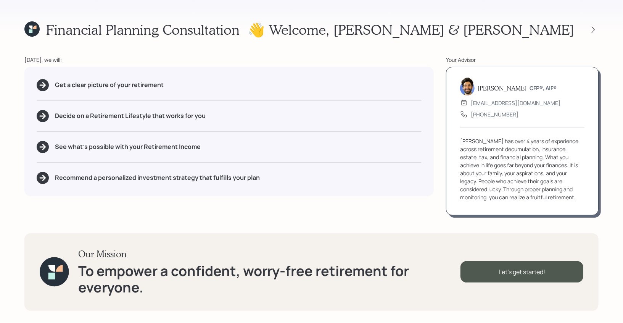
click at [594, 24] on div "👋 Welcome , Dan & Cindy" at bounding box center [423, 29] width 351 height 16
click at [594, 27] on icon at bounding box center [594, 30] width 8 height 8
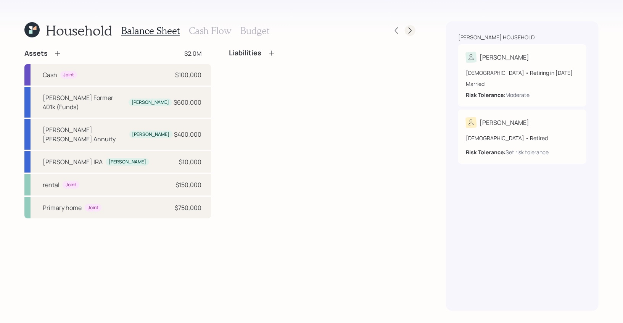
click at [412, 29] on icon at bounding box center [411, 31] width 8 height 8
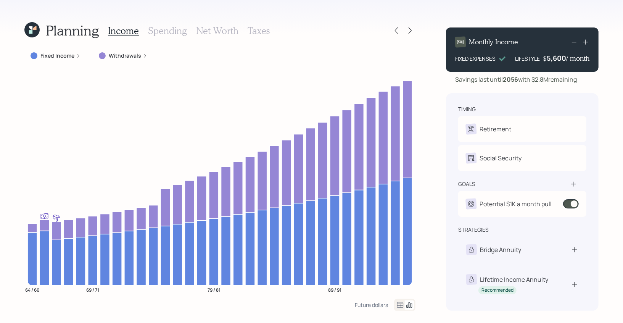
click at [256, 27] on h3 "Taxes" at bounding box center [259, 30] width 22 height 11
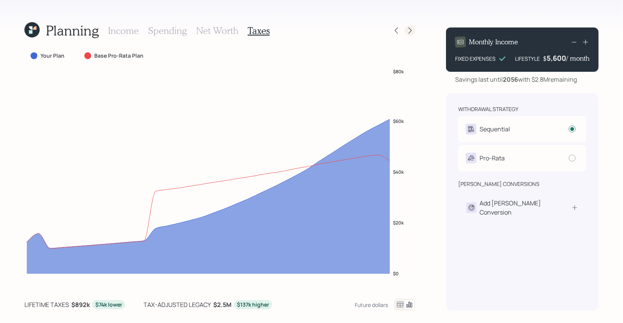
click at [411, 32] on icon at bounding box center [411, 31] width 8 height 8
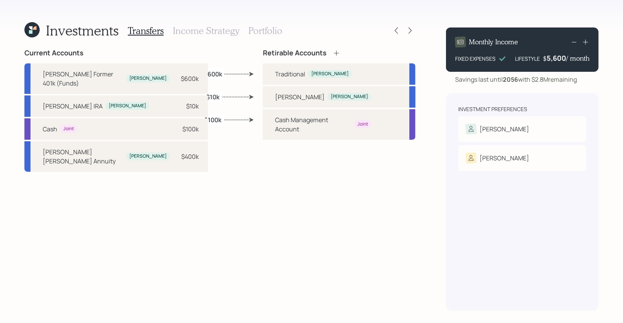
click at [199, 31] on h3 "Income Strategy" at bounding box center [206, 30] width 66 height 11
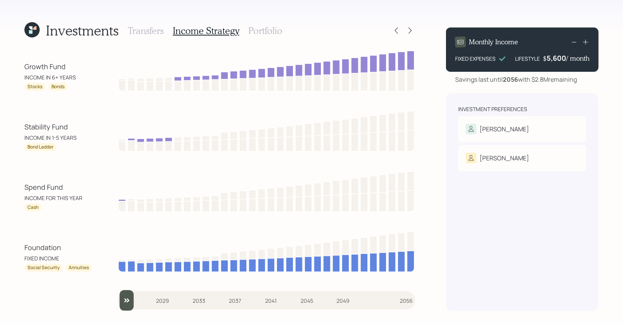
click at [63, 258] on div "FIXED INCOME" at bounding box center [58, 258] width 69 height 8
drag, startPoint x: 62, startPoint y: 250, endPoint x: 14, endPoint y: 250, distance: 48.1
click at [14, 250] on div "Investments Transfers Income Strategy Portfolio Growth Fund INCOME IN 6+ YEARS …" at bounding box center [311, 161] width 623 height 323
drag, startPoint x: 61, startPoint y: 258, endPoint x: 21, endPoint y: 258, distance: 39.3
click at [21, 258] on div "Investments Transfers Income Strategy Portfolio Growth Fund INCOME IN 6+ YEARS …" at bounding box center [311, 161] width 623 height 323
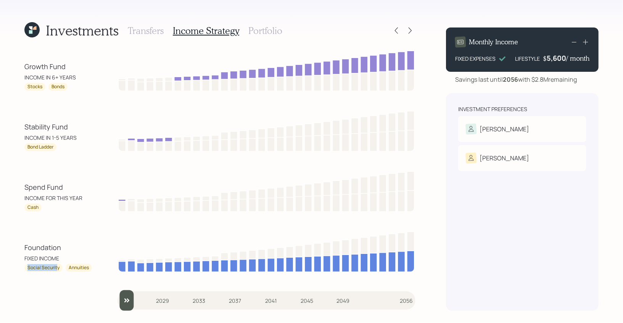
drag, startPoint x: 57, startPoint y: 270, endPoint x: 13, endPoint y: 268, distance: 43.9
click at [13, 268] on div "Investments Transfers Income Strategy Portfolio Growth Fund INCOME IN 6+ YEARS …" at bounding box center [311, 161] width 623 height 323
drag, startPoint x: 89, startPoint y: 270, endPoint x: 69, endPoint y: 270, distance: 19.5
click at [69, 270] on div "Annuities" at bounding box center [79, 268] width 20 height 6
drag, startPoint x: 82, startPoint y: 197, endPoint x: 26, endPoint y: 187, distance: 57.0
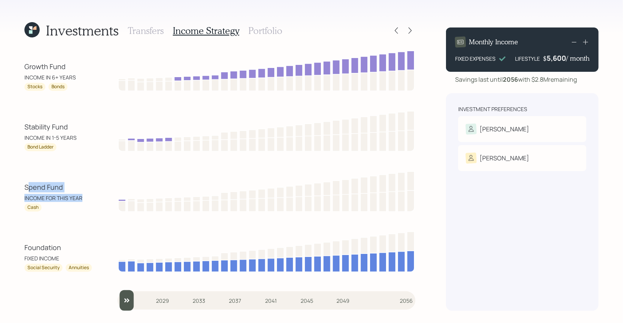
click at [26, 187] on div "Spend Fund INCOME FOR THIS YEAR Cash" at bounding box center [58, 196] width 69 height 29
click at [49, 194] on div "INCOME FOR THIS YEAR" at bounding box center [58, 198] width 69 height 8
drag, startPoint x: 78, startPoint y: 137, endPoint x: 21, endPoint y: 128, distance: 57.5
click at [21, 128] on div "Investments Transfers Income Strategy Portfolio Growth Fund INCOME IN 6+ YEARS …" at bounding box center [311, 161] width 623 height 323
click at [32, 137] on div "INCOME IN 1-5 YEARS" at bounding box center [58, 138] width 69 height 8
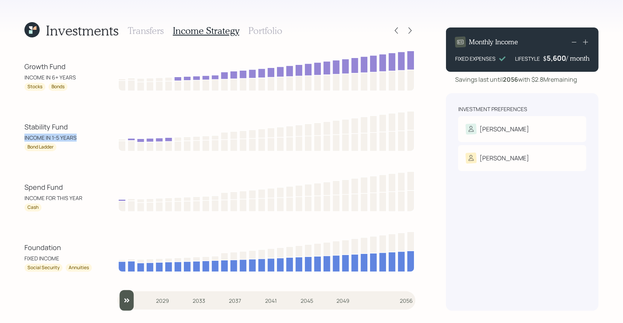
drag, startPoint x: 21, startPoint y: 137, endPoint x: 84, endPoint y: 137, distance: 62.6
click at [84, 137] on div "Investments Transfers Income Strategy Portfolio Growth Fund INCOME IN 6+ YEARS …" at bounding box center [311, 161] width 623 height 323
click at [65, 140] on div "INCOME IN 1-5 YEARS" at bounding box center [58, 138] width 69 height 8
drag, startPoint x: 74, startPoint y: 71, endPoint x: 19, endPoint y: 60, distance: 56.1
click at [19, 60] on div "Investments Transfers Income Strategy Portfolio Growth Fund INCOME IN 6+ YEARS …" at bounding box center [311, 161] width 623 height 323
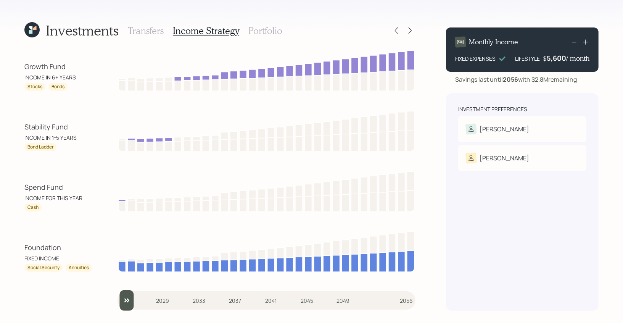
click at [273, 29] on h3 "Portfolio" at bounding box center [266, 30] width 34 height 11
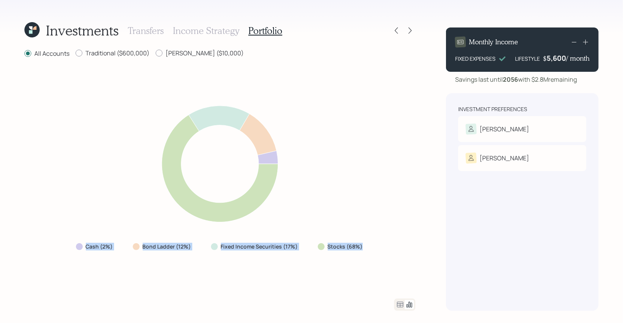
drag, startPoint x: 362, startPoint y: 244, endPoint x: 69, endPoint y: 240, distance: 292.8
click at [69, 240] on div "Cash (2%) Bond Ladder (12%) Fixed Income Securities (17%) Stocks (68%)" at bounding box center [219, 179] width 391 height 222
click at [368, 241] on div "Cash (2%) Bond Ladder (12%) Fixed Income Securities (17%) Stocks (68%)" at bounding box center [220, 247] width 301 height 14
drag, startPoint x: 363, startPoint y: 250, endPoint x: 321, endPoint y: 249, distance: 42.4
click at [321, 249] on div "Stocks (68%)" at bounding box center [341, 247] width 59 height 14
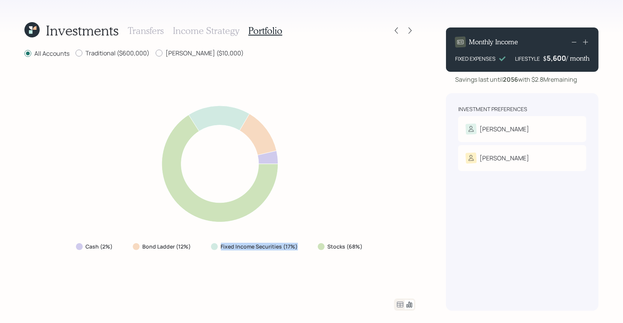
drag, startPoint x: 301, startPoint y: 247, endPoint x: 211, endPoint y: 248, distance: 89.3
click at [211, 248] on div "Fixed Income Securities (17%)" at bounding box center [255, 247] width 101 height 14
drag, startPoint x: 194, startPoint y: 245, endPoint x: 127, endPoint y: 245, distance: 66.8
click at [127, 245] on div "Cash (2%) Bond Ladder (12%) Fixed Income Securities (17%) Stocks (68%)" at bounding box center [220, 247] width 301 height 14
drag, startPoint x: 116, startPoint y: 245, endPoint x: 74, endPoint y: 245, distance: 42.4
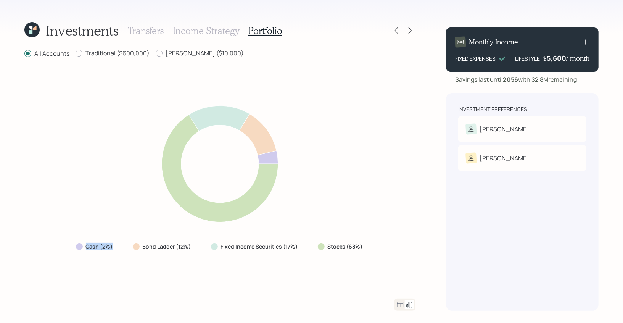
click at [74, 245] on div "Cash (2%)" at bounding box center [95, 247] width 51 height 14
drag, startPoint x: 213, startPoint y: 54, endPoint x: 21, endPoint y: 52, distance: 191.7
click at [21, 52] on div "Investments Transfers Income Strategy Portfolio All Accounts Traditional ($600,…" at bounding box center [311, 161] width 623 height 323
click at [197, 66] on div "All Accounts Traditional ($600,000) Roth ($10,000) Cash (2%) Bond Ladder (12%) …" at bounding box center [219, 180] width 391 height 262
drag, startPoint x: 363, startPoint y: 250, endPoint x: 74, endPoint y: 246, distance: 288.3
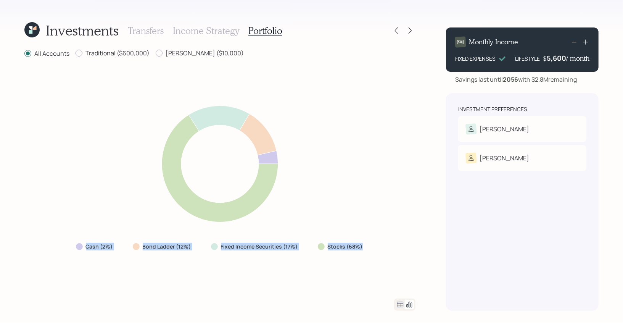
click at [74, 246] on div "Cash (2%) Bond Ladder (12%) Fixed Income Securities (17%) Stocks (68%)" at bounding box center [220, 247] width 301 height 14
click at [401, 306] on icon at bounding box center [400, 304] width 9 height 9
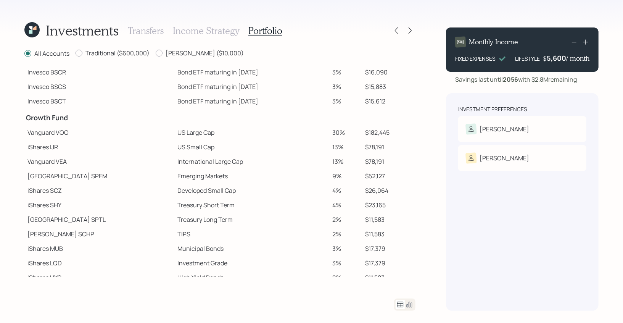
scroll to position [117, 0]
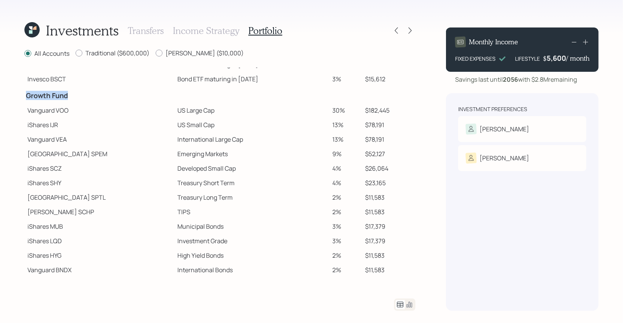
drag, startPoint x: 27, startPoint y: 97, endPoint x: 78, endPoint y: 97, distance: 50.8
click at [78, 97] on h4 "Growth Fund" at bounding box center [99, 96] width 147 height 8
drag, startPoint x: 29, startPoint y: 111, endPoint x: 53, endPoint y: 112, distance: 24.1
click at [53, 112] on td "Vanguard VOO" at bounding box center [99, 110] width 150 height 15
drag, startPoint x: 27, startPoint y: 124, endPoint x: 51, endPoint y: 128, distance: 24.5
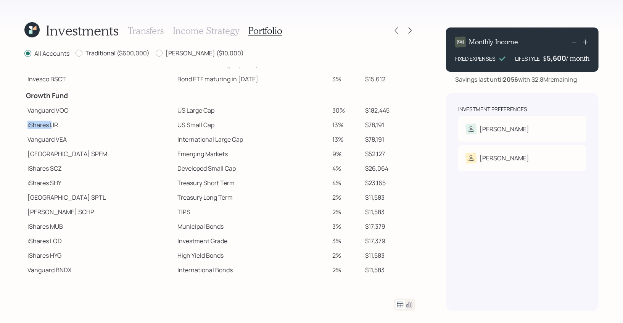
click at [51, 128] on td "iShares IJR" at bounding box center [99, 125] width 150 height 15
drag, startPoint x: 28, startPoint y: 155, endPoint x: 59, endPoint y: 157, distance: 31.0
click at [59, 157] on td "State Street SPEM" at bounding box center [99, 154] width 150 height 15
drag, startPoint x: 28, startPoint y: 213, endPoint x: 53, endPoint y: 215, distance: 24.5
click at [53, 215] on td "Schwab SCHP" at bounding box center [99, 212] width 150 height 15
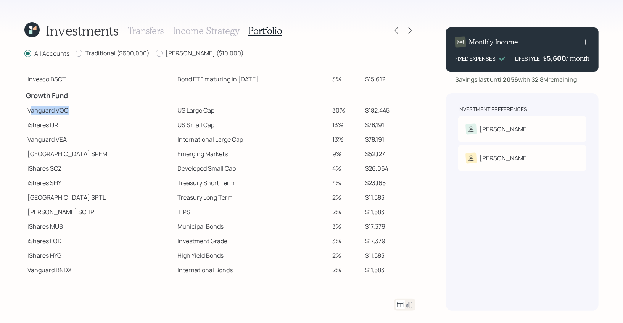
drag, startPoint x: 30, startPoint y: 109, endPoint x: 74, endPoint y: 111, distance: 44.4
click at [74, 111] on td "Vanguard VOO" at bounding box center [99, 110] width 150 height 15
click at [223, 149] on td "Emerging Markets" at bounding box center [252, 154] width 155 height 15
drag, startPoint x: 29, startPoint y: 110, endPoint x: 184, endPoint y: 110, distance: 154.6
click at [184, 110] on tr "Vanguard VOO US Large Cap 30% $182,445" at bounding box center [219, 110] width 391 height 15
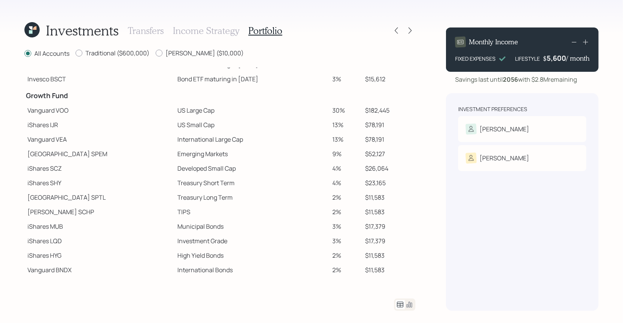
click at [40, 124] on td "iShares IJR" at bounding box center [99, 125] width 150 height 15
drag, startPoint x: 27, startPoint y: 125, endPoint x: 194, endPoint y: 134, distance: 167.1
click at [194, 134] on tbody "Spend Fund CASH Cash 1% $8,443 CASH Cash (Account Management) 1% $6,100 Stabili…" at bounding box center [219, 115] width 391 height 326
drag, startPoint x: 143, startPoint y: 137, endPoint x: 216, endPoint y: 144, distance: 72.8
click at [216, 144] on td "International Large Cap" at bounding box center [252, 139] width 155 height 15
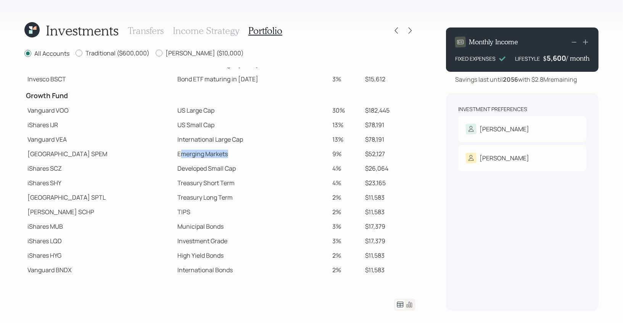
drag, startPoint x: 144, startPoint y: 153, endPoint x: 204, endPoint y: 155, distance: 59.6
click at [204, 155] on td "Emerging Markets" at bounding box center [252, 154] width 155 height 15
drag, startPoint x: 140, startPoint y: 168, endPoint x: 207, endPoint y: 173, distance: 66.6
click at [207, 173] on td "Developed Small Cap" at bounding box center [252, 168] width 155 height 15
drag, startPoint x: 28, startPoint y: 111, endPoint x: 76, endPoint y: 111, distance: 48.1
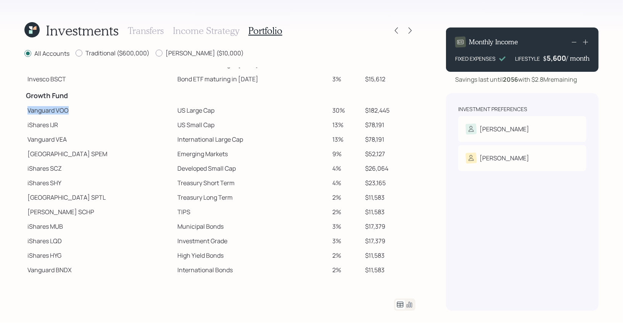
click at [76, 111] on td "Vanguard VOO" at bounding box center [99, 110] width 150 height 15
drag, startPoint x: 24, startPoint y: 126, endPoint x: 69, endPoint y: 126, distance: 44.3
click at [69, 126] on td "iShares IJR" at bounding box center [99, 125] width 150 height 15
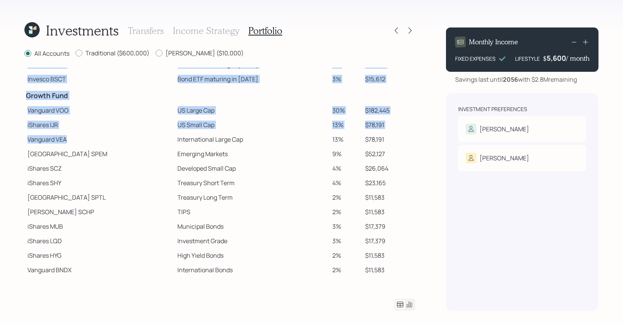
drag, startPoint x: 23, startPoint y: 140, endPoint x: 74, endPoint y: 140, distance: 50.8
click at [74, 140] on div "Investments Transfers Income Strategy Portfolio All Accounts Traditional ($600,…" at bounding box center [311, 161] width 623 height 323
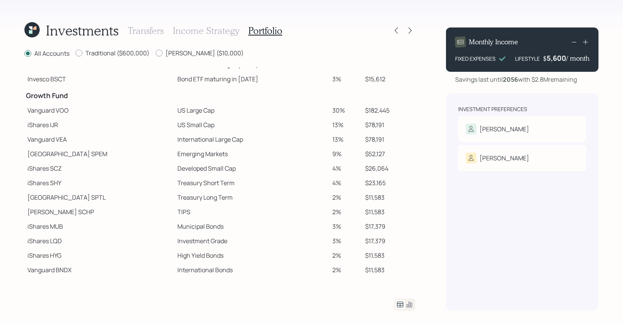
click at [42, 153] on td "State Street SPEM" at bounding box center [99, 154] width 150 height 15
drag, startPoint x: 29, startPoint y: 153, endPoint x: 95, endPoint y: 157, distance: 66.1
click at [95, 157] on td "State Street SPEM" at bounding box center [99, 154] width 150 height 15
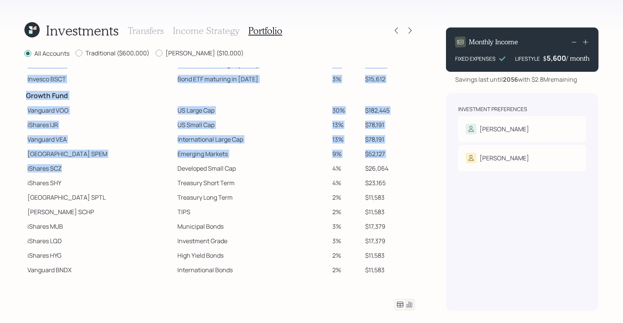
drag, startPoint x: 23, startPoint y: 168, endPoint x: 80, endPoint y: 168, distance: 56.5
click at [80, 168] on div "Investments Transfers Income Strategy Portfolio All Accounts Traditional ($600,…" at bounding box center [311, 161] width 623 height 323
click at [80, 168] on td "iShares SCZ" at bounding box center [99, 168] width 150 height 15
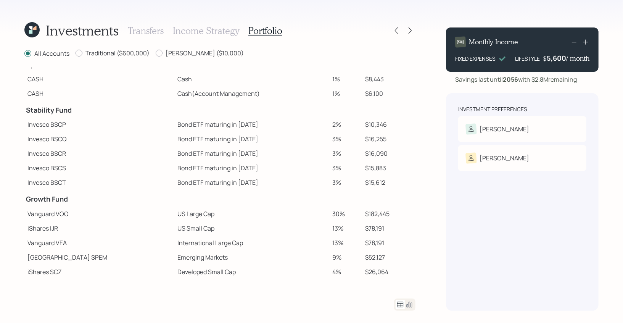
scroll to position [11, 0]
drag, startPoint x: 26, startPoint y: 112, endPoint x: 76, endPoint y: 115, distance: 50.5
click at [76, 115] on h4 "Stability Fund" at bounding box center [99, 111] width 147 height 8
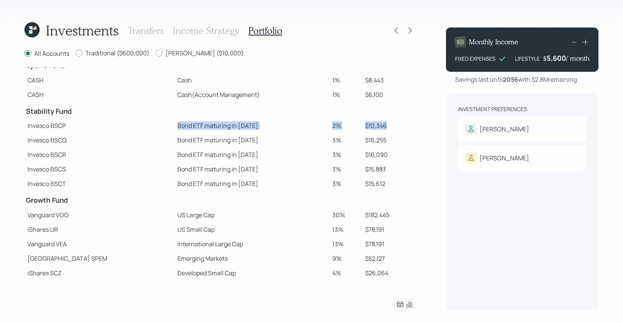
drag, startPoint x: 379, startPoint y: 125, endPoint x: 144, endPoint y: 127, distance: 235.6
click at [144, 127] on tr "Invesco BSCP Bond ETF maturing in 2025 2% $10,346" at bounding box center [219, 125] width 391 height 15
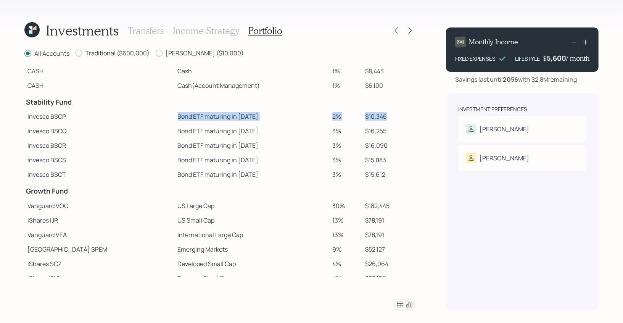
scroll to position [20, 0]
click at [370, 174] on td "$15,612" at bounding box center [388, 175] width 53 height 15
drag, startPoint x: 26, startPoint y: 100, endPoint x: 76, endPoint y: 104, distance: 50.6
click at [76, 104] on h4 "Stability Fund" at bounding box center [99, 102] width 147 height 8
drag, startPoint x: 29, startPoint y: 117, endPoint x: 46, endPoint y: 121, distance: 17.6
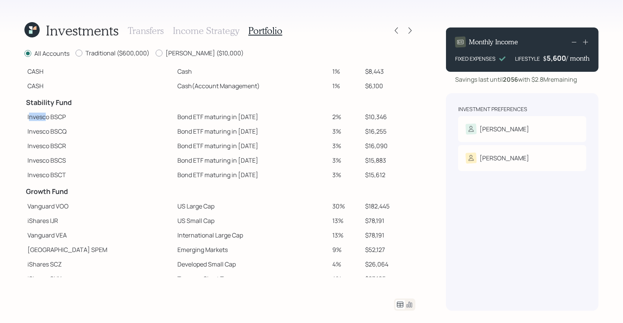
click at [46, 121] on td "Invesco BSCP" at bounding box center [99, 117] width 150 height 15
click at [45, 120] on td "Invesco BSCP" at bounding box center [99, 117] width 150 height 15
click at [33, 31] on icon at bounding box center [31, 29] width 15 height 15
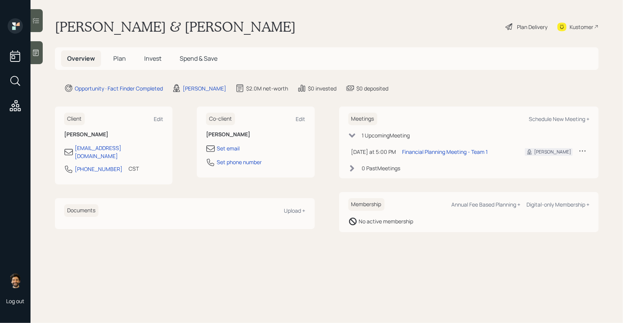
click at [126, 57] on h5 "Plan" at bounding box center [119, 58] width 25 height 16
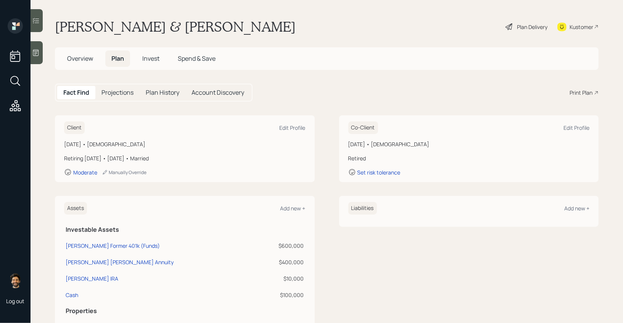
click at [531, 31] on div "Plan Delivery" at bounding box center [527, 26] width 44 height 17
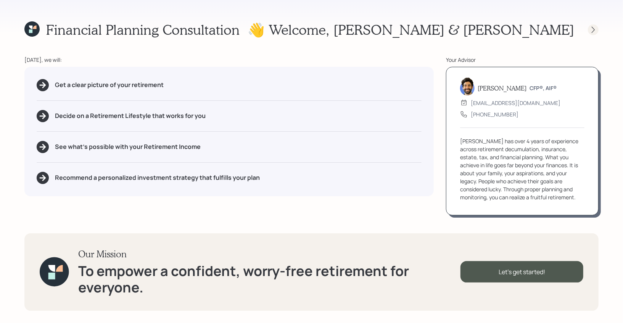
click at [593, 27] on icon at bounding box center [594, 30] width 8 height 8
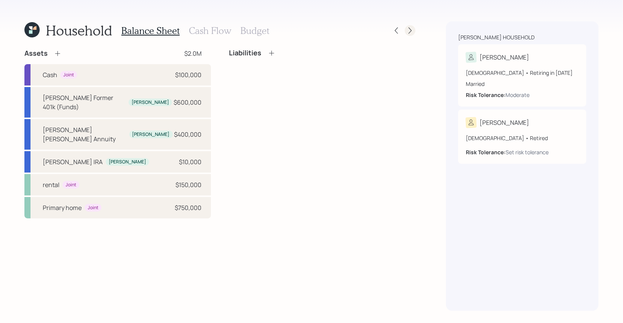
click at [410, 30] on icon at bounding box center [411, 31] width 8 height 8
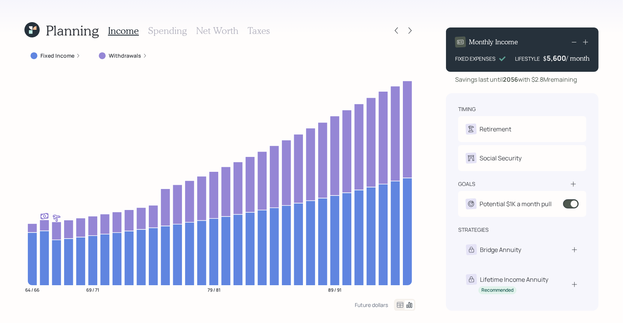
click at [555, 59] on div "5,600" at bounding box center [556, 57] width 19 height 9
click at [555, 59] on div "5600" at bounding box center [556, 57] width 19 height 9
click at [511, 18] on div "Planning Income Spending Net Worth Taxes Fixed Income Withdrawals 64 / 66 69 / …" at bounding box center [311, 161] width 623 height 323
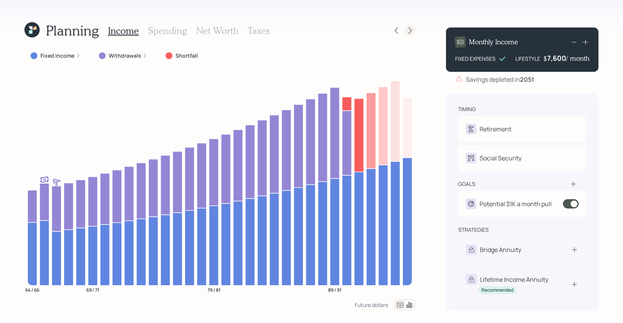
click at [412, 29] on icon at bounding box center [411, 31] width 8 height 8
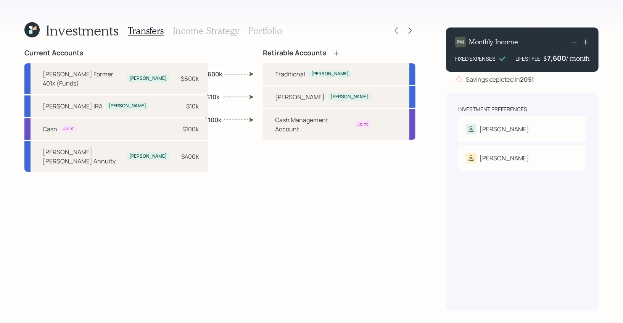
click at [234, 29] on h3 "Income Strategy" at bounding box center [206, 30] width 66 height 11
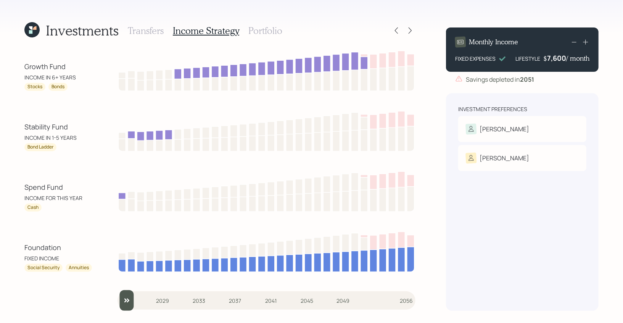
click at [268, 29] on h3 "Portfolio" at bounding box center [266, 30] width 34 height 11
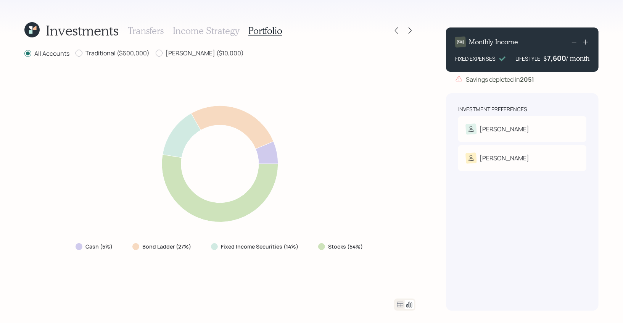
click at [198, 35] on h3 "Income Strategy" at bounding box center [206, 30] width 66 height 11
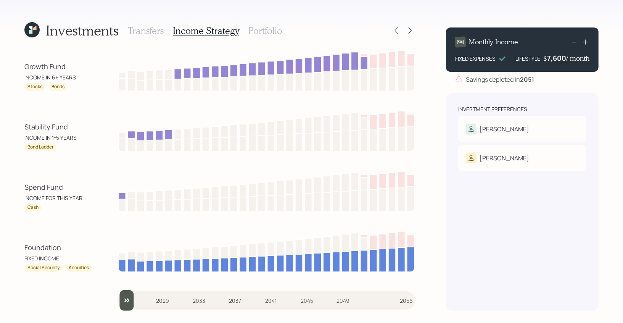
click at [268, 31] on h3 "Portfolio" at bounding box center [266, 30] width 34 height 11
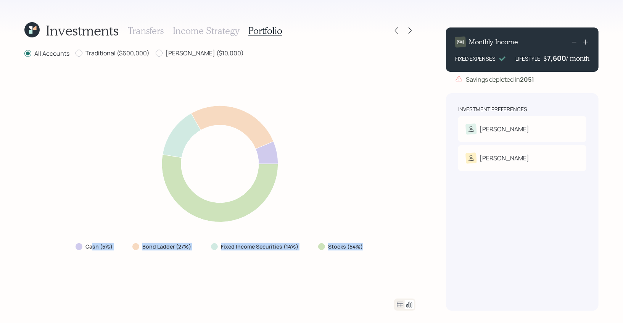
drag, startPoint x: 363, startPoint y: 247, endPoint x: 94, endPoint y: 244, distance: 268.4
click at [94, 244] on div "Cash (5%) Bond Ladder (27%) Fixed Income Securities (14%) Stocks (54%)" at bounding box center [219, 247] width 301 height 14
click at [349, 249] on label "Stocks (54%)" at bounding box center [345, 247] width 35 height 8
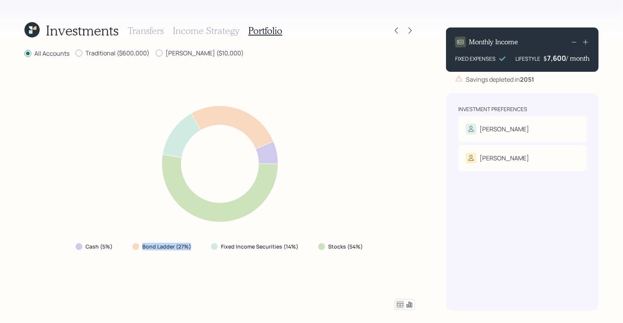
drag, startPoint x: 195, startPoint y: 246, endPoint x: 140, endPoint y: 247, distance: 55.4
click at [140, 247] on div "Bond Ladder (27%)" at bounding box center [162, 247] width 73 height 14
click at [402, 302] on icon at bounding box center [400, 304] width 9 height 9
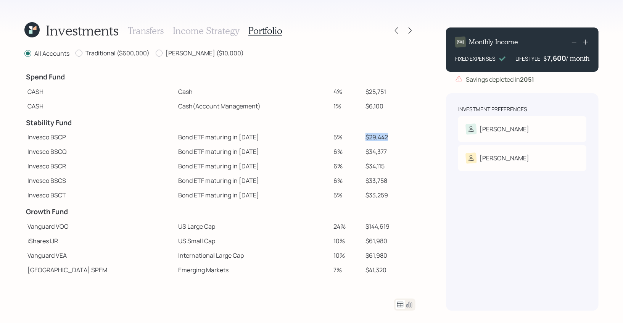
drag, startPoint x: 381, startPoint y: 139, endPoint x: 344, endPoint y: 132, distance: 38.4
click at [344, 133] on tr "Invesco BSCP Bond ETF maturing in 2025 5% $29,442" at bounding box center [219, 137] width 391 height 15
drag, startPoint x: 378, startPoint y: 152, endPoint x: 333, endPoint y: 152, distance: 44.7
click at [333, 152] on tr "Invesco BSCQ Bond ETF maturing in 2026 6% $34,377" at bounding box center [219, 151] width 391 height 15
drag, startPoint x: 380, startPoint y: 168, endPoint x: 345, endPoint y: 168, distance: 34.7
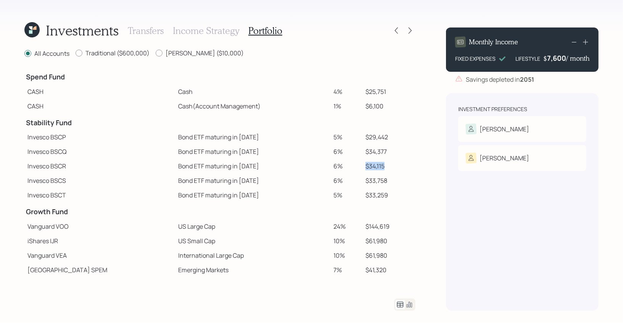
click at [345, 168] on tr "Invesco BSCR Bond ETF maturing in 2027 6% $34,115" at bounding box center [219, 166] width 391 height 15
drag, startPoint x: 378, startPoint y: 181, endPoint x: 359, endPoint y: 181, distance: 19.1
click at [363, 181] on td "$33,758" at bounding box center [389, 180] width 53 height 15
drag, startPoint x: 382, startPoint y: 194, endPoint x: 350, endPoint y: 194, distance: 32.1
click at [350, 194] on tr "Invesco BSCT Bond ETF maturing in 2029 5% $33,259" at bounding box center [219, 195] width 391 height 15
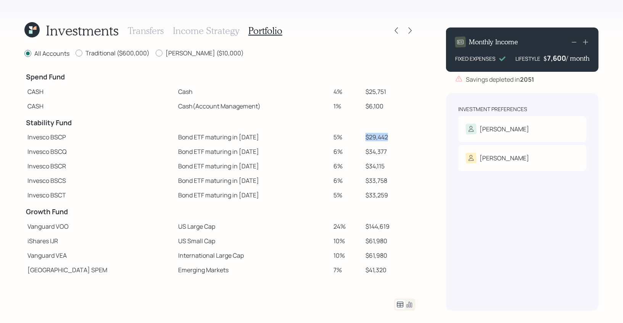
drag, startPoint x: 383, startPoint y: 137, endPoint x: 353, endPoint y: 137, distance: 30.5
click at [353, 137] on tr "Invesco BSCP Bond ETF maturing in 2025 5% $29,442" at bounding box center [219, 137] width 391 height 15
drag, startPoint x: 382, startPoint y: 152, endPoint x: 352, endPoint y: 152, distance: 29.8
click at [352, 152] on tr "Invesco BSCQ Bond ETF maturing in 2026 6% $34,377" at bounding box center [219, 151] width 391 height 15
drag, startPoint x: 382, startPoint y: 137, endPoint x: 354, endPoint y: 137, distance: 28.3
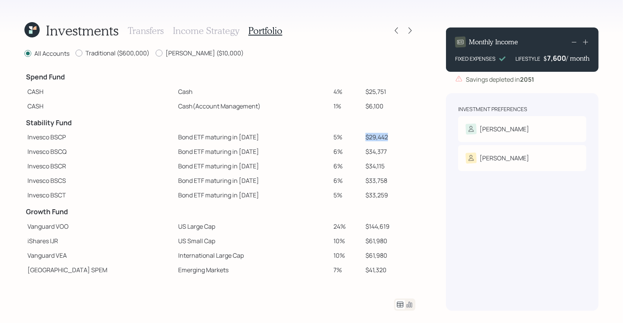
click at [354, 137] on tr "Invesco BSCP Bond ETF maturing in 2025 5% $29,442" at bounding box center [219, 137] width 391 height 15
drag, startPoint x: 379, startPoint y: 153, endPoint x: 351, endPoint y: 153, distance: 27.9
click at [351, 153] on tr "Invesco BSCQ Bond ETF maturing in 2026 6% $34,377" at bounding box center [219, 151] width 391 height 15
click at [36, 29] on icon at bounding box center [34, 27] width 3 height 3
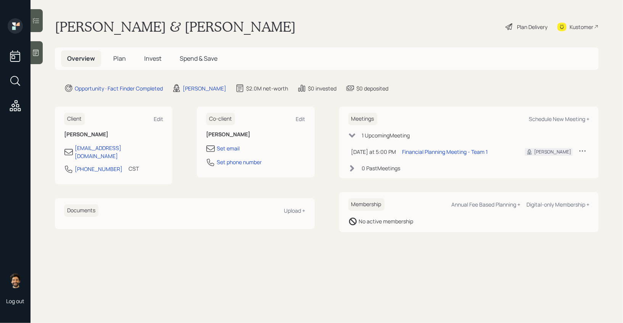
click at [155, 58] on span "Invest" at bounding box center [152, 58] width 17 height 8
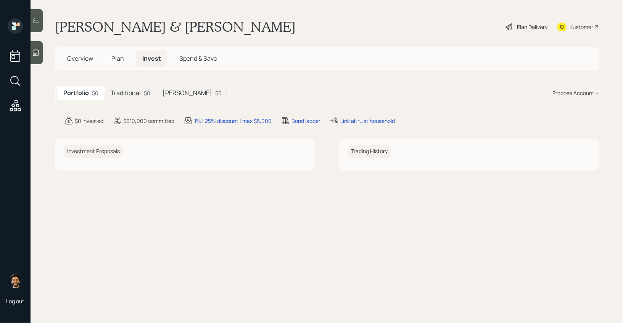
click at [118, 60] on span "Plan" at bounding box center [117, 58] width 13 height 8
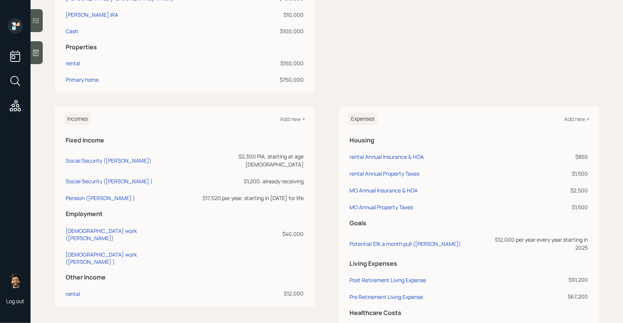
scroll to position [321, 0]
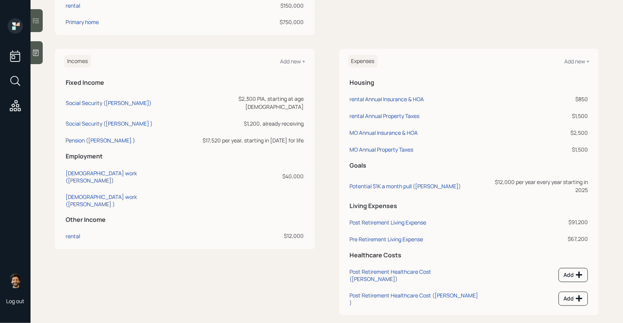
click at [373, 229] on td "Pre Retirement Living Expense" at bounding box center [415, 237] width 133 height 17
click at [377, 236] on div "Pre Retirement Living Expense" at bounding box center [387, 239] width 74 height 7
click at [373, 219] on div "Post Retirement Living Expense" at bounding box center [388, 222] width 77 height 7
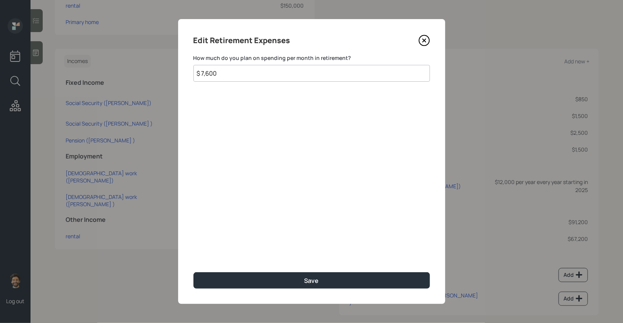
click at [224, 74] on input "$ 7,600" at bounding box center [312, 73] width 237 height 17
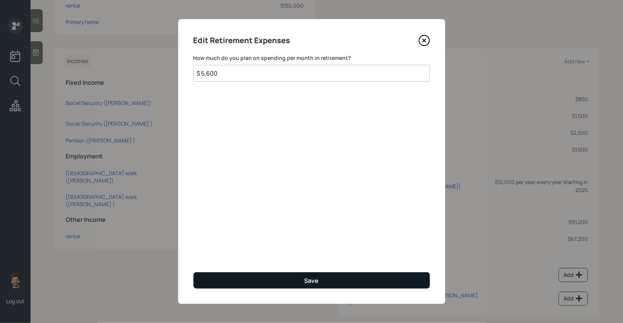
type input "$ 5,600"
click at [227, 282] on button "Save" at bounding box center [312, 280] width 237 height 16
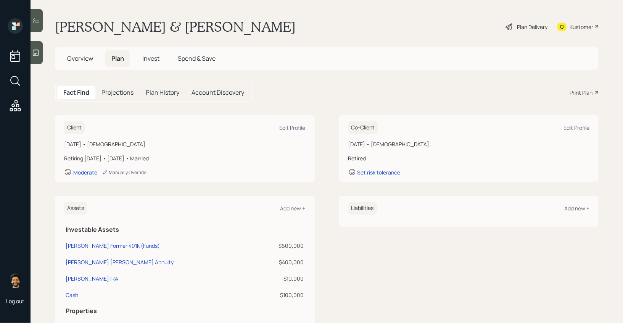
click at [533, 27] on div "Plan Delivery" at bounding box center [532, 27] width 31 height 8
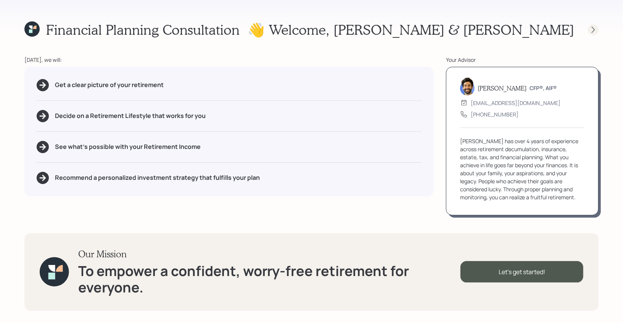
click at [591, 28] on icon at bounding box center [594, 30] width 8 height 8
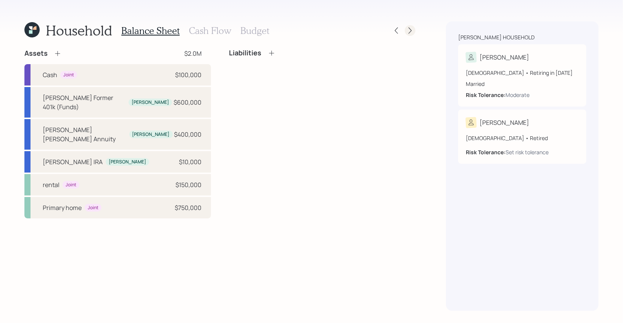
click at [411, 27] on icon at bounding box center [411, 31] width 8 height 8
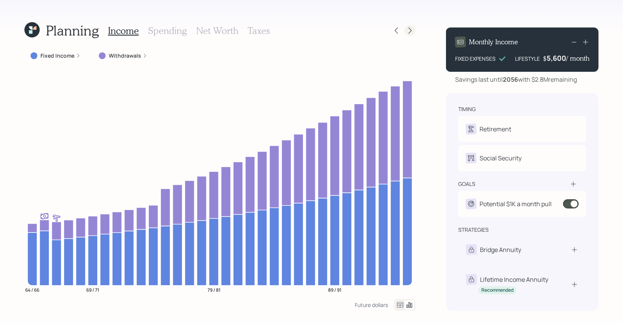
click at [415, 32] on div at bounding box center [410, 30] width 11 height 11
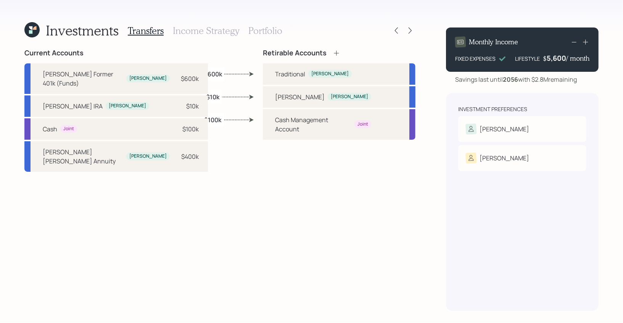
click at [211, 27] on h3 "Income Strategy" at bounding box center [206, 30] width 66 height 11
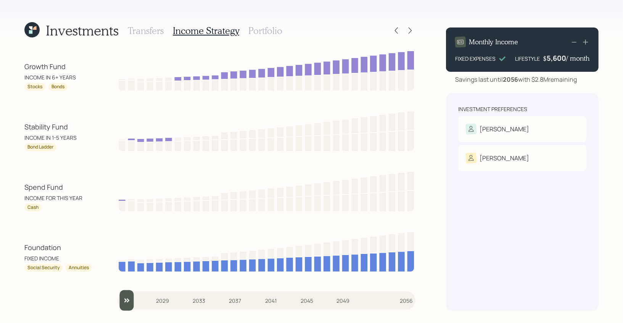
click at [275, 27] on h3 "Portfolio" at bounding box center [266, 30] width 34 height 11
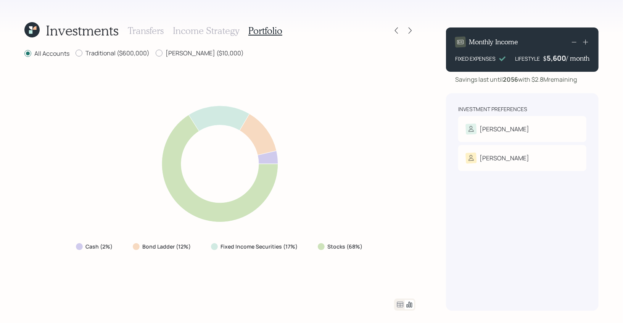
click at [205, 29] on h3 "Income Strategy" at bounding box center [206, 30] width 66 height 11
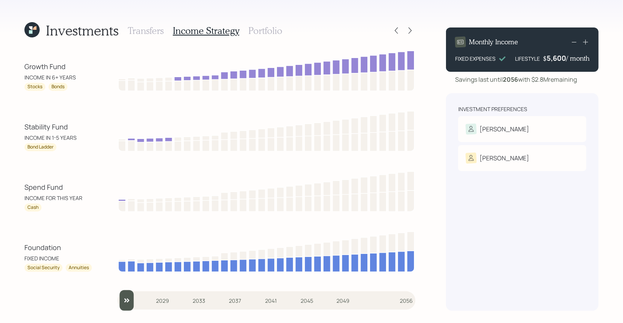
click at [271, 31] on h3 "Portfolio" at bounding box center [266, 30] width 34 height 11
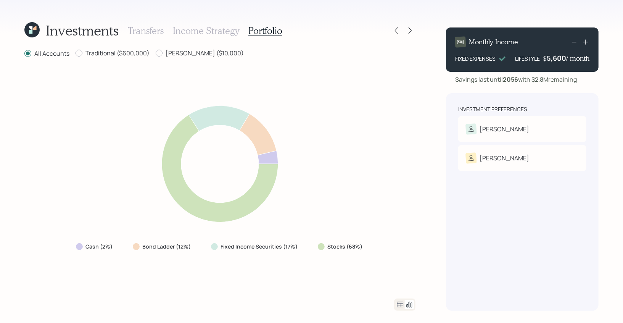
click at [28, 31] on icon at bounding box center [31, 29] width 15 height 15
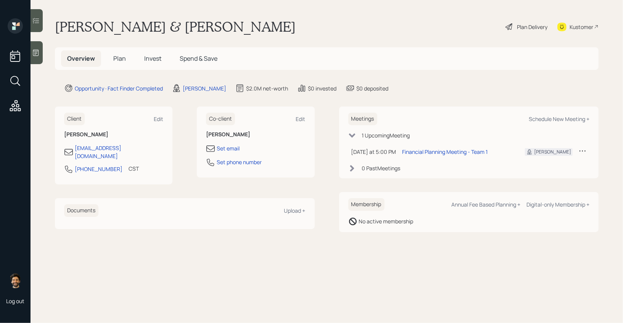
click at [39, 48] on div at bounding box center [37, 52] width 12 height 23
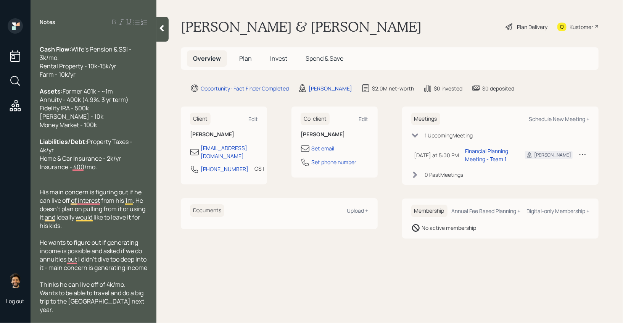
scroll to position [35, 0]
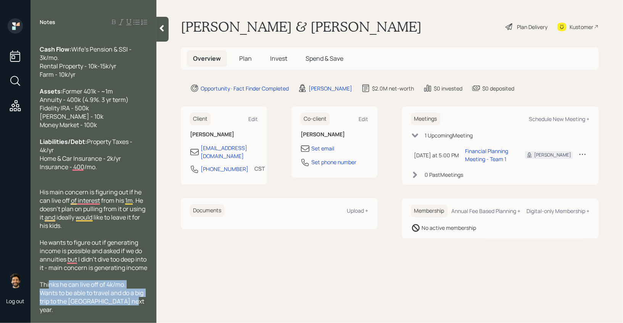
drag, startPoint x: 132, startPoint y: 311, endPoint x: 48, endPoint y: 292, distance: 85.8
click at [48, 292] on div "Thinks he can live off of 4k/mo. Wants to be able to travel and do a big trip t…" at bounding box center [94, 297] width 108 height 34
click at [69, 292] on span "Thinks he can live off of 4k/mo. Wants to be able to travel and do a big trip t…" at bounding box center [93, 297] width 106 height 34
drag, startPoint x: 128, startPoint y: 309, endPoint x: 45, endPoint y: 296, distance: 83.5
click at [45, 296] on div "Thinks he can live off of 4k/mo. Wants to be able to travel and do a big trip t…" at bounding box center [94, 297] width 108 height 34
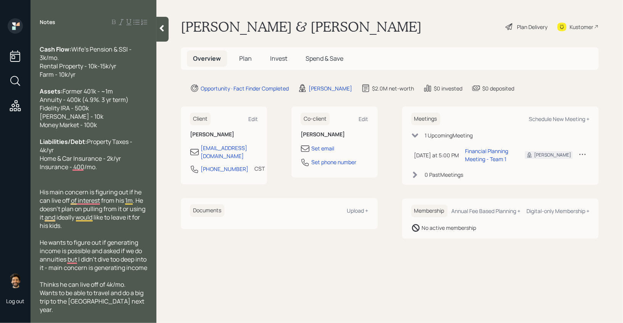
click at [161, 31] on icon at bounding box center [162, 28] width 8 height 8
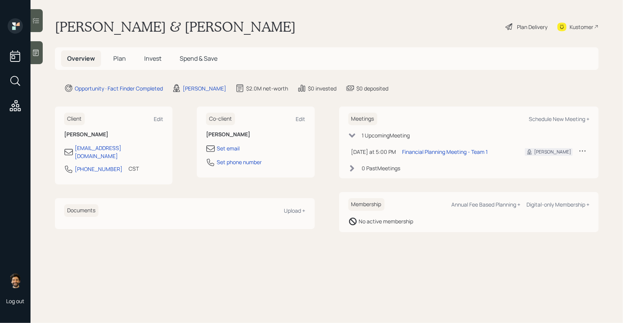
click at [526, 25] on div "Plan Delivery" at bounding box center [532, 27] width 31 height 8
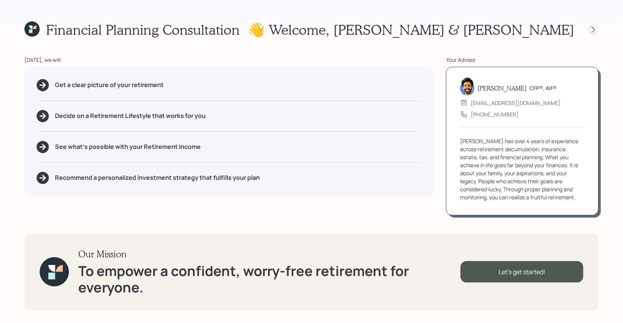
click at [595, 29] on icon at bounding box center [594, 30] width 8 height 8
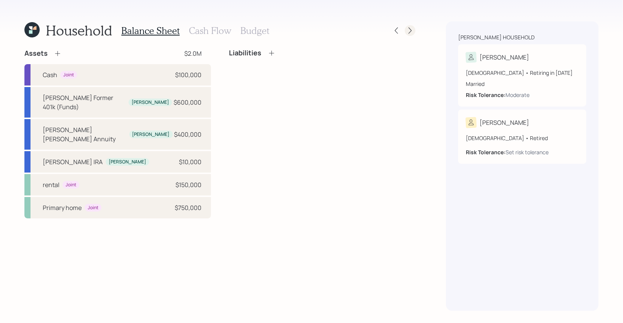
click at [405, 29] on div at bounding box center [410, 30] width 11 height 11
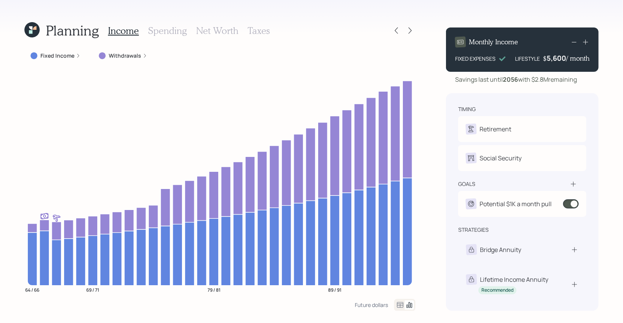
click at [232, 32] on h3 "Net Worth" at bounding box center [217, 30] width 42 height 11
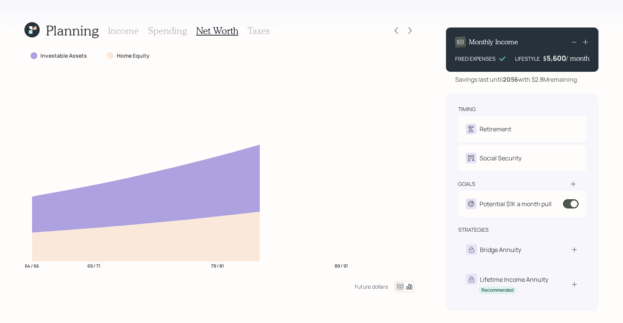
click at [262, 32] on h3 "Taxes" at bounding box center [259, 30] width 22 height 11
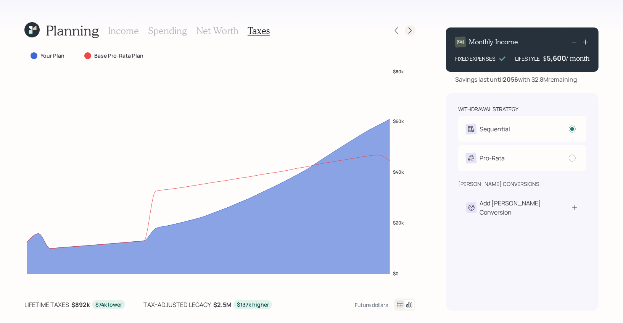
click at [407, 29] on icon at bounding box center [411, 31] width 8 height 8
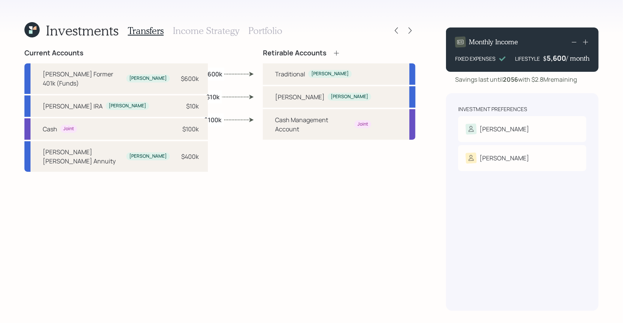
click at [255, 31] on h3 "Portfolio" at bounding box center [266, 30] width 34 height 11
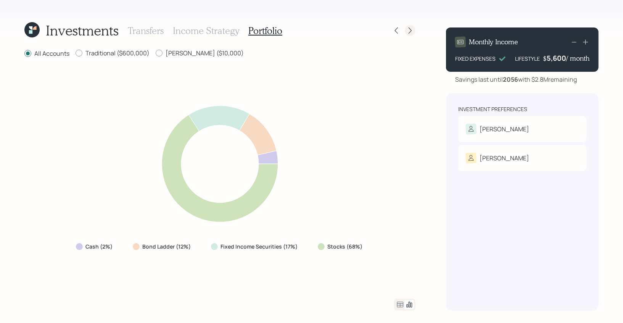
click at [412, 30] on icon at bounding box center [411, 31] width 8 height 8
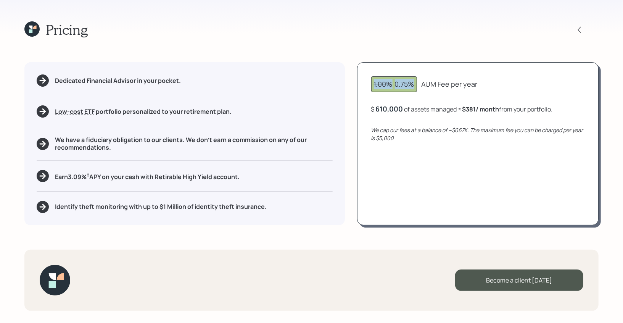
drag, startPoint x: 414, startPoint y: 85, endPoint x: 371, endPoint y: 83, distance: 42.8
click at [371, 83] on div "1.00% 0.75% AUM Fee per year $ 610,000 of assets managed ≈ $381 / month from yo…" at bounding box center [478, 143] width 242 height 163
click at [385, 84] on span "1.00%" at bounding box center [383, 83] width 19 height 9
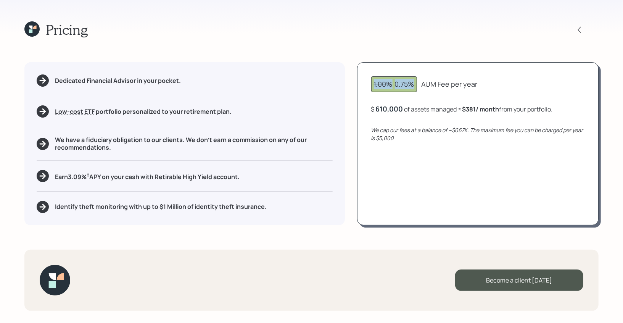
click at [391, 80] on span "1.00%" at bounding box center [383, 83] width 19 height 9
drag, startPoint x: 393, startPoint y: 83, endPoint x: 373, endPoint y: 83, distance: 20.6
click at [373, 83] on div "1.00% 0.75%" at bounding box center [394, 84] width 46 height 16
drag, startPoint x: 395, startPoint y: 85, endPoint x: 417, endPoint y: 85, distance: 22.5
click at [417, 85] on div "1.00% 0.75% AUM Fee per year" at bounding box center [477, 84] width 213 height 16
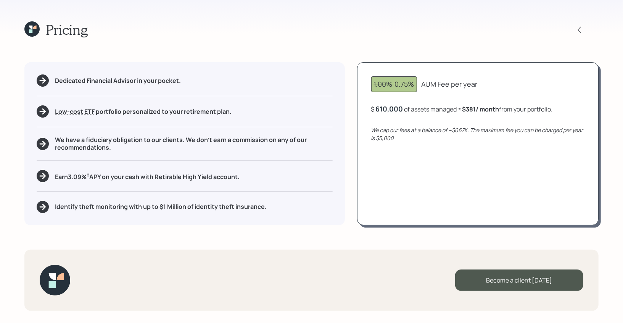
click at [34, 31] on icon at bounding box center [31, 28] width 15 height 15
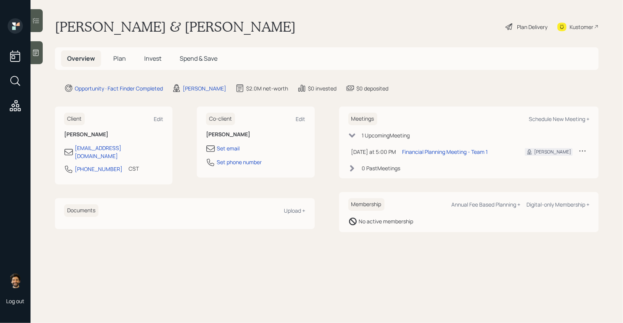
click at [119, 63] on h5 "Plan" at bounding box center [119, 58] width 25 height 16
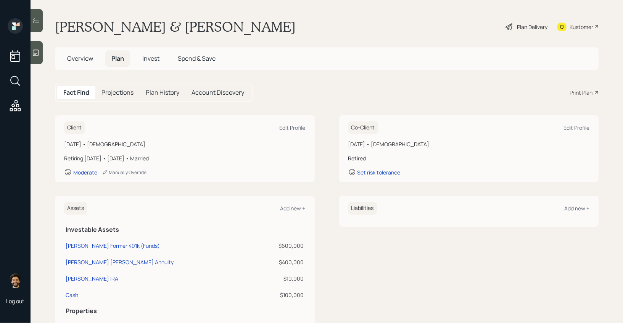
click at [580, 93] on div "Print Plan" at bounding box center [581, 93] width 23 height 8
click at [38, 50] on icon at bounding box center [36, 53] width 8 height 8
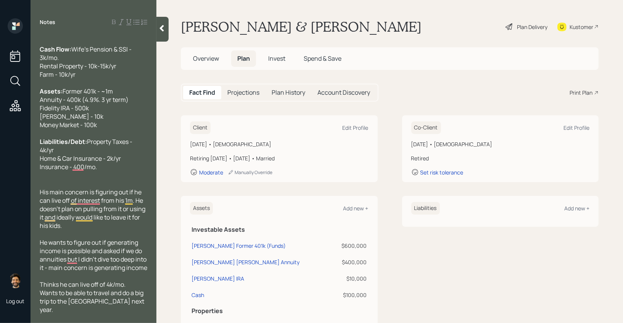
scroll to position [35, 0]
click at [158, 24] on div at bounding box center [163, 29] width 12 height 25
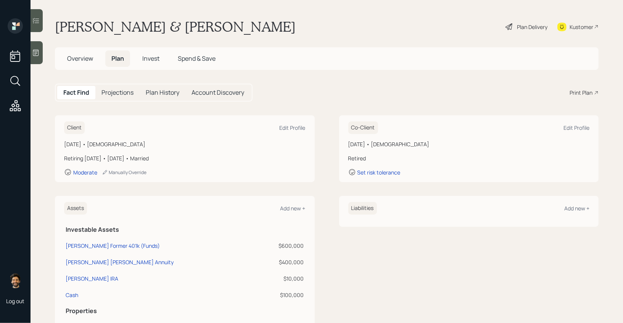
click at [606, 30] on main "Dan & Cindy Redecker Plan Delivery Kustomer Overview Plan Invest Spend & Save F…" at bounding box center [327, 161] width 593 height 323
click at [590, 26] on div "Kustomer" at bounding box center [582, 27] width 24 height 8
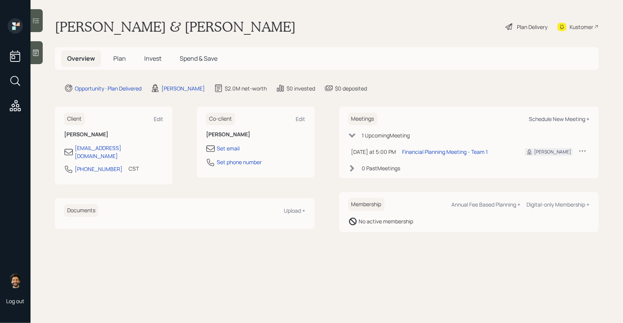
click at [541, 116] on div "Schedule New Meeting +" at bounding box center [559, 118] width 61 height 7
select select "f14b762f-c7c2-4b89-9227-8fa891345eea"
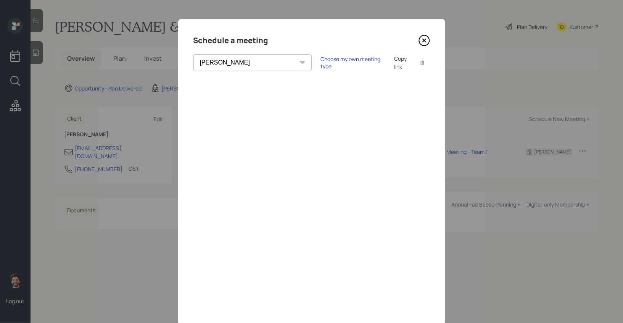
click at [326, 60] on div "Choose my own meeting type" at bounding box center [353, 62] width 64 height 15
click at [427, 38] on icon at bounding box center [424, 40] width 11 height 11
